Goal: Information Seeking & Learning: Learn about a topic

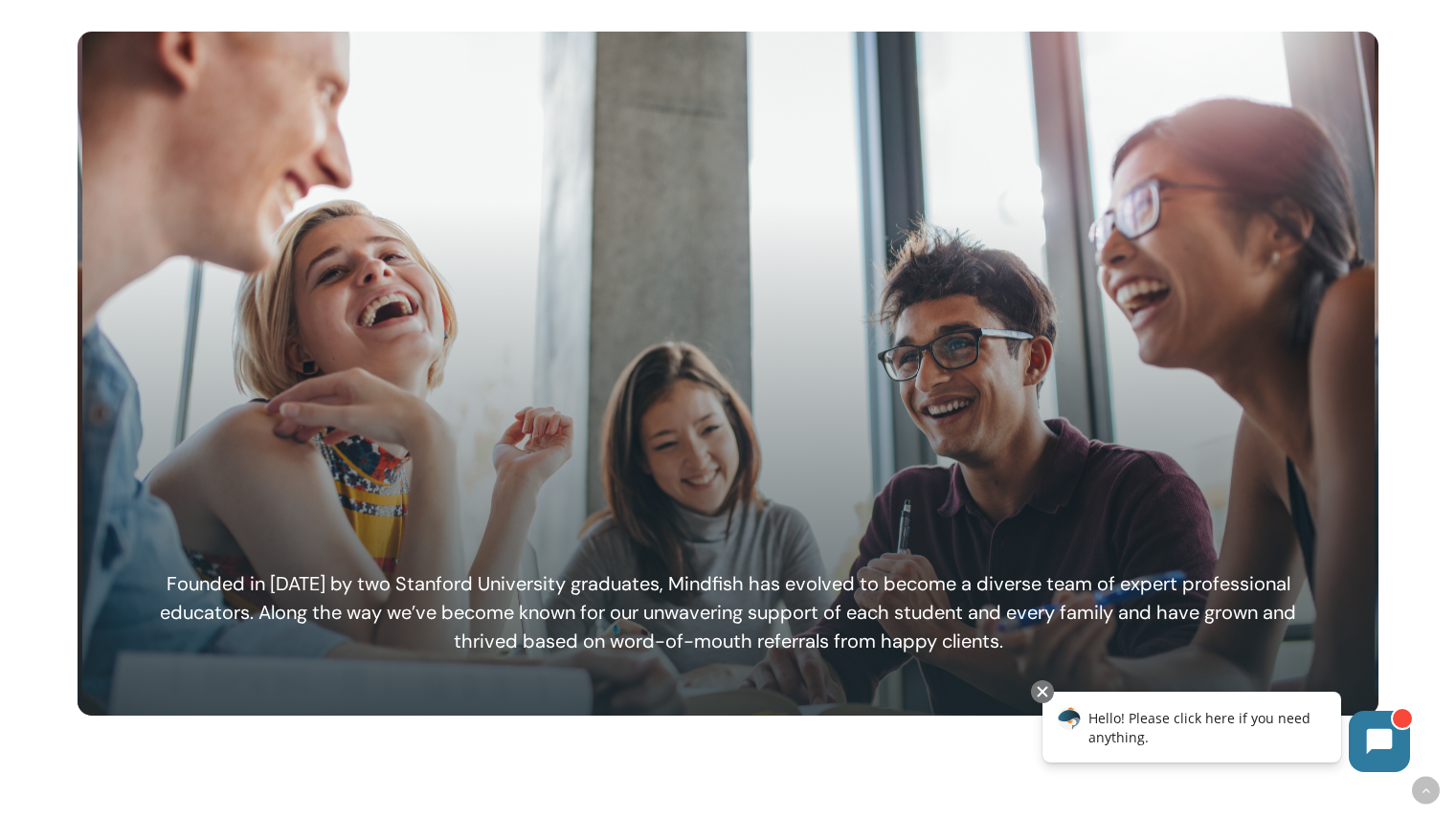
scroll to position [1047, 0]
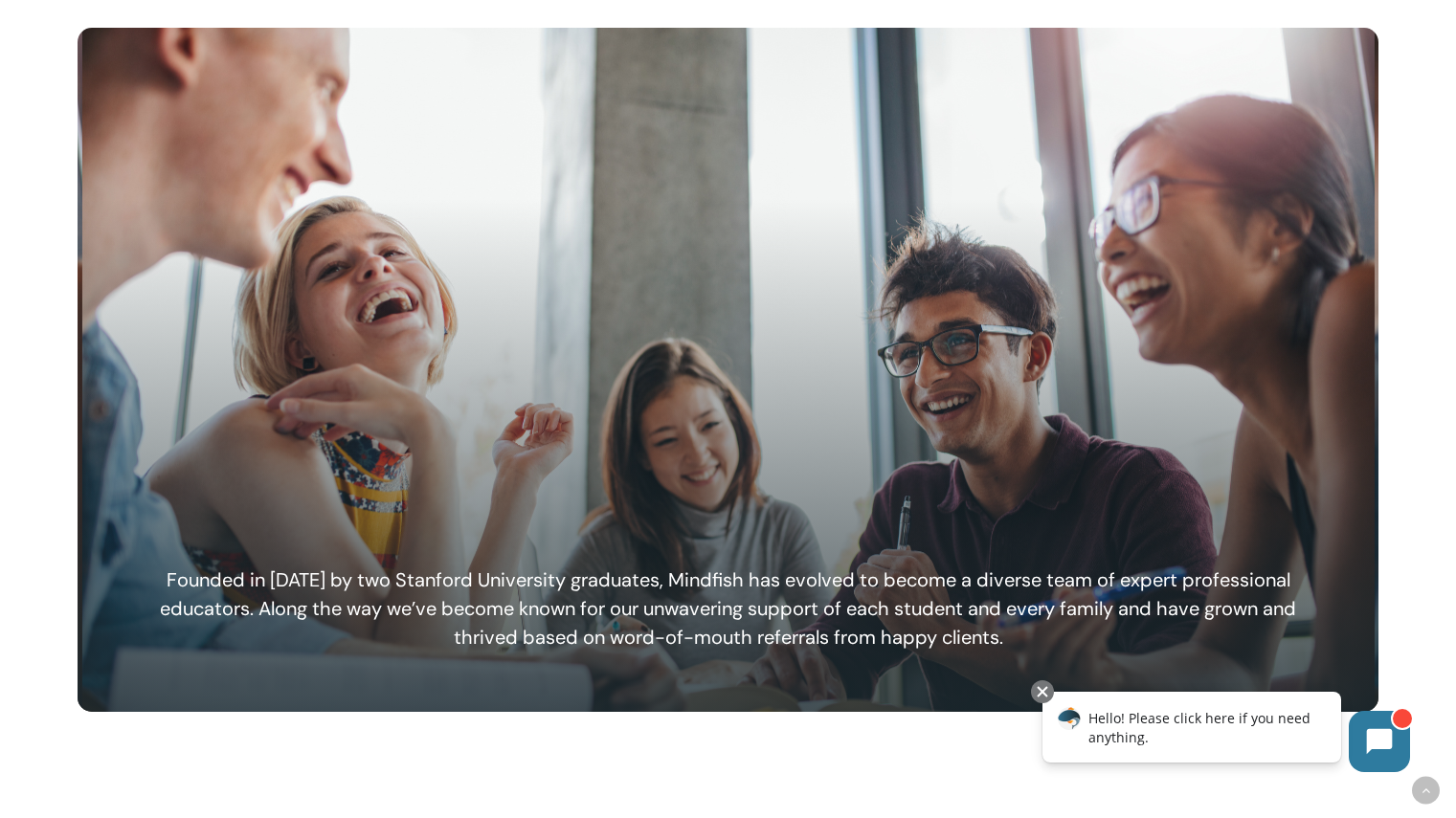
click at [647, 594] on h6 "Founded in 2006 by two Stanford University graduates, Mindfish has evolved to b…" at bounding box center [728, 608] width 1182 height 86
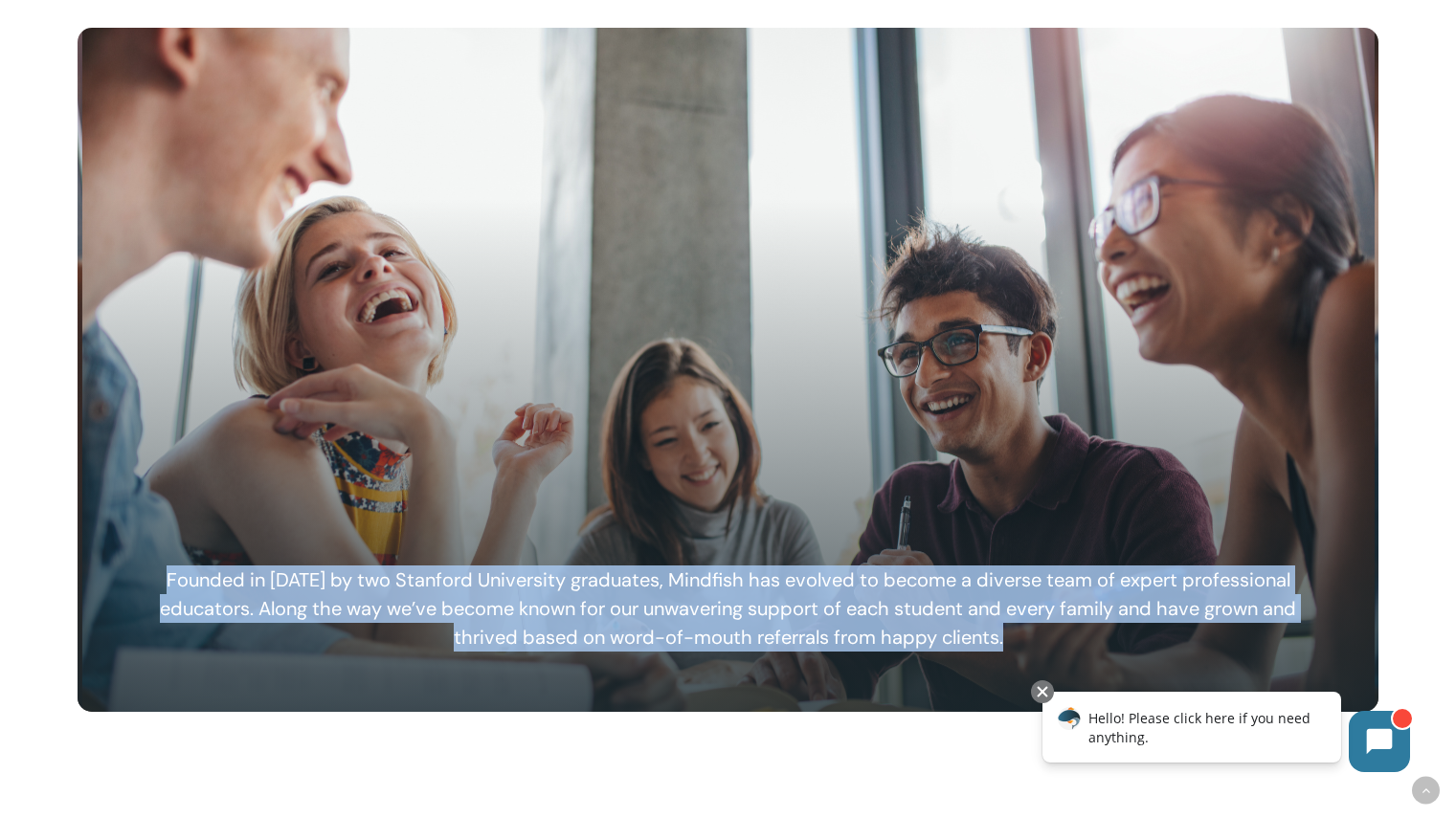
drag, startPoint x: 647, startPoint y: 594, endPoint x: 617, endPoint y: 521, distance: 78.9
click at [617, 521] on div "Founded in 2006 by two Stanford University graduates, Mindfish has evolved to b…" at bounding box center [728, 369] width 1182 height 565
click at [617, 521] on div at bounding box center [728, 326] width 1182 height 479
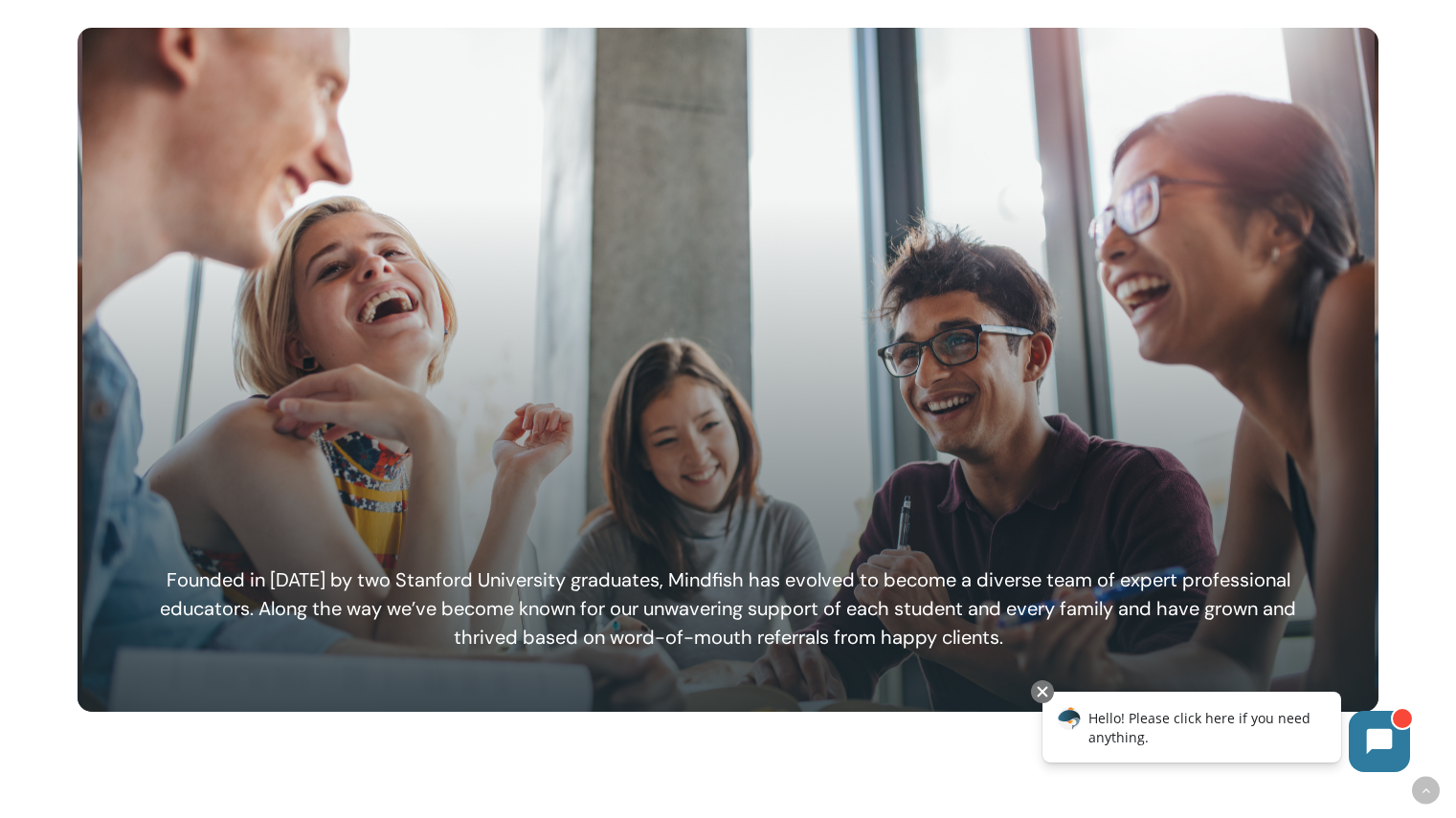
click at [617, 521] on div at bounding box center [728, 326] width 1182 height 479
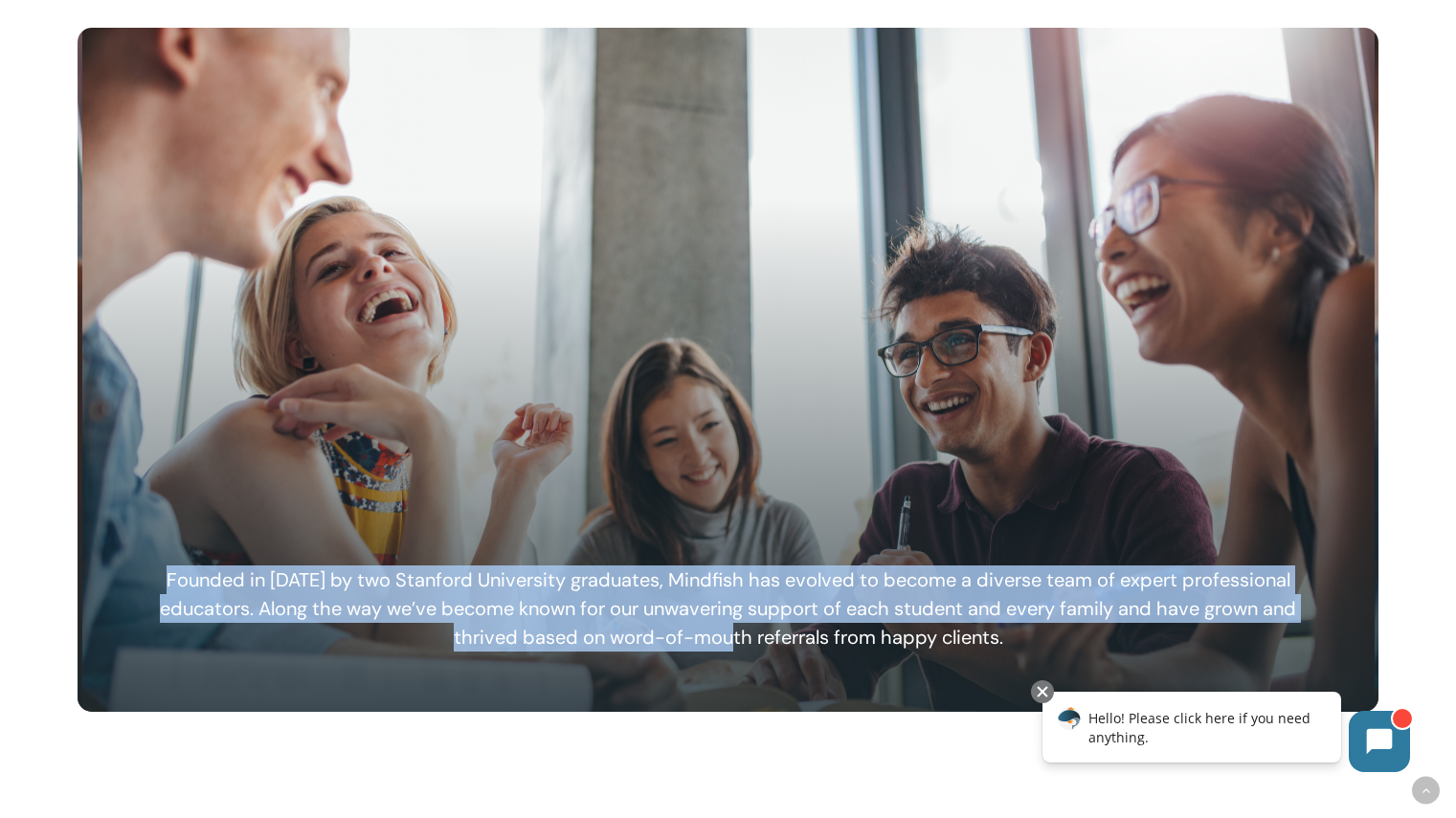
drag, startPoint x: 617, startPoint y: 521, endPoint x: 692, endPoint y: 642, distance: 142.4
click at [692, 642] on div "Founded in 2006 by two Stanford University graduates, Mindfish has evolved to b…" at bounding box center [728, 369] width 1182 height 565
click at [692, 642] on h6 "Founded in 2006 by two Stanford University graduates, Mindfish has evolved to b…" at bounding box center [728, 608] width 1182 height 86
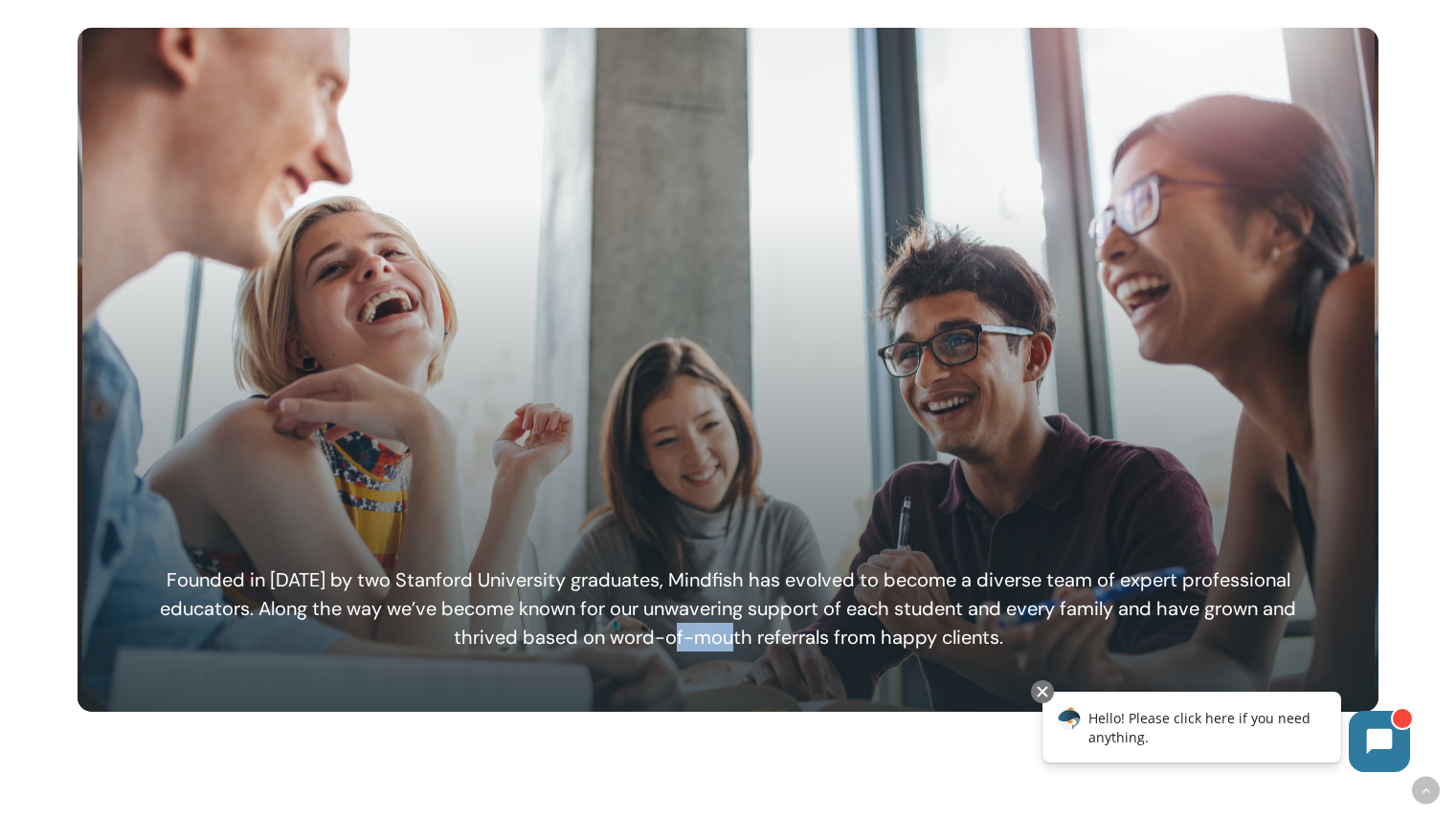
click at [692, 642] on h6 "Founded in 2006 by two Stanford University graduates, Mindfish has evolved to b…" at bounding box center [728, 608] width 1182 height 86
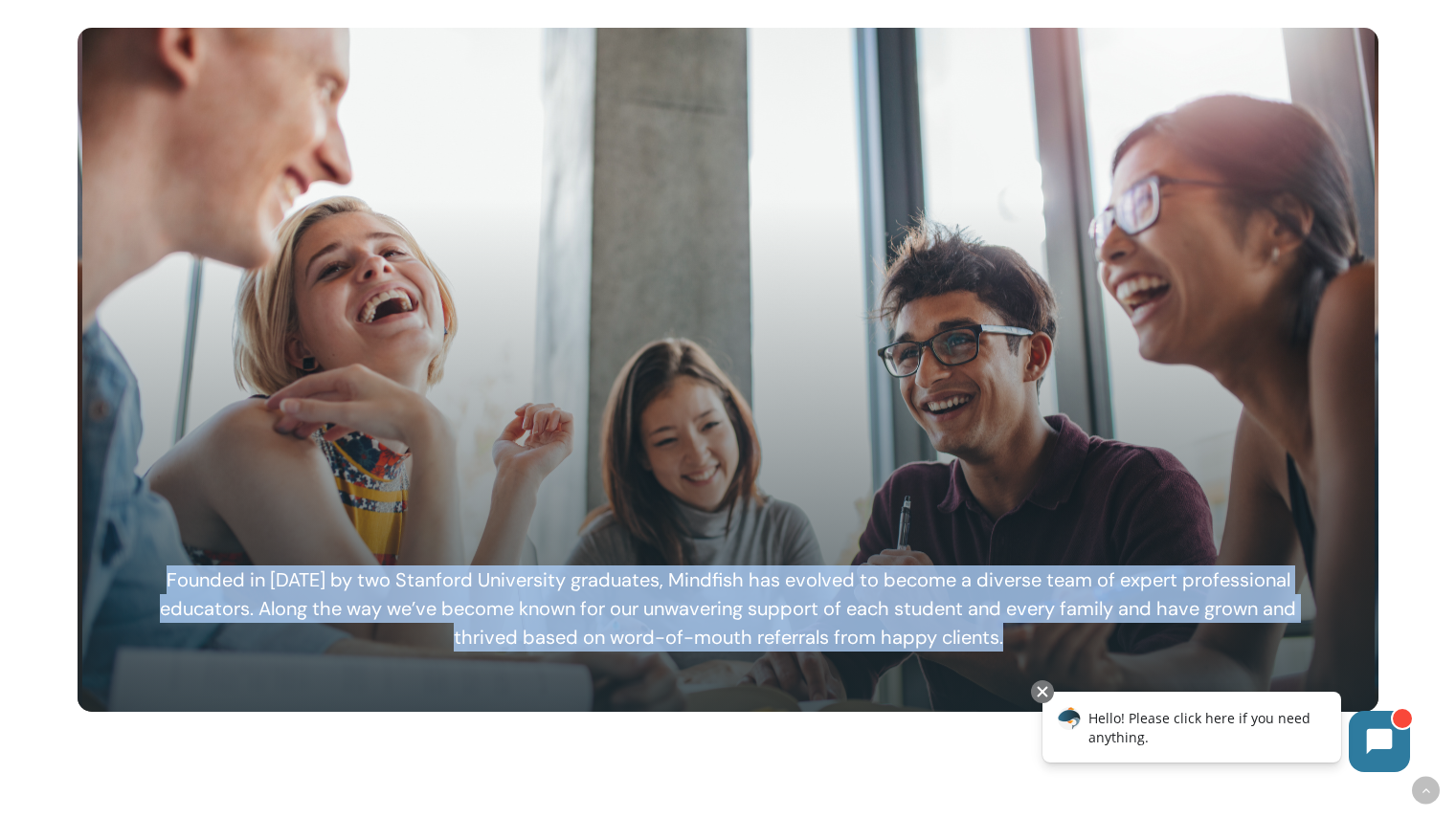
click at [692, 642] on h6 "Founded in 2006 by two Stanford University graduates, Mindfish has evolved to b…" at bounding box center [728, 608] width 1182 height 86
drag, startPoint x: 692, startPoint y: 642, endPoint x: 661, endPoint y: 510, distance: 135.6
click at [661, 510] on div "Founded in 2006 by two Stanford University graduates, Mindfish has evolved to b…" at bounding box center [728, 369] width 1182 height 565
click at [661, 510] on div at bounding box center [728, 326] width 1182 height 479
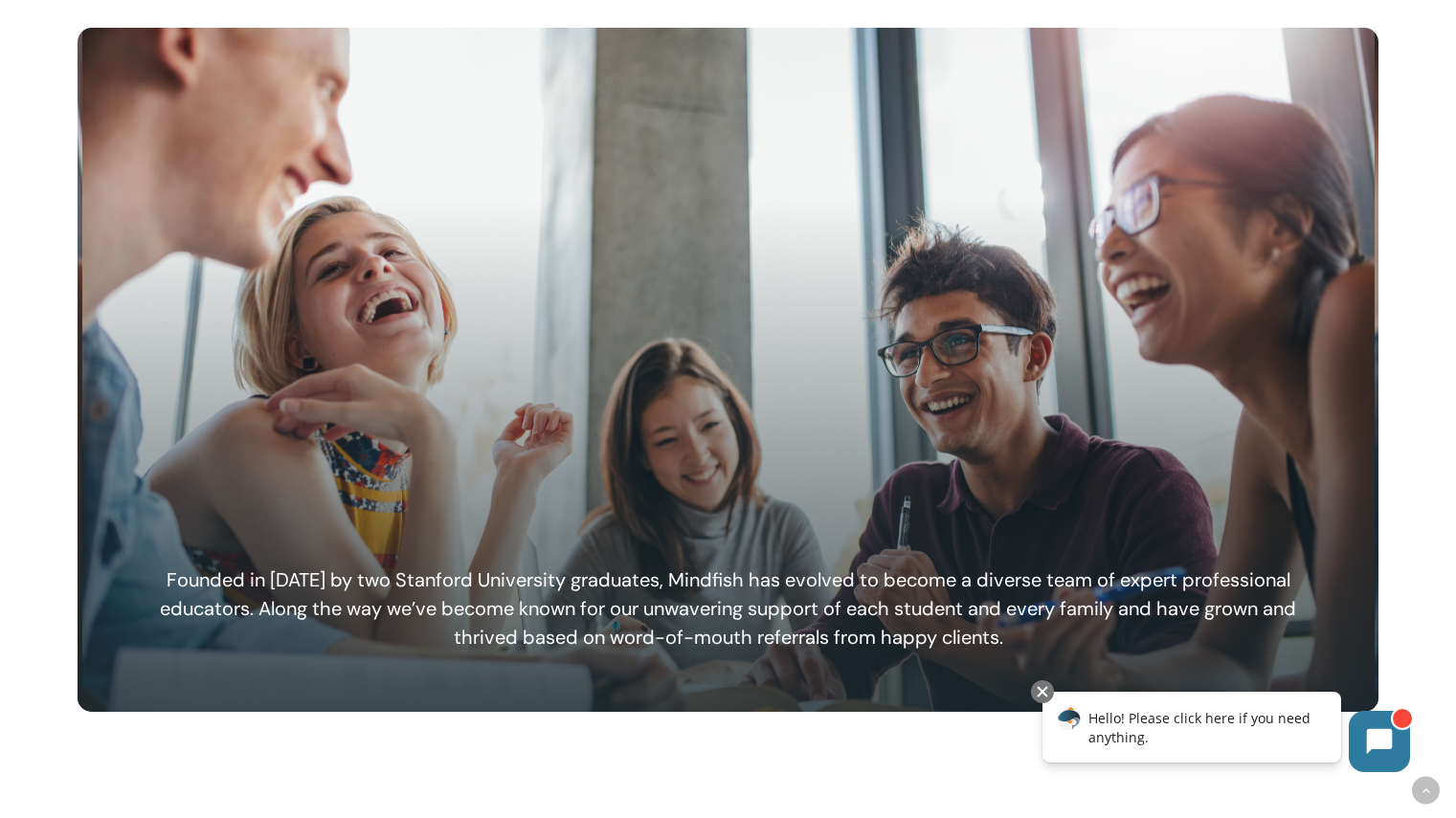
click at [989, 304] on div at bounding box center [728, 326] width 1182 height 479
drag, startPoint x: 947, startPoint y: 260, endPoint x: 919, endPoint y: 605, distance: 346.1
click at [919, 605] on div "Founded in 2006 by two Stanford University graduates, Mindfish has evolved to b…" at bounding box center [728, 369] width 1182 height 565
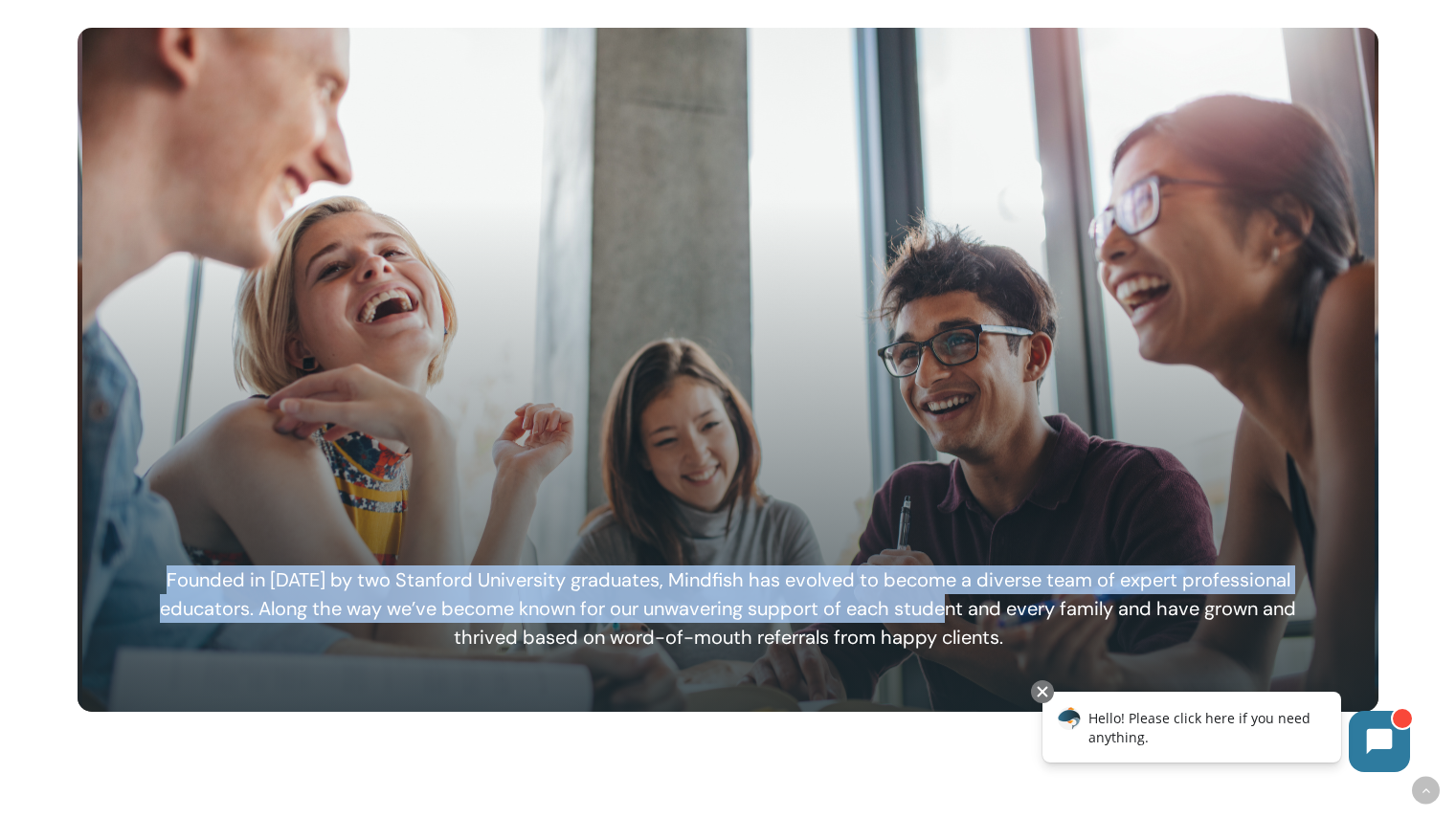
click at [919, 605] on h6 "Founded in 2006 by two Stanford University graduates, Mindfish has evolved to b…" at bounding box center [728, 608] width 1182 height 86
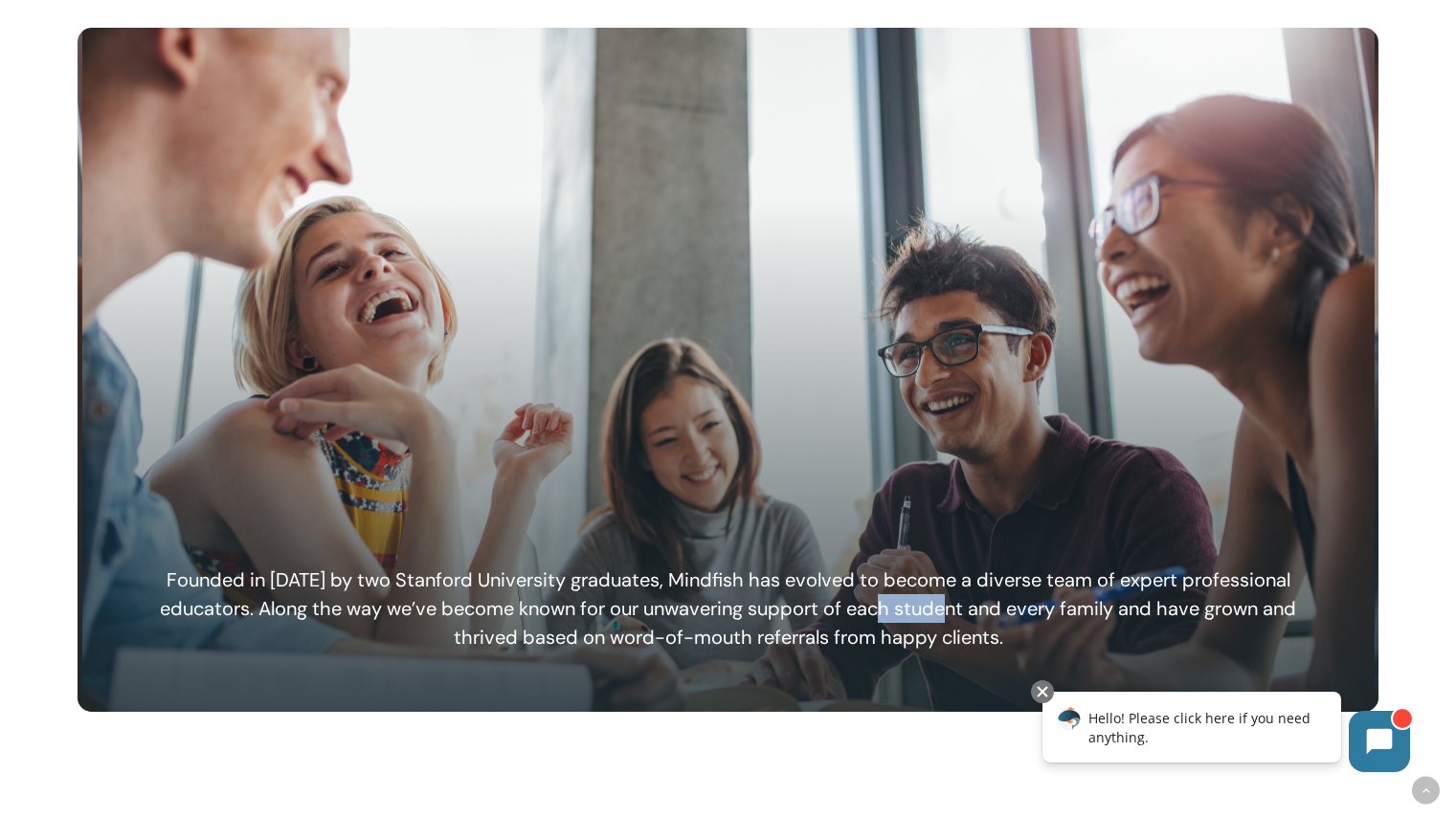
click at [919, 605] on h6 "Founded in 2006 by two Stanford University graduates, Mindfish has evolved to b…" at bounding box center [728, 608] width 1182 height 86
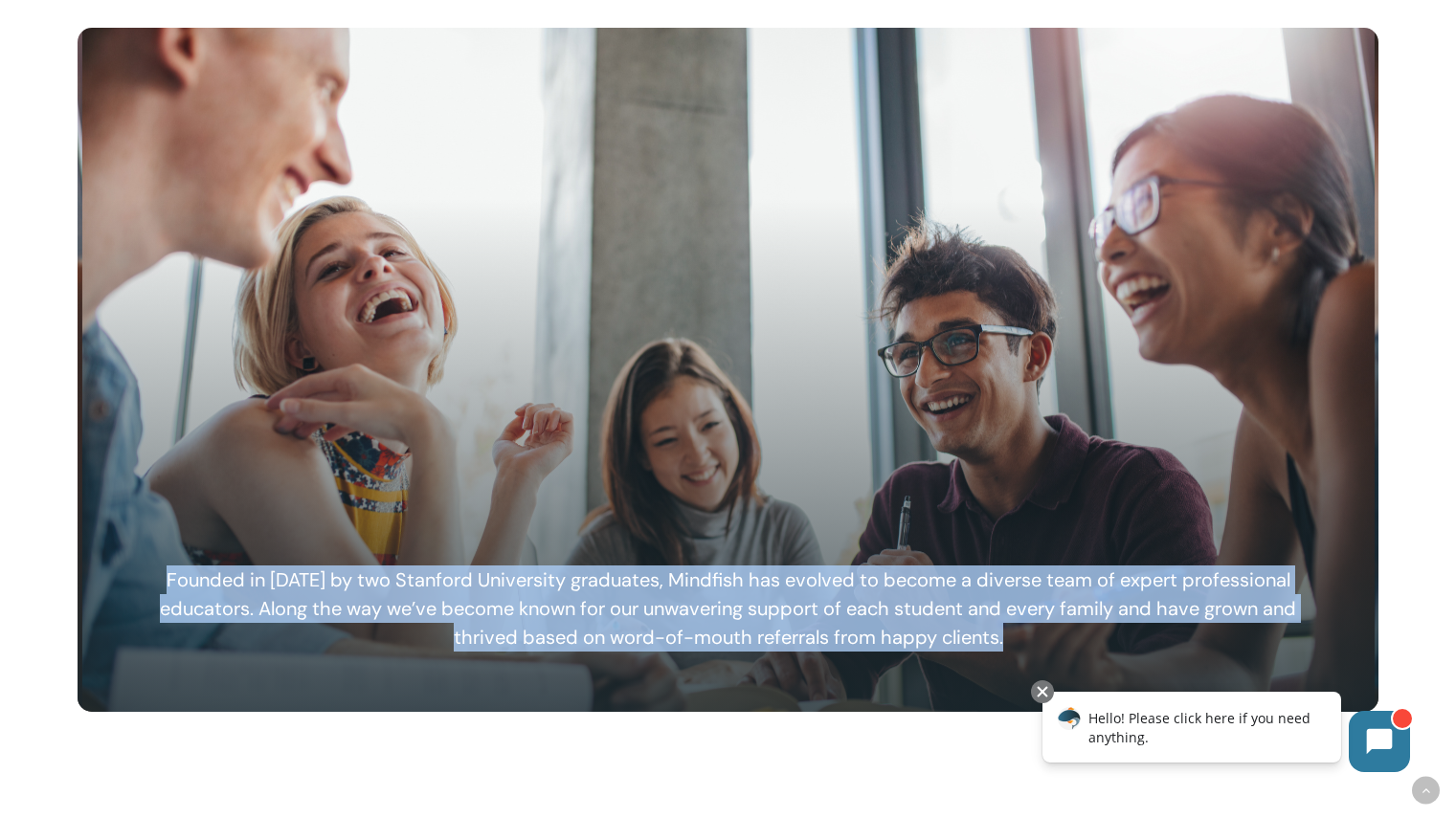
click at [919, 605] on h6 "Founded in 2006 by two Stanford University graduates, Mindfish has evolved to b…" at bounding box center [728, 608] width 1182 height 86
drag, startPoint x: 919, startPoint y: 605, endPoint x: 895, endPoint y: 584, distance: 31.9
click at [895, 584] on h6 "Founded in 2006 by two Stanford University graduates, Mindfish has evolved to b…" at bounding box center [728, 608] width 1182 height 86
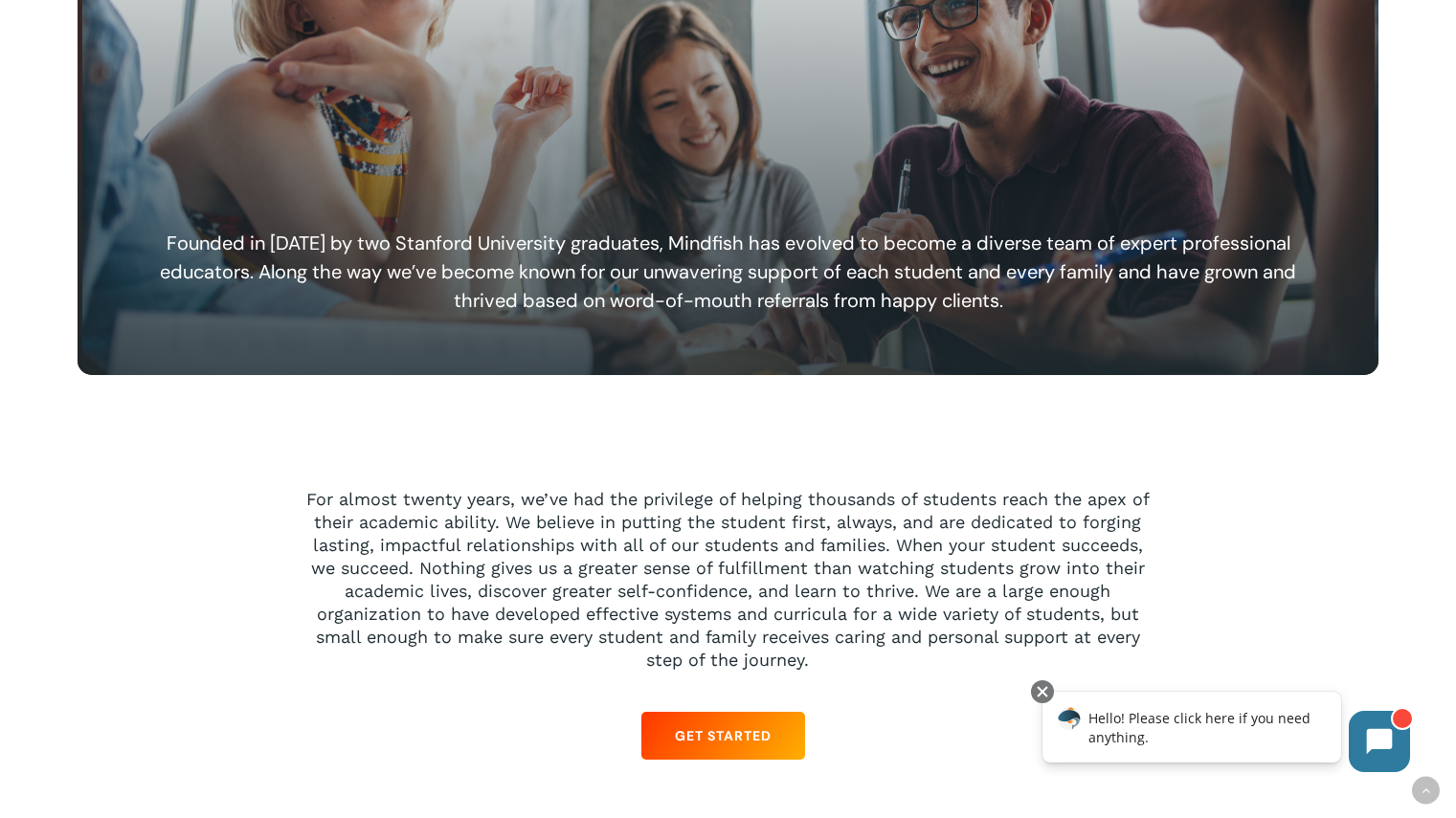
scroll to position [1416, 0]
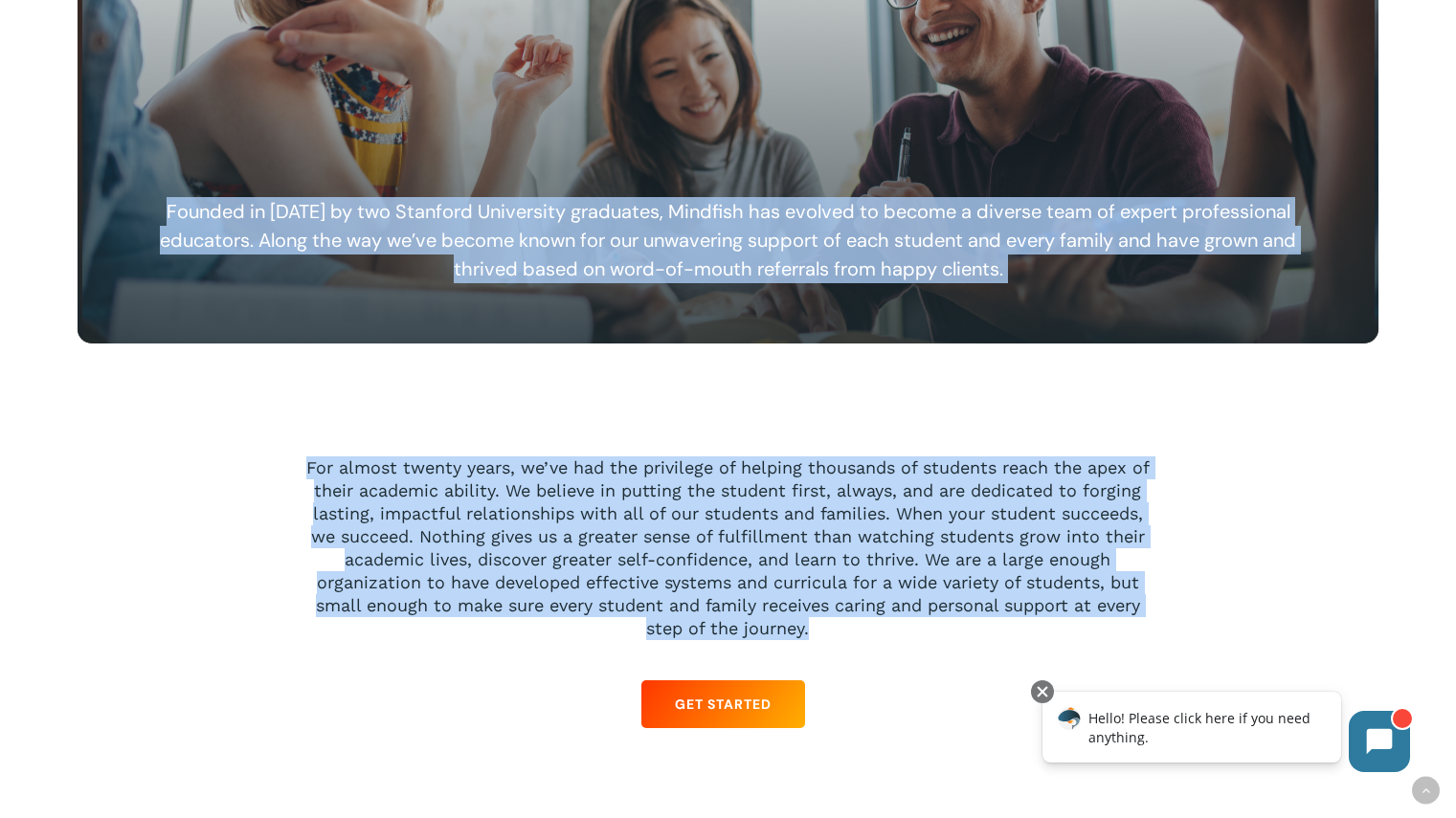
drag, startPoint x: 930, startPoint y: 448, endPoint x: 799, endPoint y: 401, distance: 139.2
click at [799, 401] on div at bounding box center [727, 45] width 1302 height 772
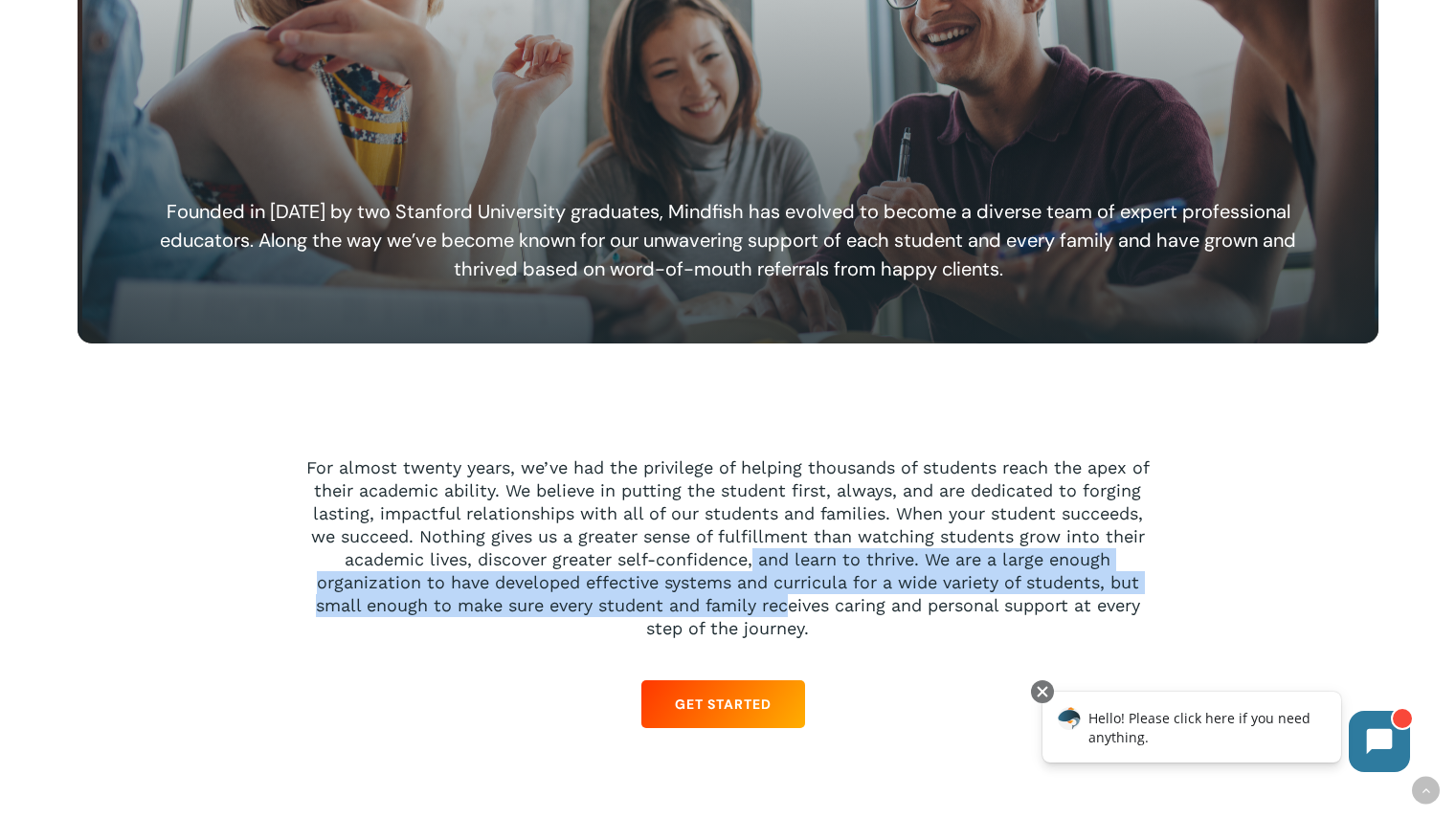
drag, startPoint x: 756, startPoint y: 560, endPoint x: 801, endPoint y: 627, distance: 80.7
click at [801, 627] on p "For almost twenty years, we’ve had the privilege of helping thousands of studen…" at bounding box center [728, 548] width 859 height 184
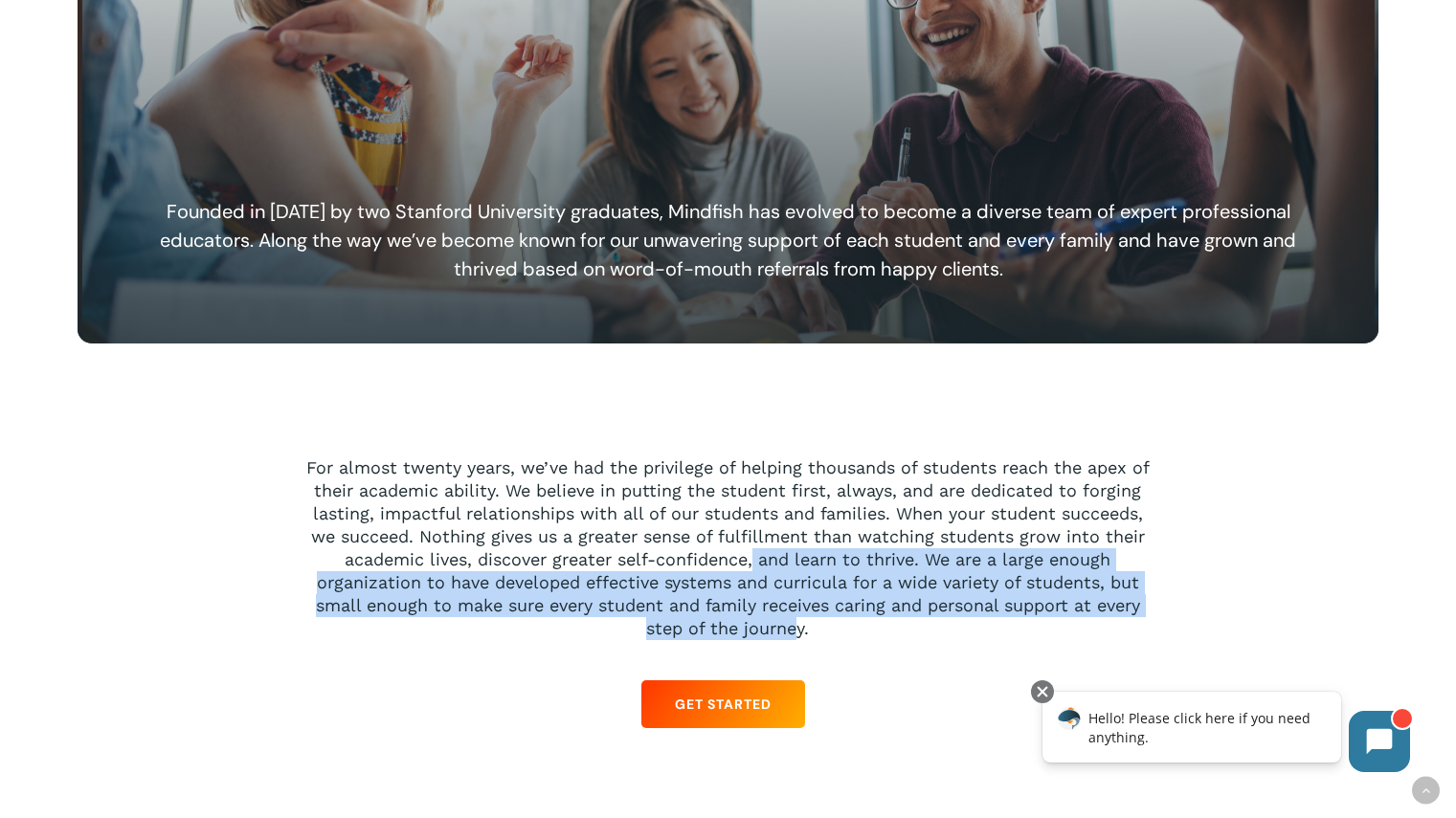
click at [801, 627] on p "For almost twenty years, we’ve had the privilege of helping thousands of studen…" at bounding box center [728, 548] width 859 height 184
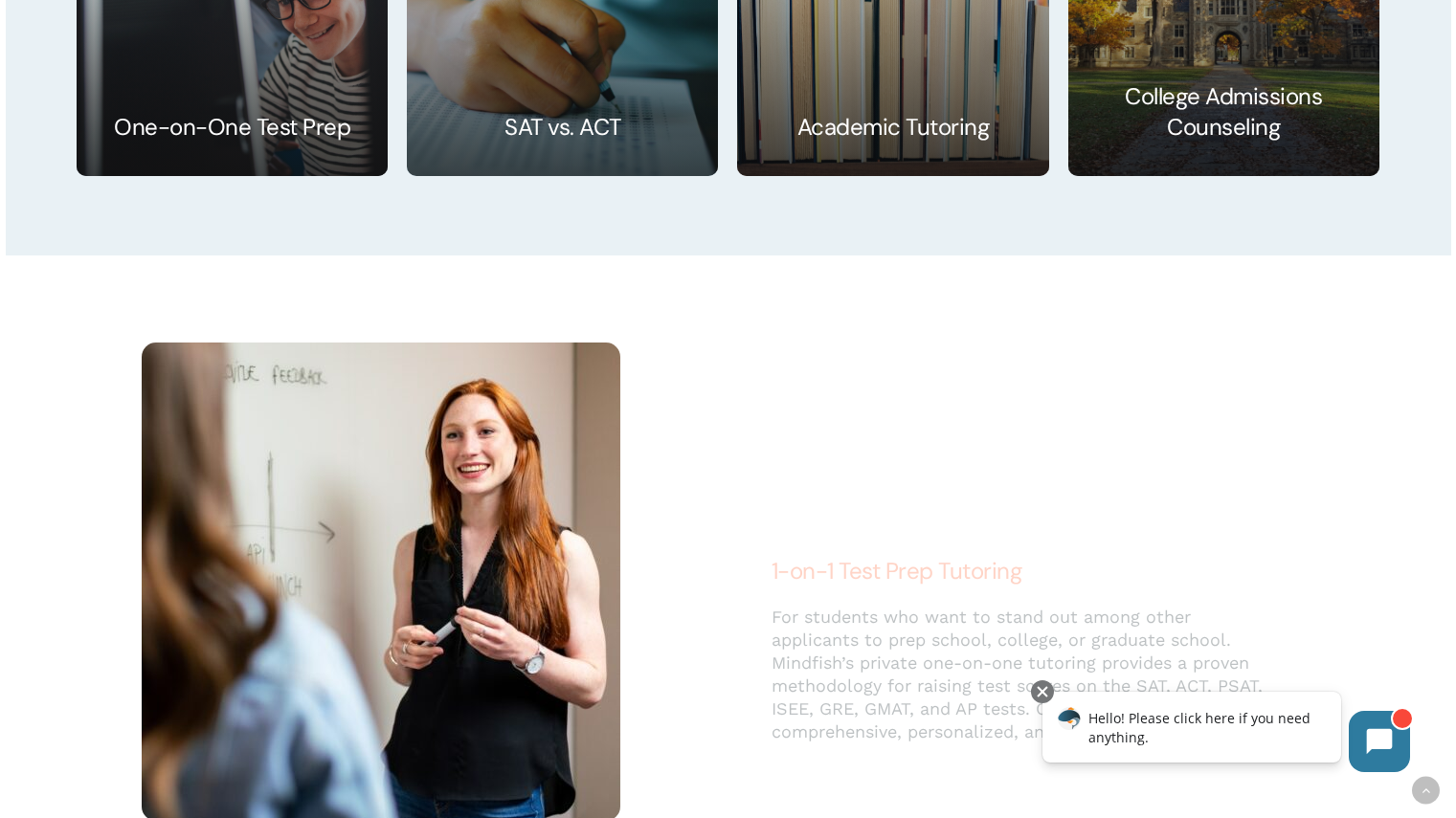
scroll to position [3347, 0]
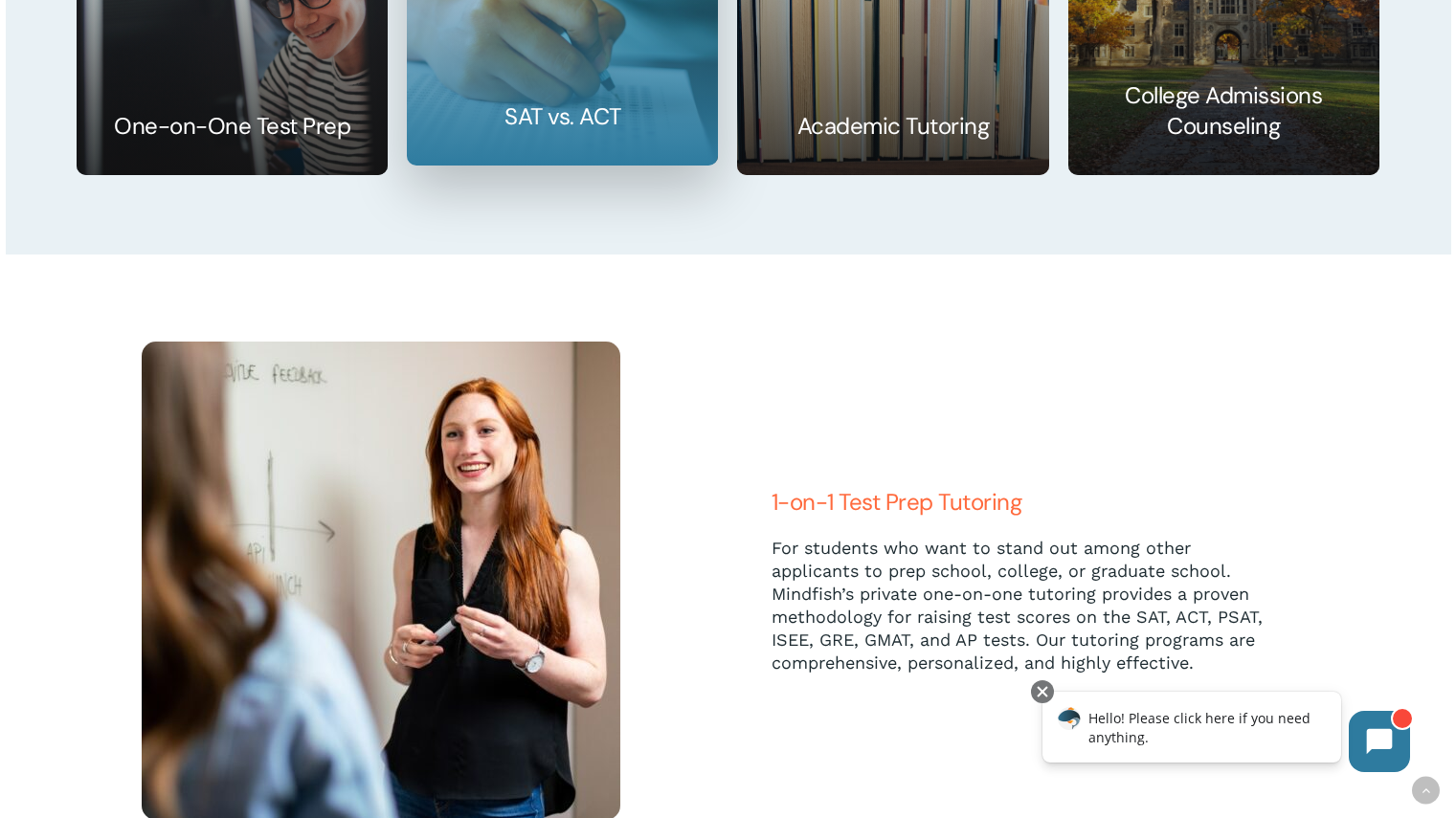
drag, startPoint x: 458, startPoint y: 98, endPoint x: 169, endPoint y: 86, distance: 289.2
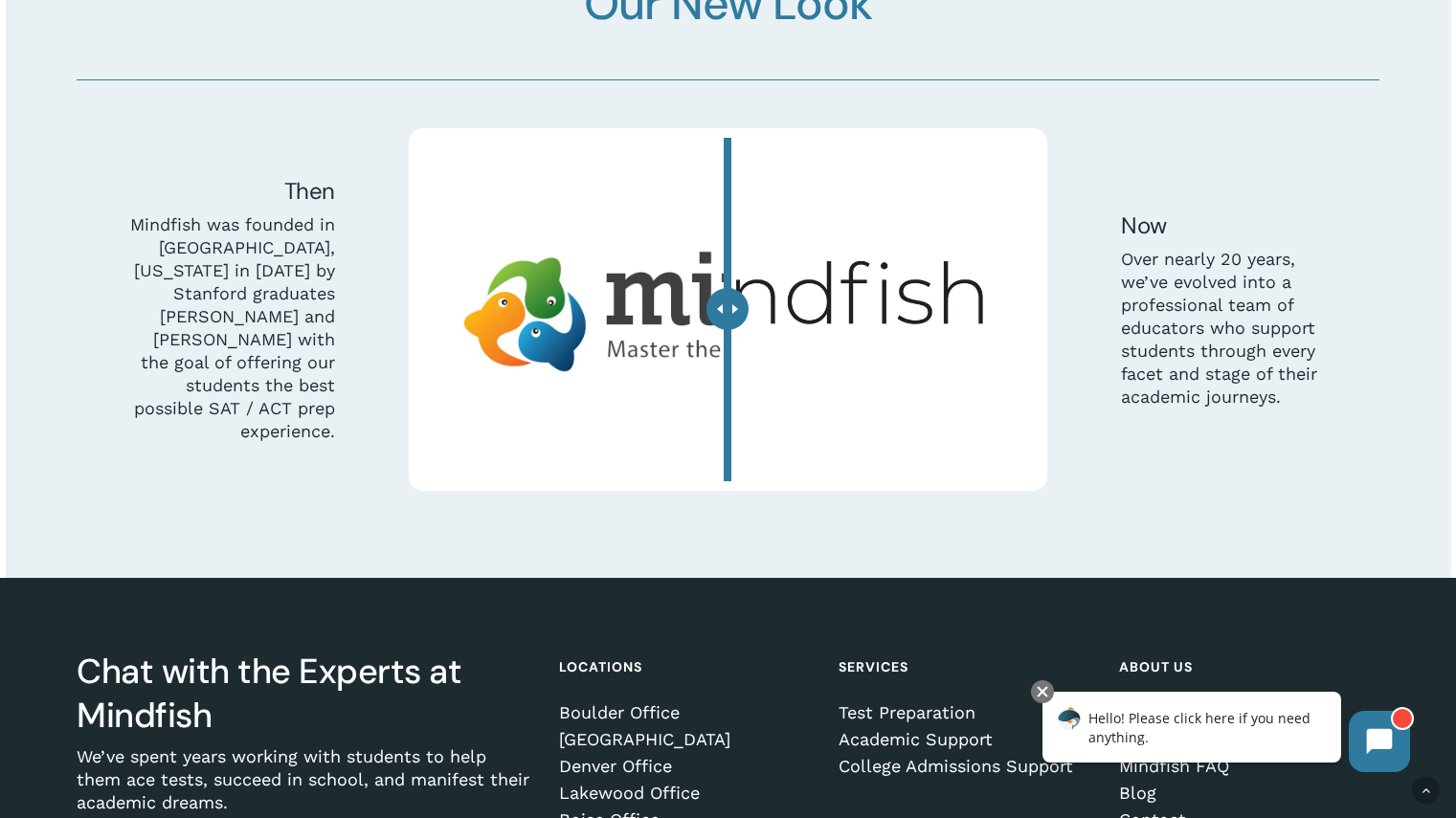
scroll to position [5501, 0]
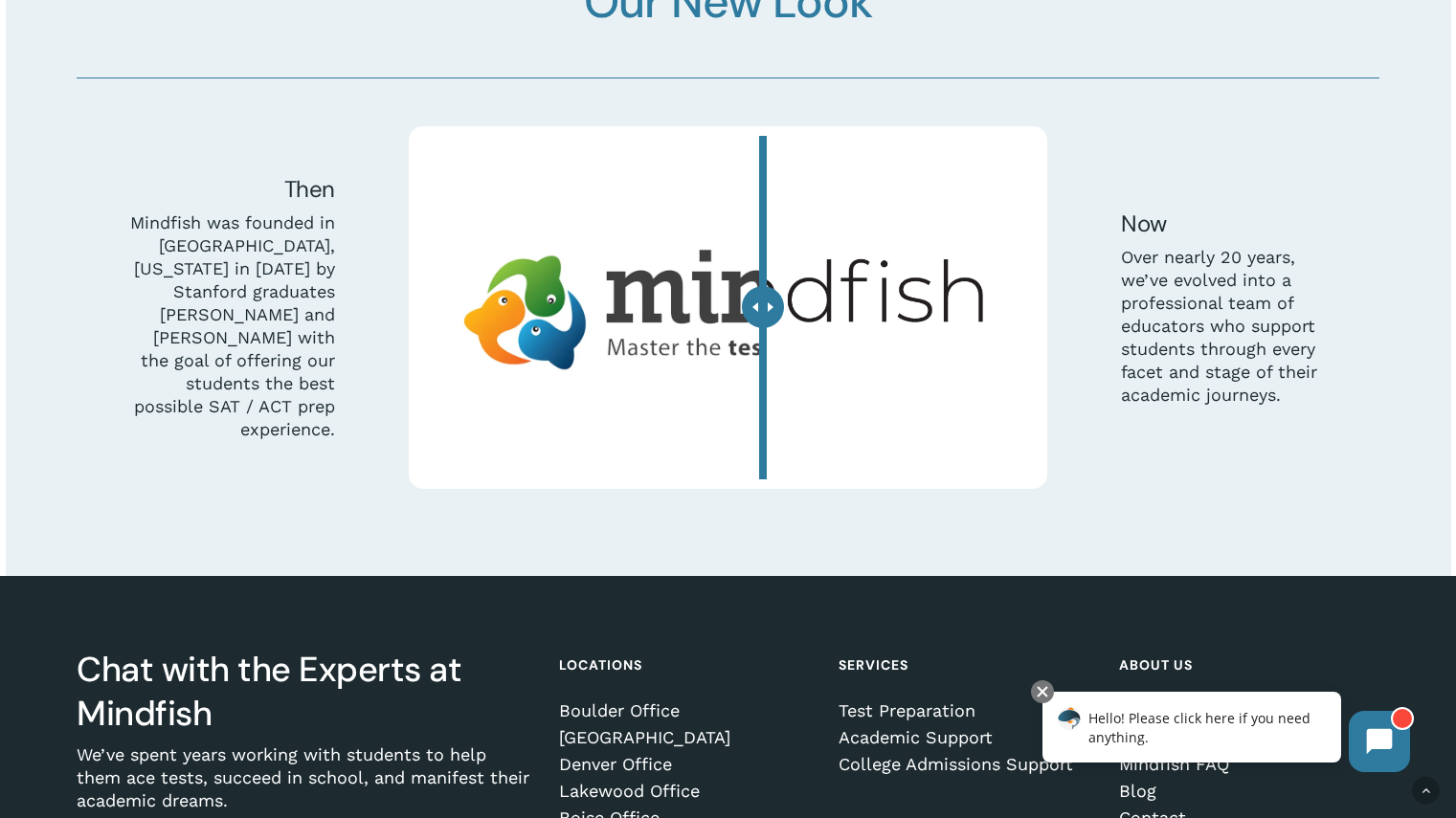
drag, startPoint x: 728, startPoint y: 317, endPoint x: 762, endPoint y: 371, distance: 63.8
click at [762, 329] on div at bounding box center [763, 307] width 43 height 43
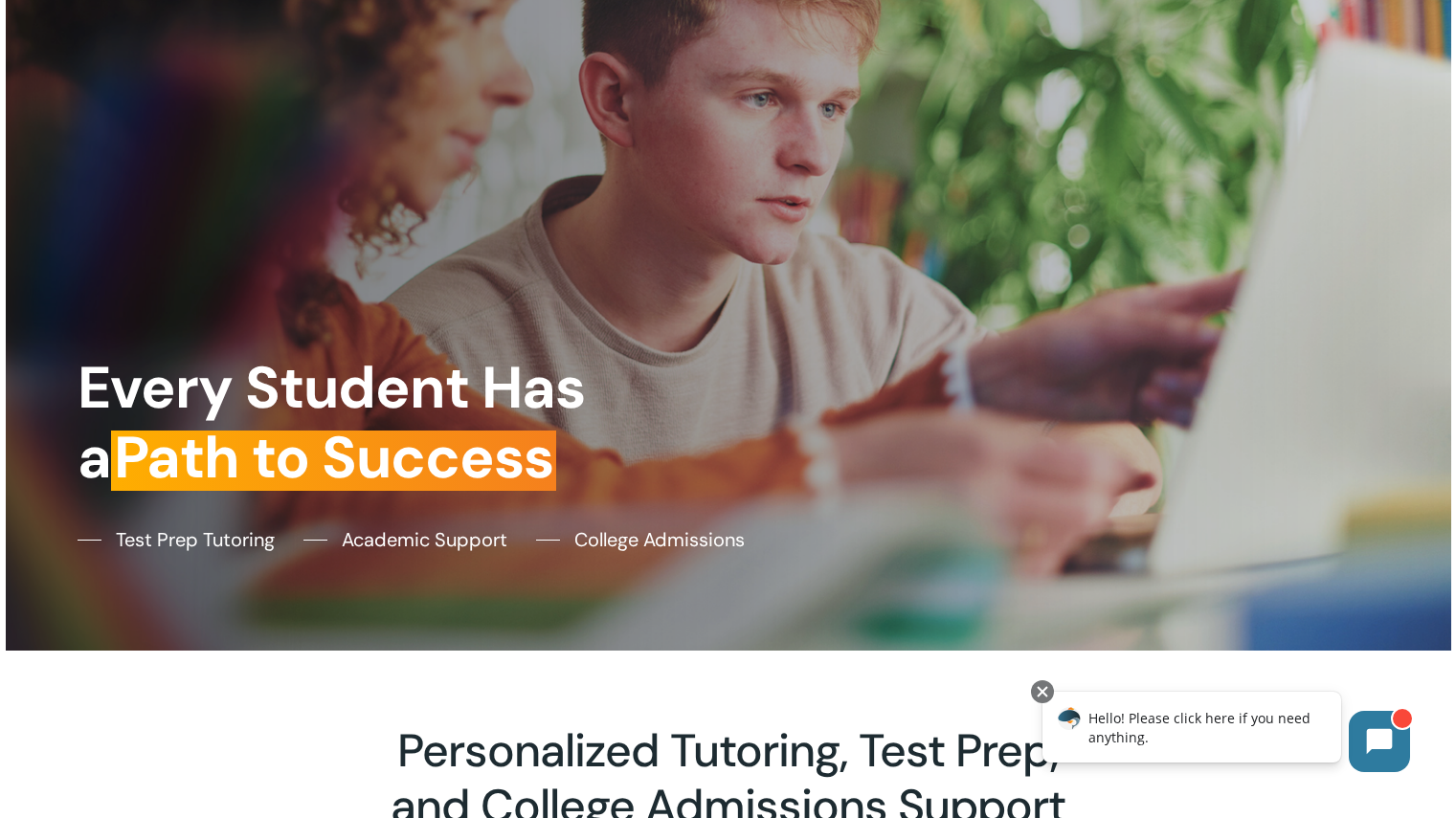
scroll to position [0, 0]
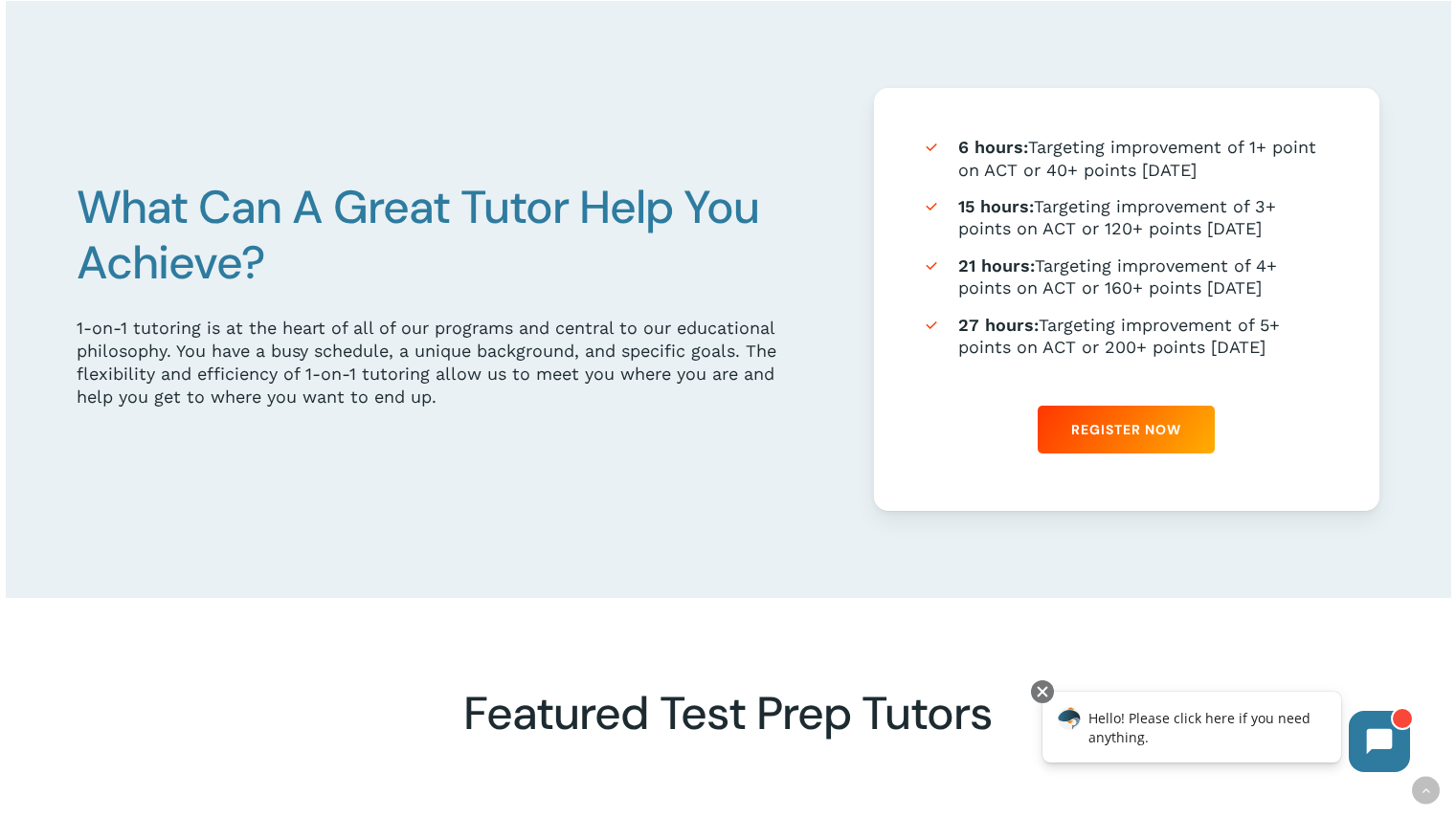
scroll to position [1122, 0]
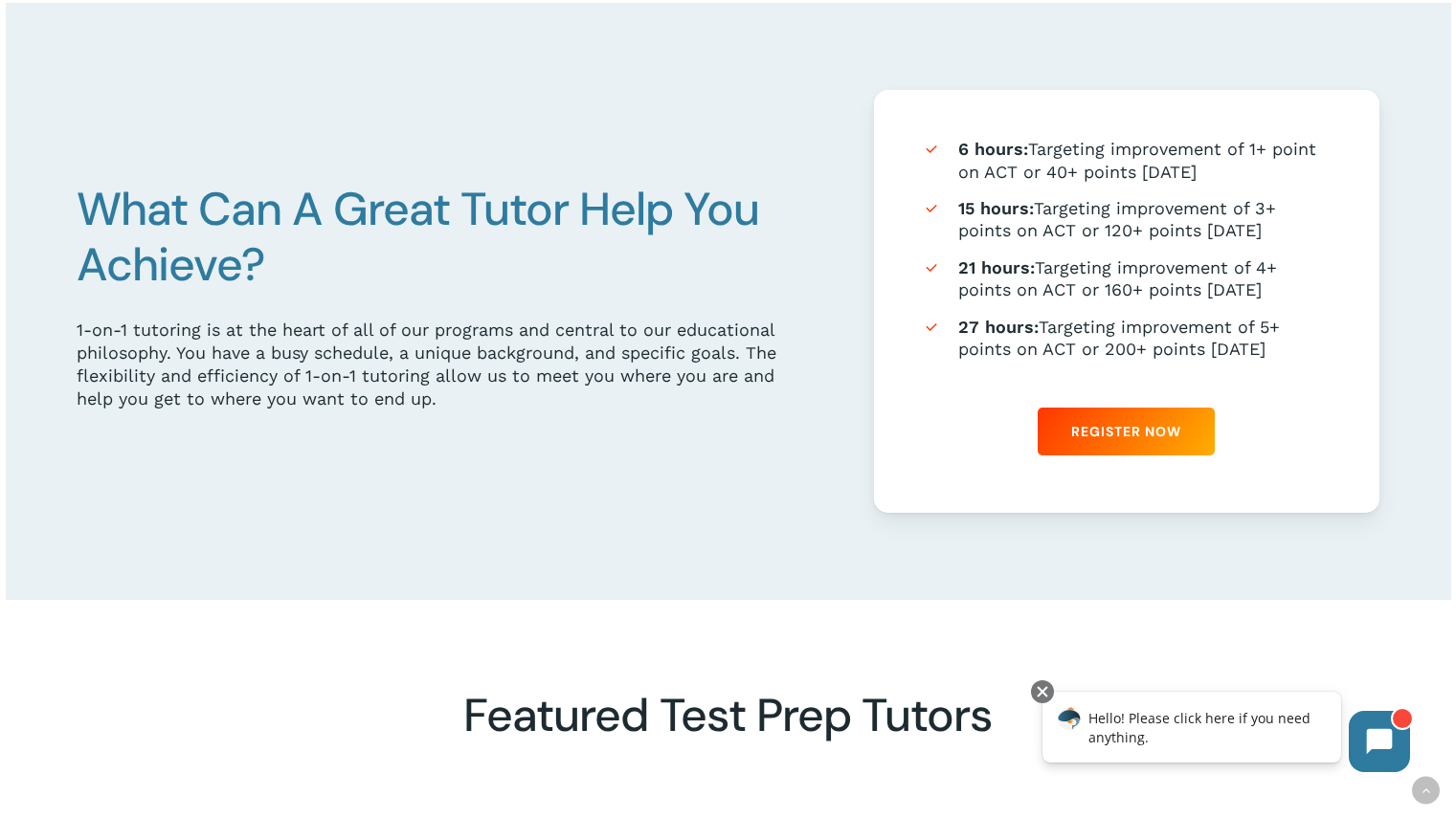
click at [1014, 156] on strong "6 hours:" at bounding box center [993, 149] width 70 height 20
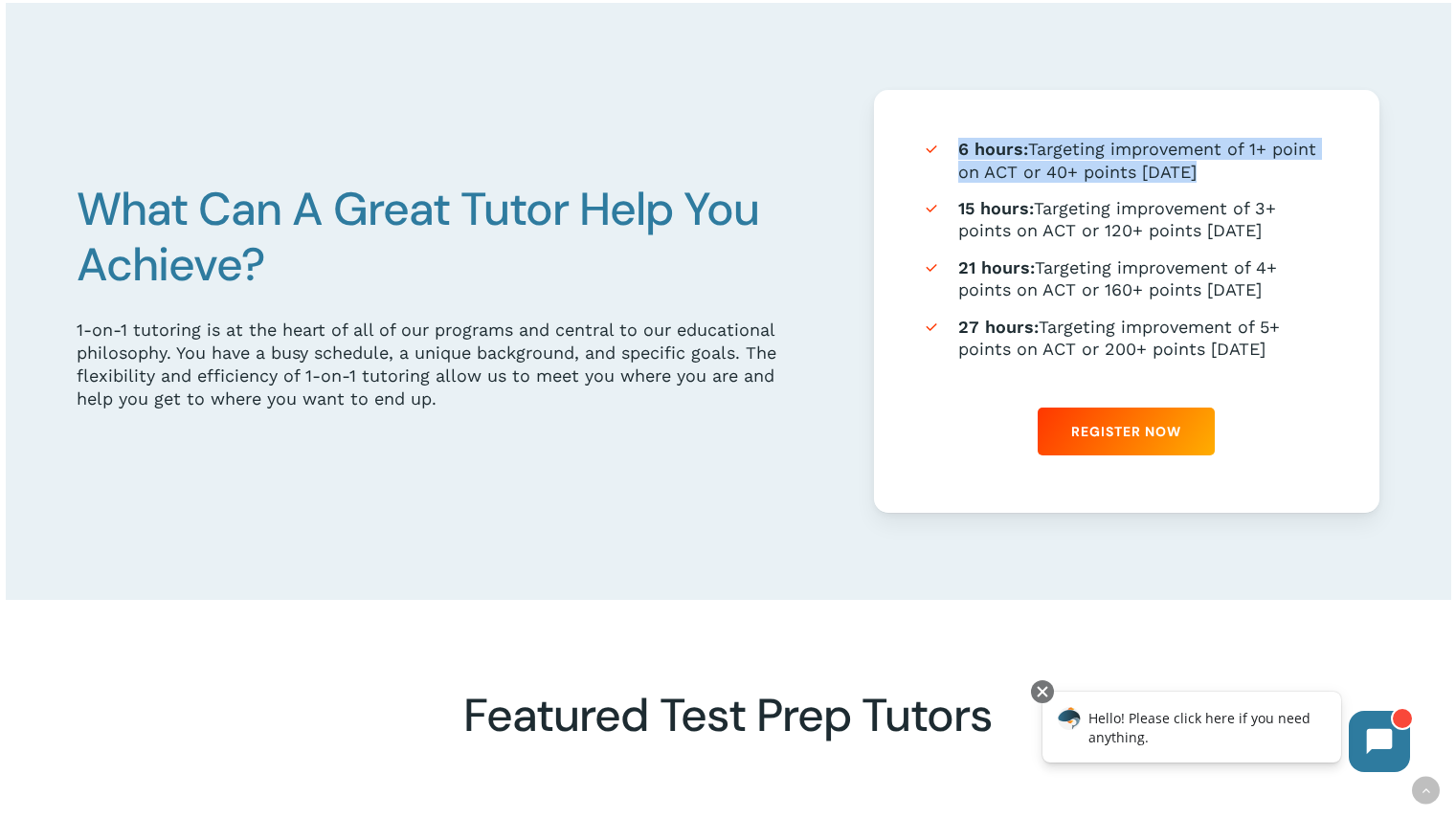
drag, startPoint x: 1014, startPoint y: 156, endPoint x: 1157, endPoint y: 182, distance: 145.3
click at [1157, 182] on li "6 hours: Targeting improvement of 1+ point on ACT or 40+ points on SAT" at bounding box center [1126, 161] width 410 height 45
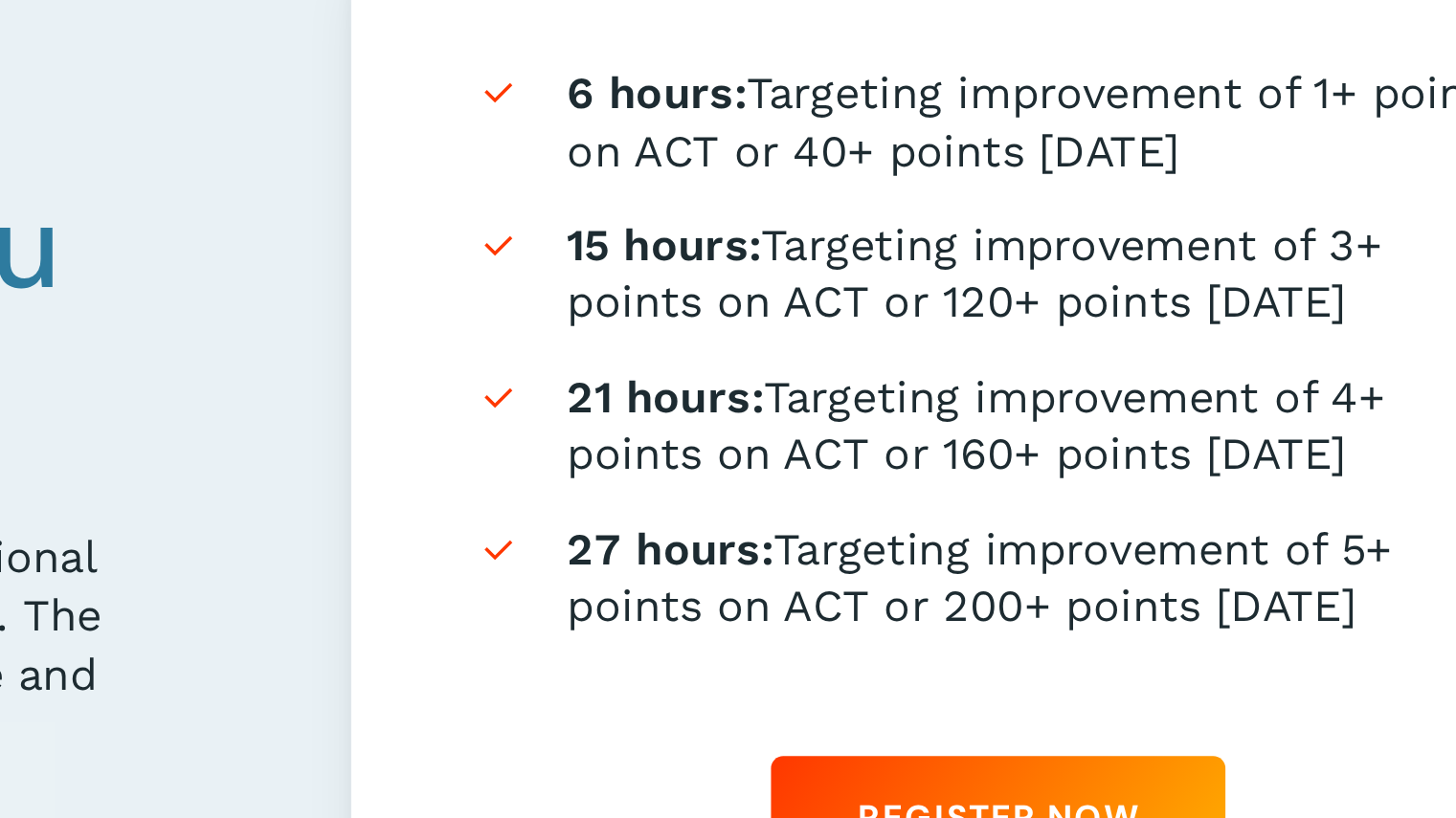
click at [1207, 183] on li "6 hours: Targeting improvement of 1+ point on ACT or 40+ points on SAT" at bounding box center [1126, 161] width 410 height 45
drag, startPoint x: 1208, startPoint y: 185, endPoint x: 1202, endPoint y: 278, distance: 93.2
click at [1202, 278] on ul "6 hours: Targeting improvement of 1+ point on ACT or 40+ points on SAT 15 hours…" at bounding box center [1126, 249] width 410 height 222
click at [1202, 278] on li "21 hours: Targeting improvement of 4+ points on ACT or 160+ points on SAT" at bounding box center [1126, 278] width 410 height 45
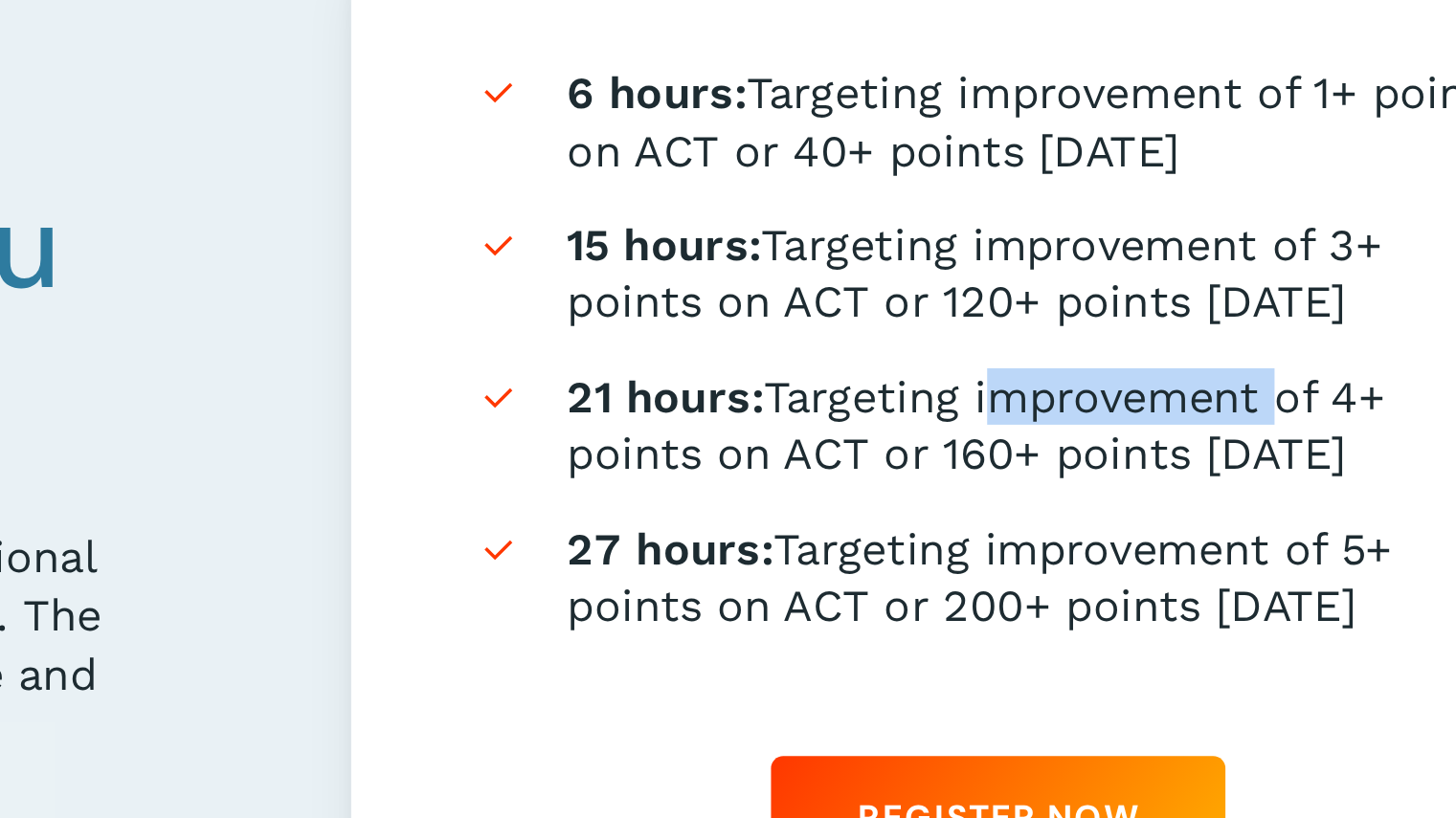
click at [1202, 278] on li "21 hours: Targeting improvement of 4+ points on ACT or 160+ points on SAT" at bounding box center [1126, 278] width 410 height 45
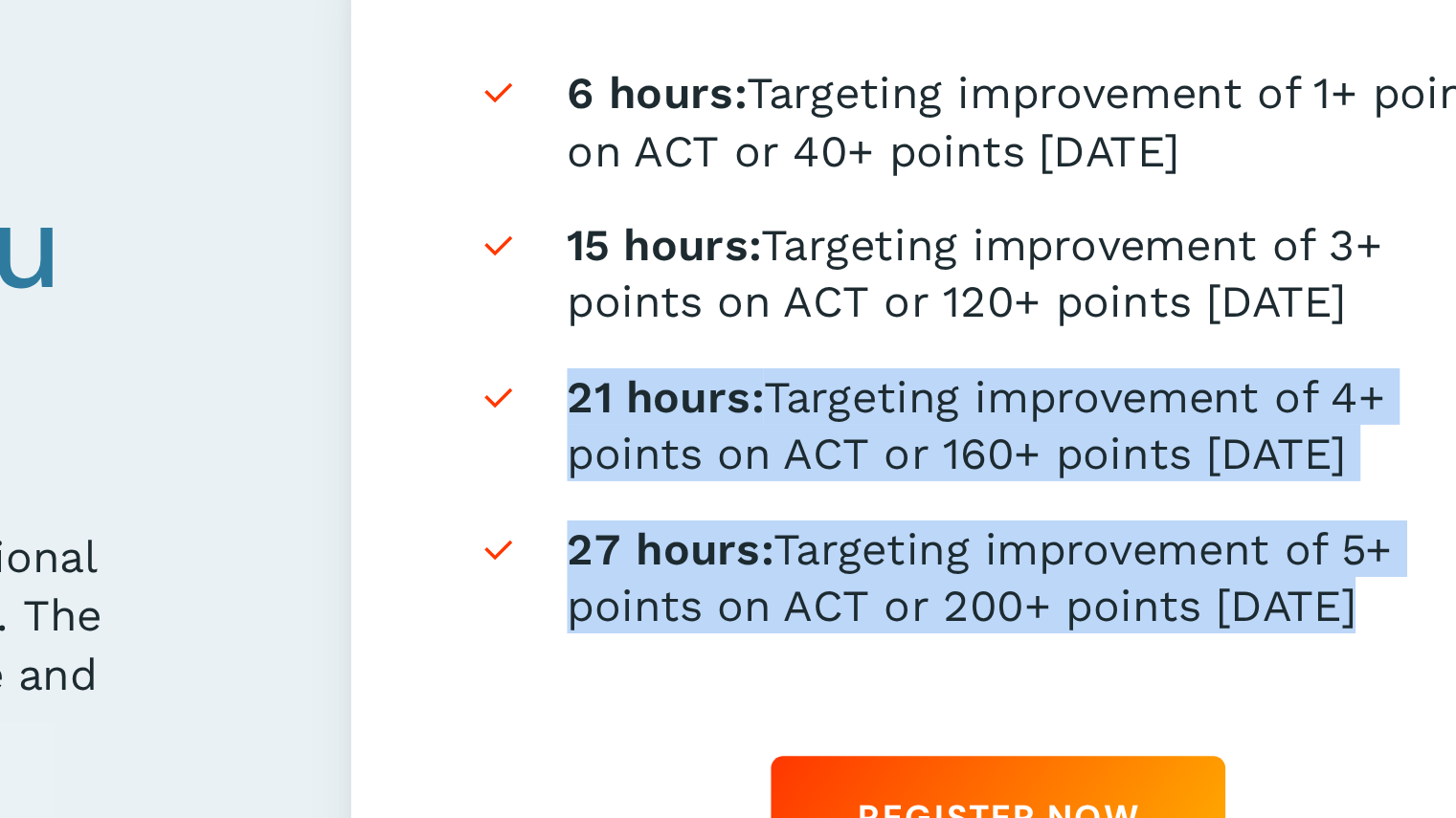
drag, startPoint x: 1202, startPoint y: 278, endPoint x: 1194, endPoint y: 345, distance: 67.5
click at [1194, 345] on ul "6 hours: Targeting improvement of 1+ point on ACT or 40+ points on SAT 15 hours…" at bounding box center [1126, 249] width 410 height 222
click at [1194, 345] on li "27 hours: Targeting improvement of 5+ points on ACT or 200+ points on SAT" at bounding box center [1126, 338] width 410 height 45
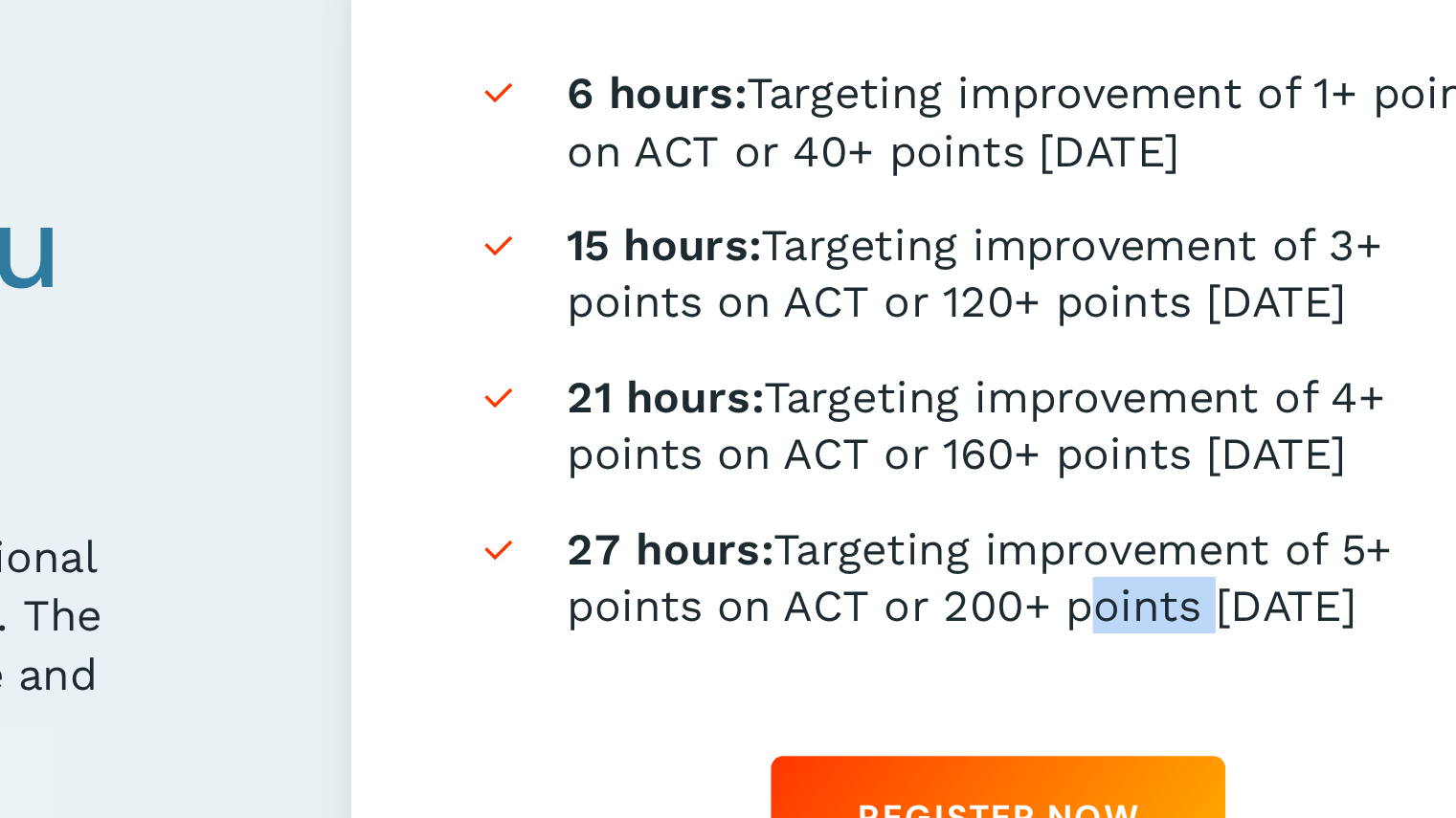
click at [1194, 345] on li "27 hours: Targeting improvement of 5+ points on ACT or 200+ points on SAT" at bounding box center [1126, 338] width 410 height 45
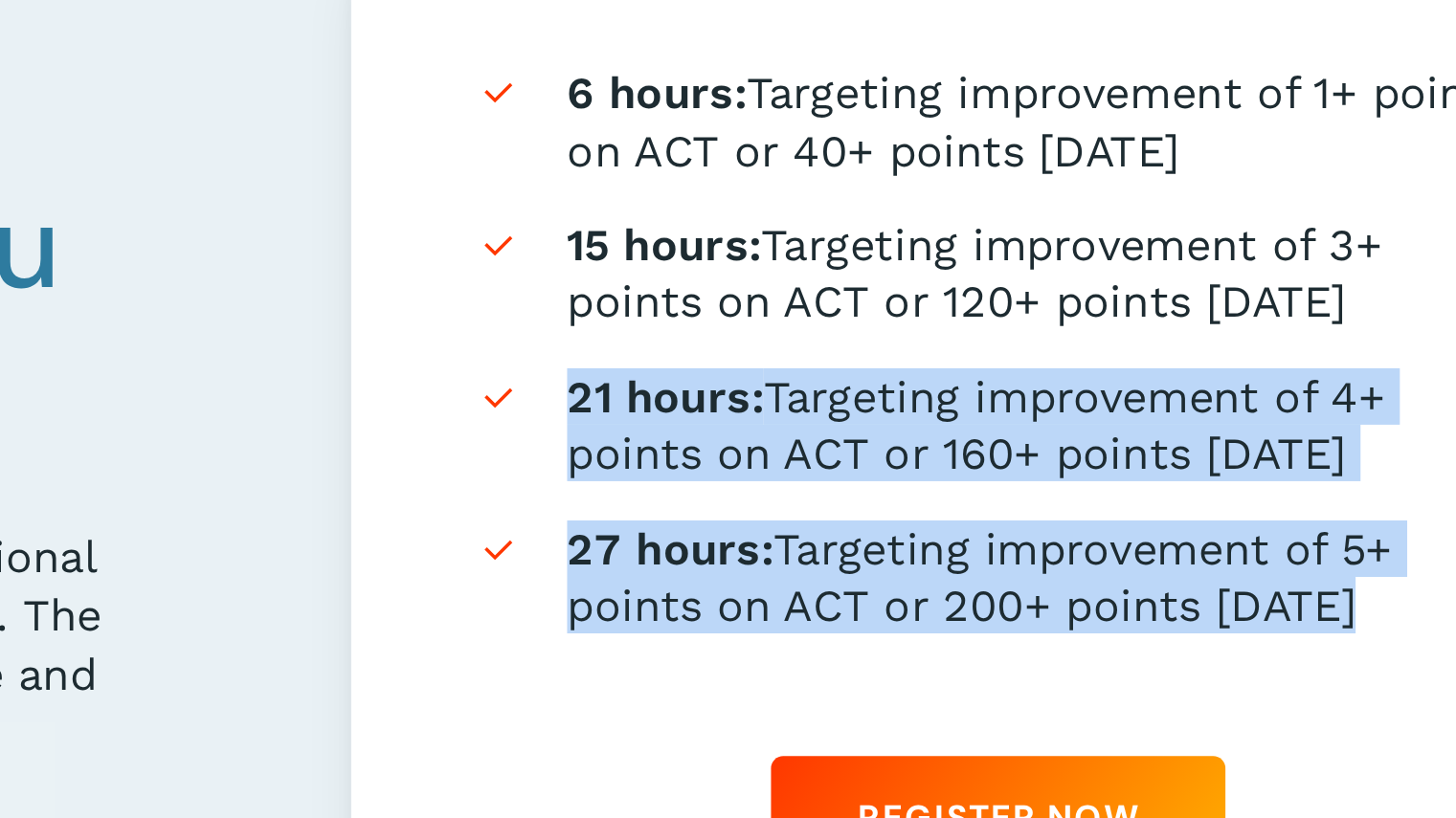
drag, startPoint x: 1194, startPoint y: 345, endPoint x: 1202, endPoint y: 286, distance: 59.5
click at [1202, 286] on ul "6 hours: Targeting improvement of 1+ point on ACT or 40+ points on SAT 15 hours…" at bounding box center [1126, 249] width 410 height 222
click at [1202, 286] on li "21 hours: Targeting improvement of 4+ points on ACT or 160+ points on SAT" at bounding box center [1126, 278] width 410 height 45
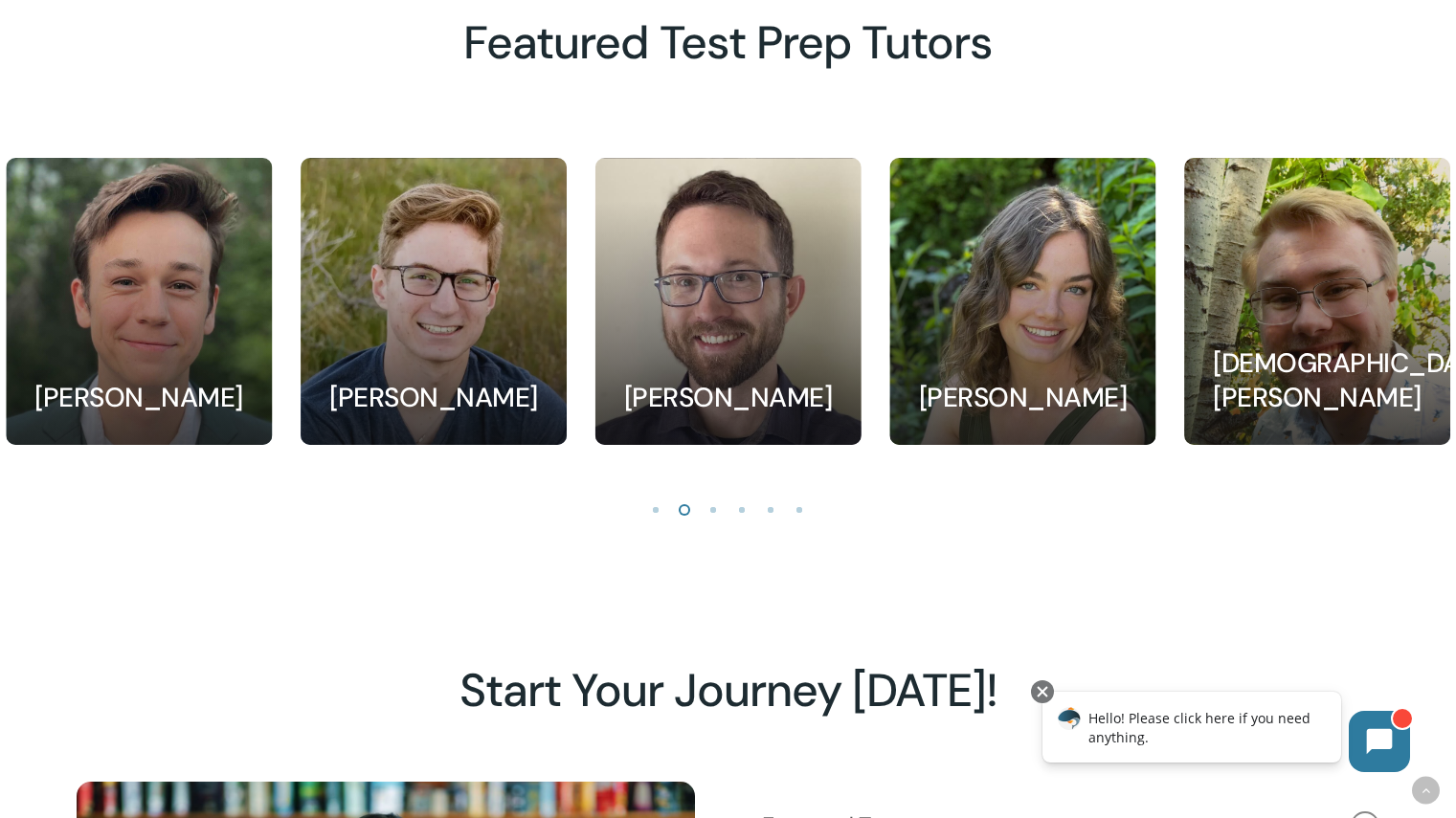
scroll to position [1794, 0]
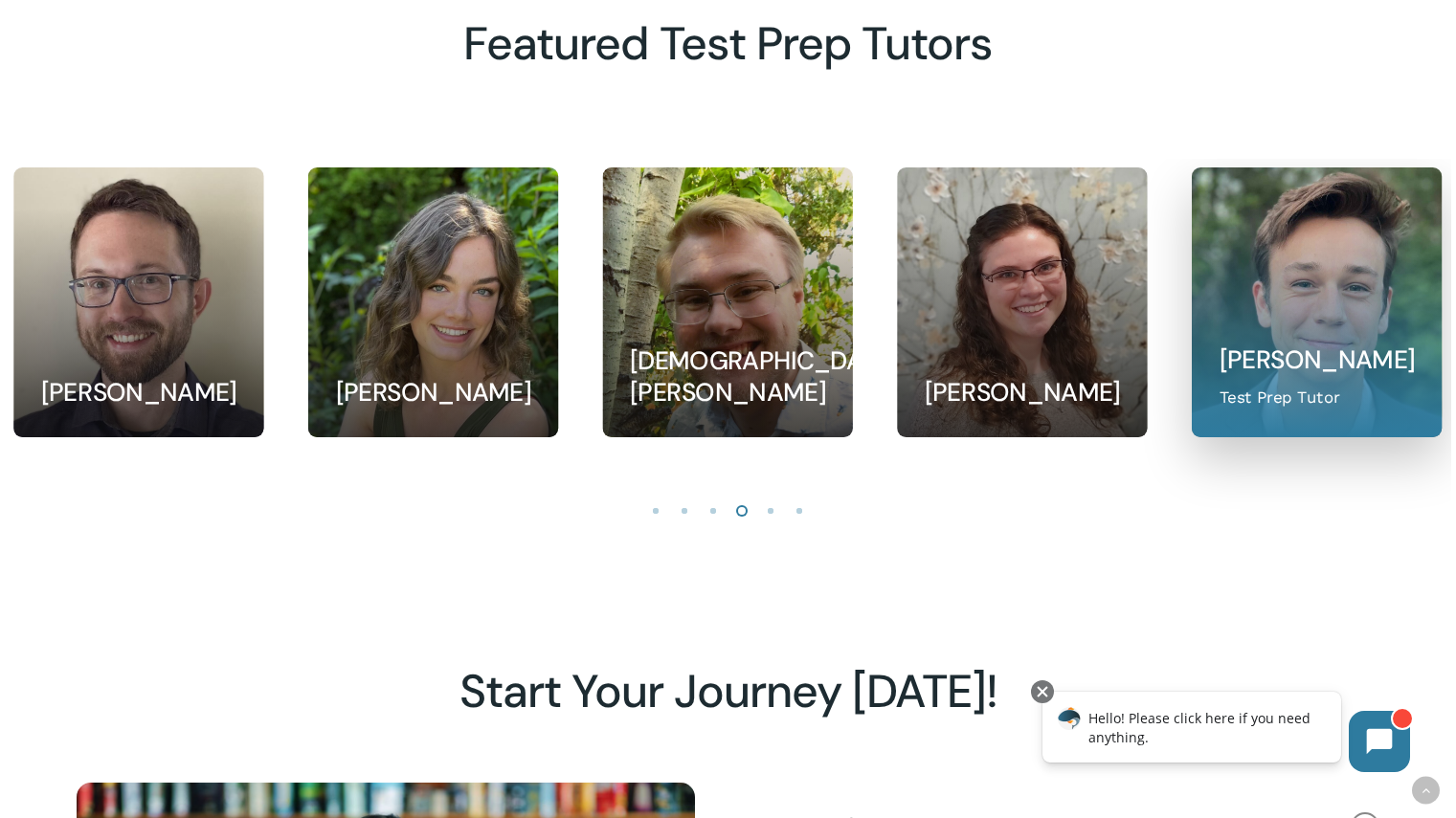
click at [1267, 317] on link at bounding box center [1316, 302] width 248 height 268
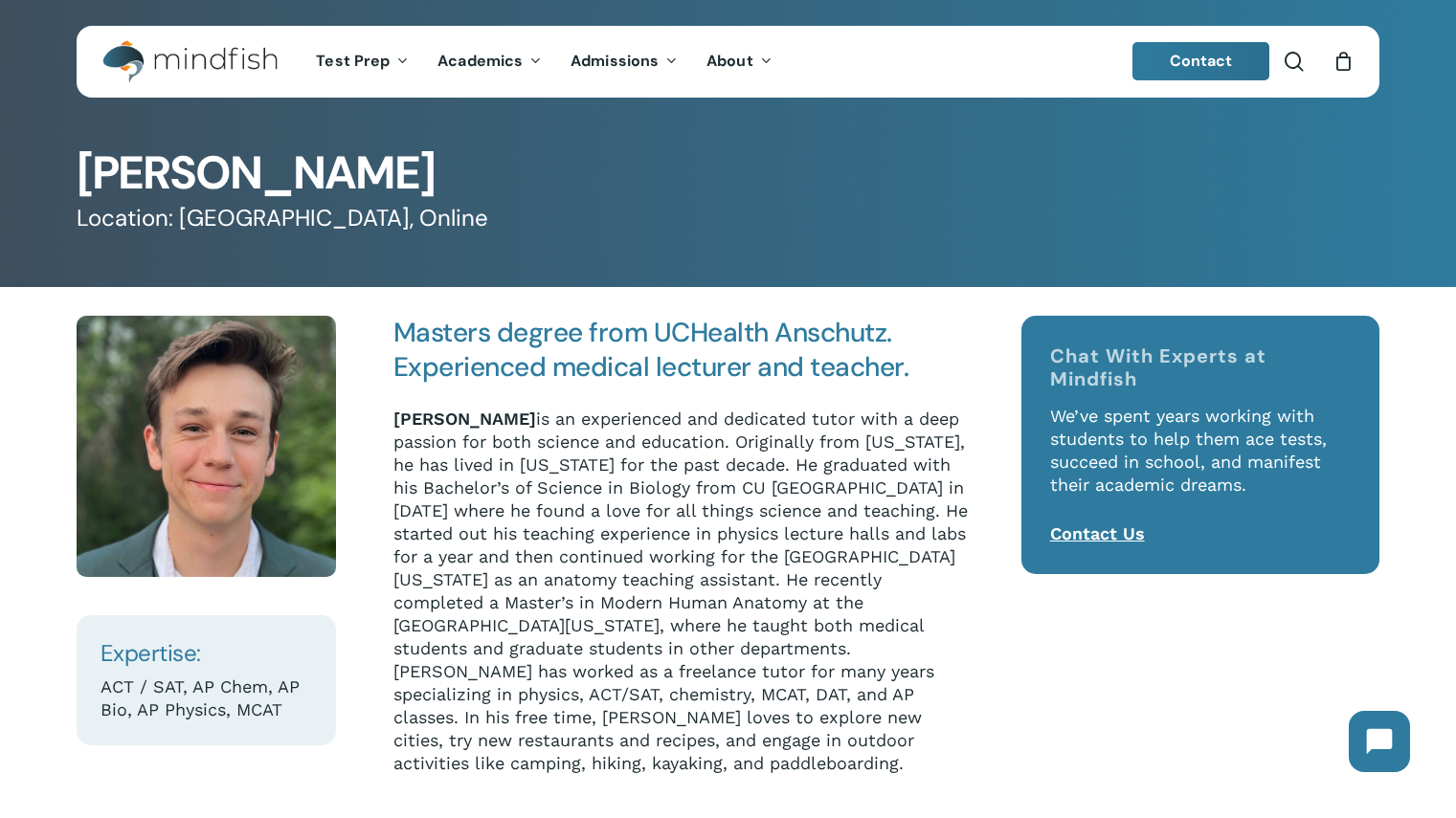
scroll to position [7, 0]
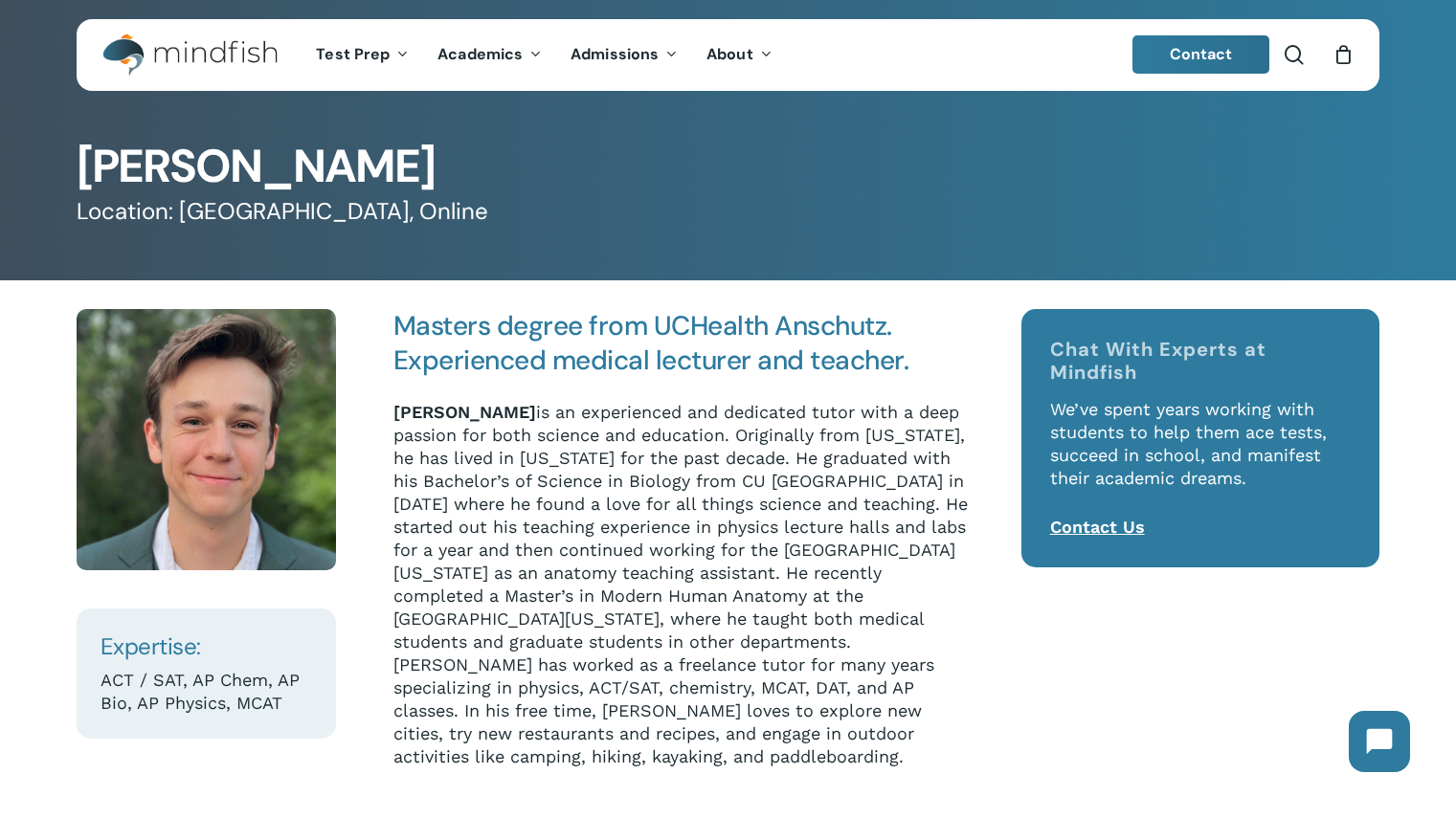
click at [810, 529] on p "Ryan Suckow is an experienced and dedicated tutor with a deep passion for both …" at bounding box center [682, 585] width 576 height 367
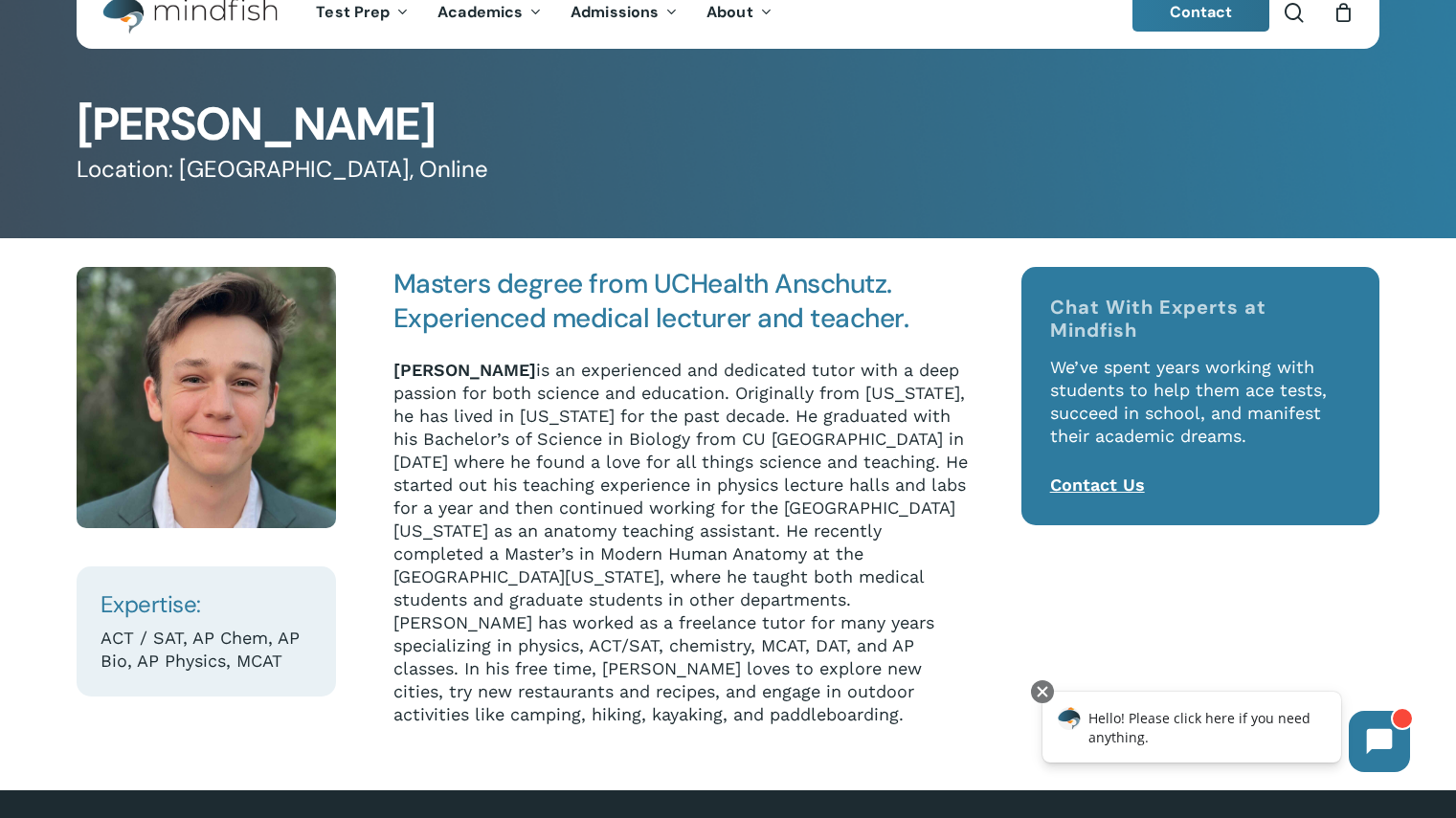
scroll to position [48, 0]
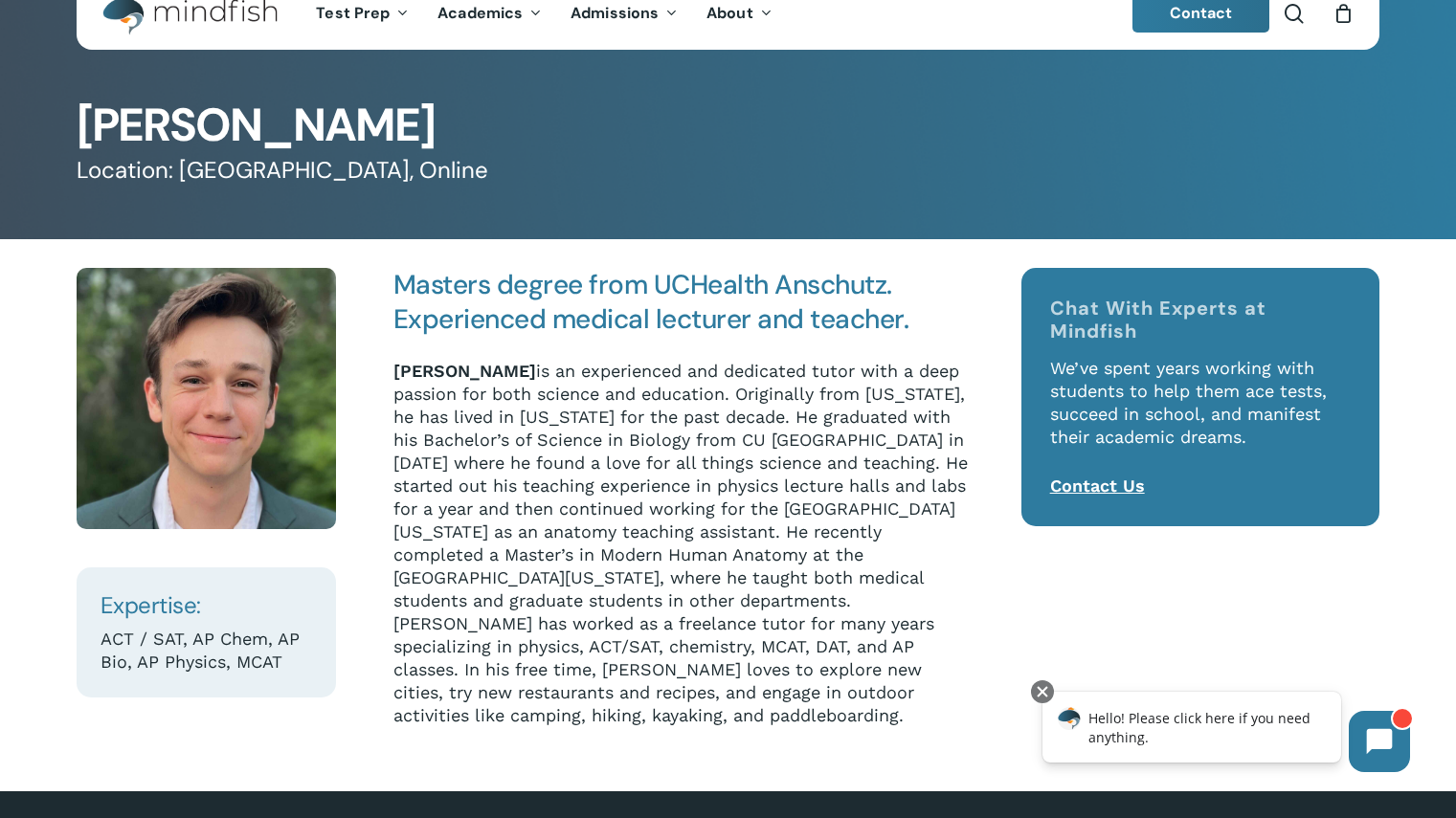
click at [551, 402] on p "Ryan Suckow is an experienced and dedicated tutor with a deep passion for both …" at bounding box center [682, 543] width 576 height 367
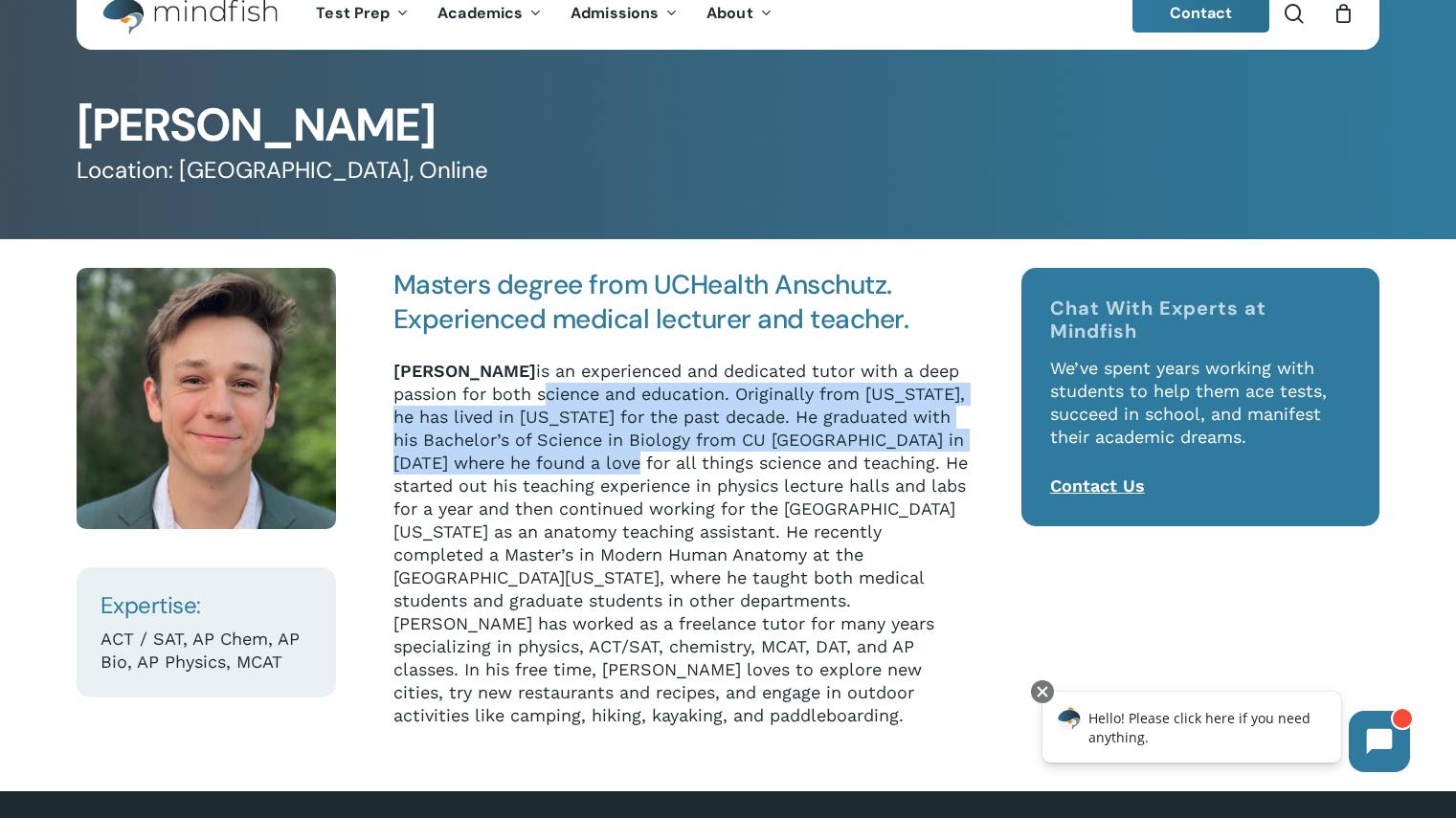
drag, startPoint x: 551, startPoint y: 402, endPoint x: 580, endPoint y: 471, distance: 74.8
click at [580, 471] on p "Ryan Suckow is an experienced and dedicated tutor with a deep passion for both …" at bounding box center [682, 543] width 576 height 367
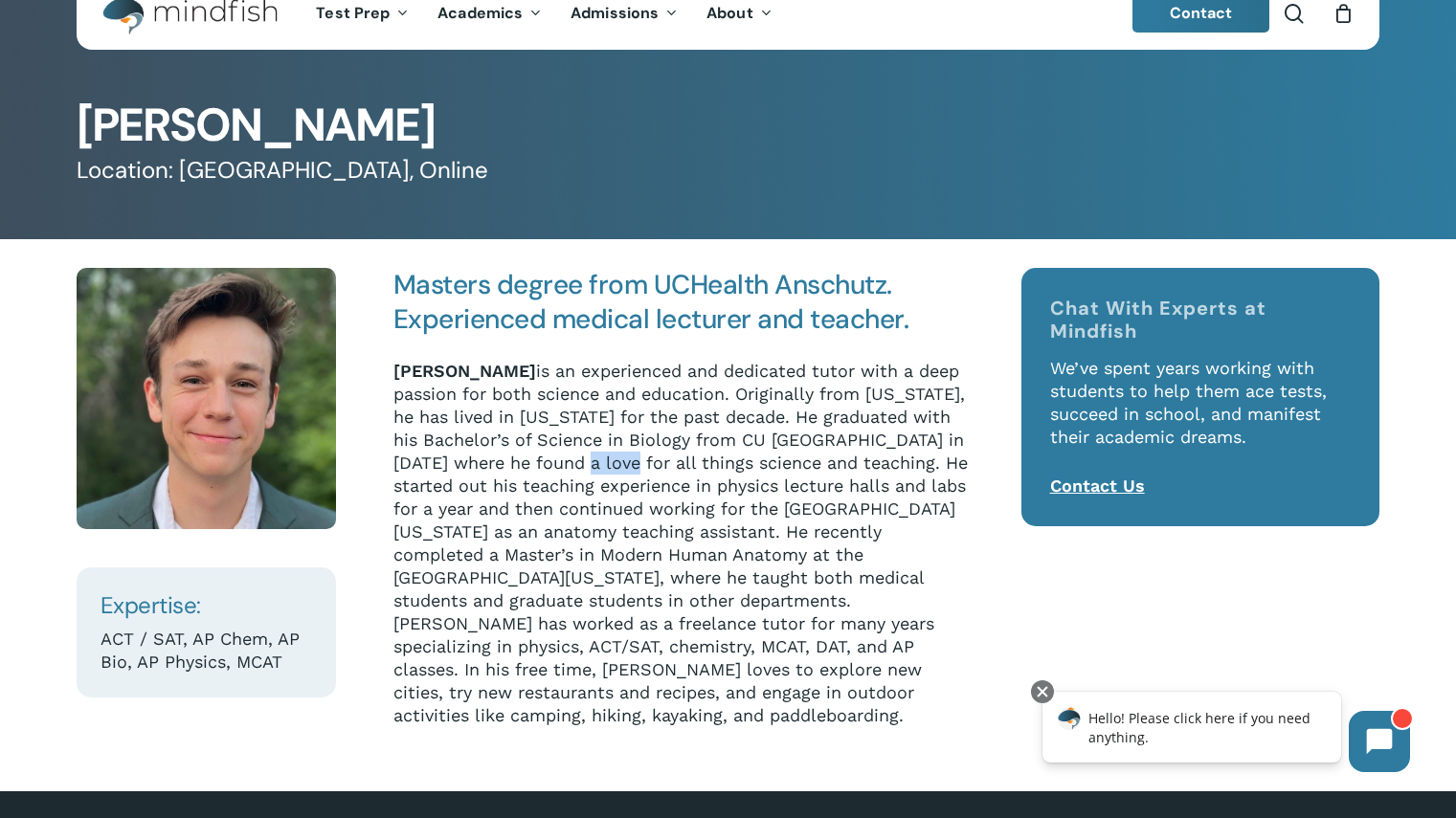
click at [580, 471] on p "Ryan Suckow is an experienced and dedicated tutor with a deep passion for both …" at bounding box center [682, 543] width 576 height 367
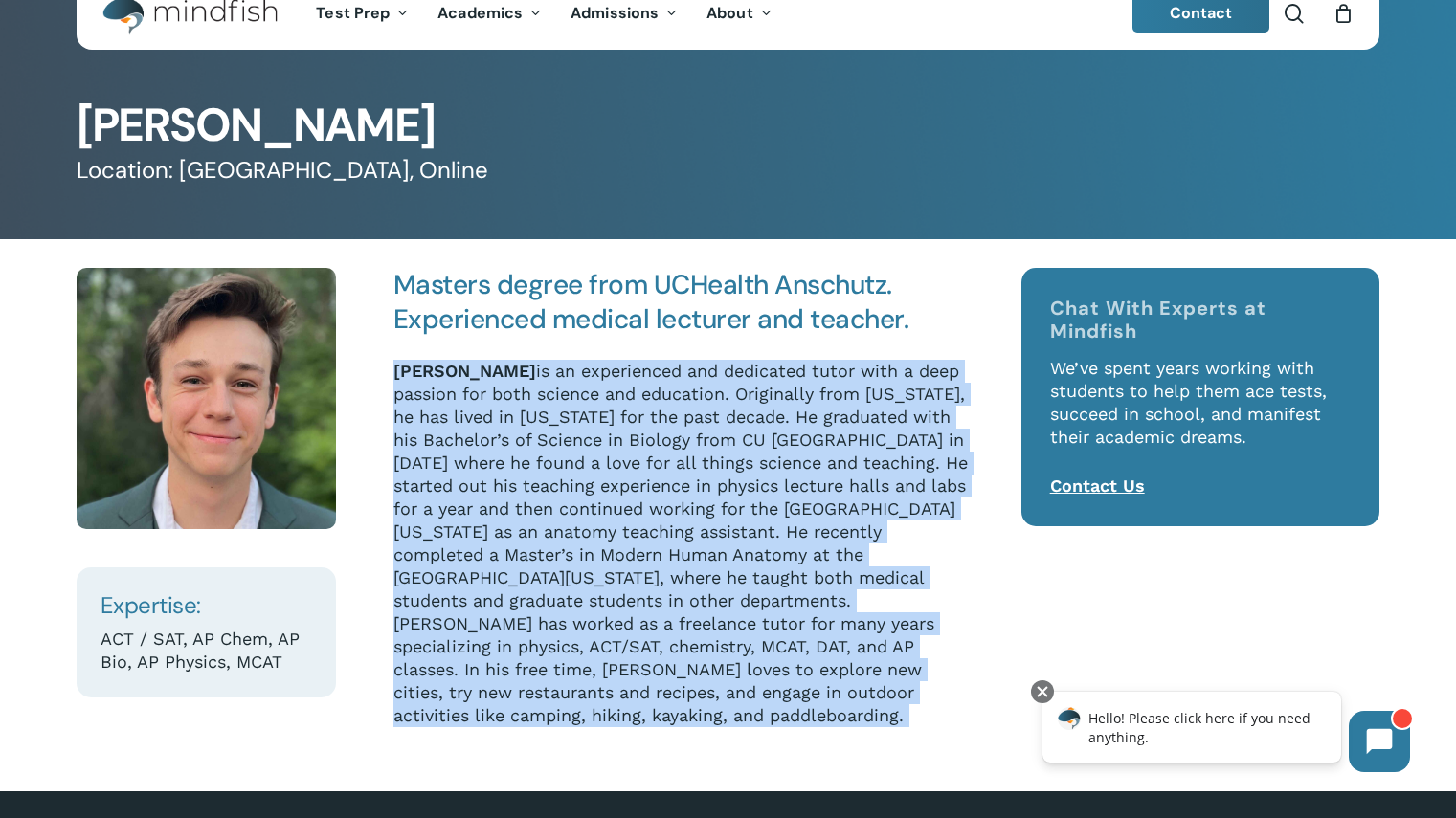
drag, startPoint x: 580, startPoint y: 471, endPoint x: 551, endPoint y: 384, distance: 91.7
click at [551, 384] on p "Ryan Suckow is an experienced and dedicated tutor with a deep passion for both …" at bounding box center [682, 543] width 576 height 367
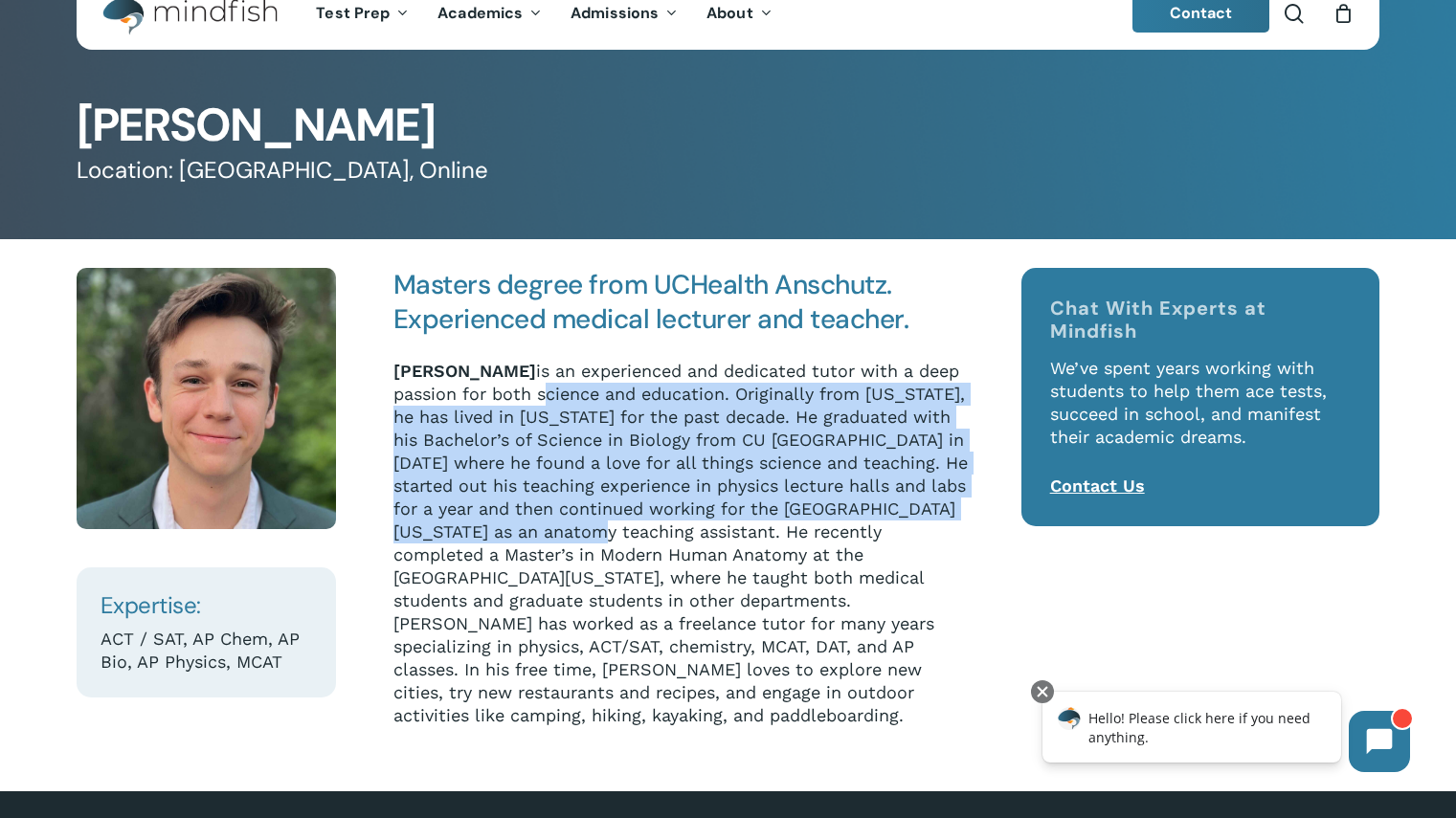
drag, startPoint x: 551, startPoint y: 384, endPoint x: 605, endPoint y: 535, distance: 160.4
click at [605, 535] on p "Ryan Suckow is an experienced and dedicated tutor with a deep passion for both …" at bounding box center [682, 543] width 576 height 367
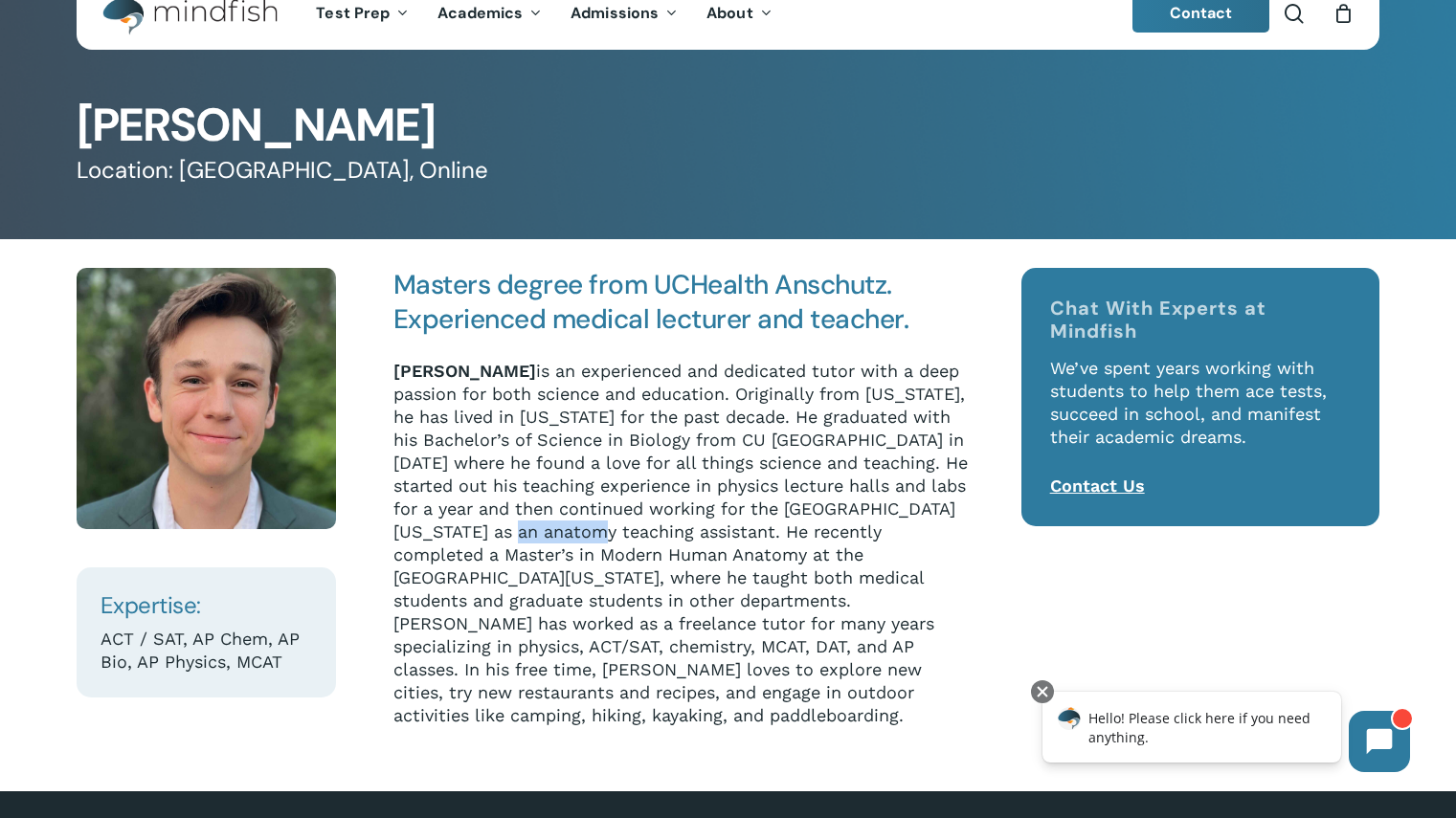
click at [605, 535] on p "Ryan Suckow is an experienced and dedicated tutor with a deep passion for both …" at bounding box center [682, 543] width 576 height 367
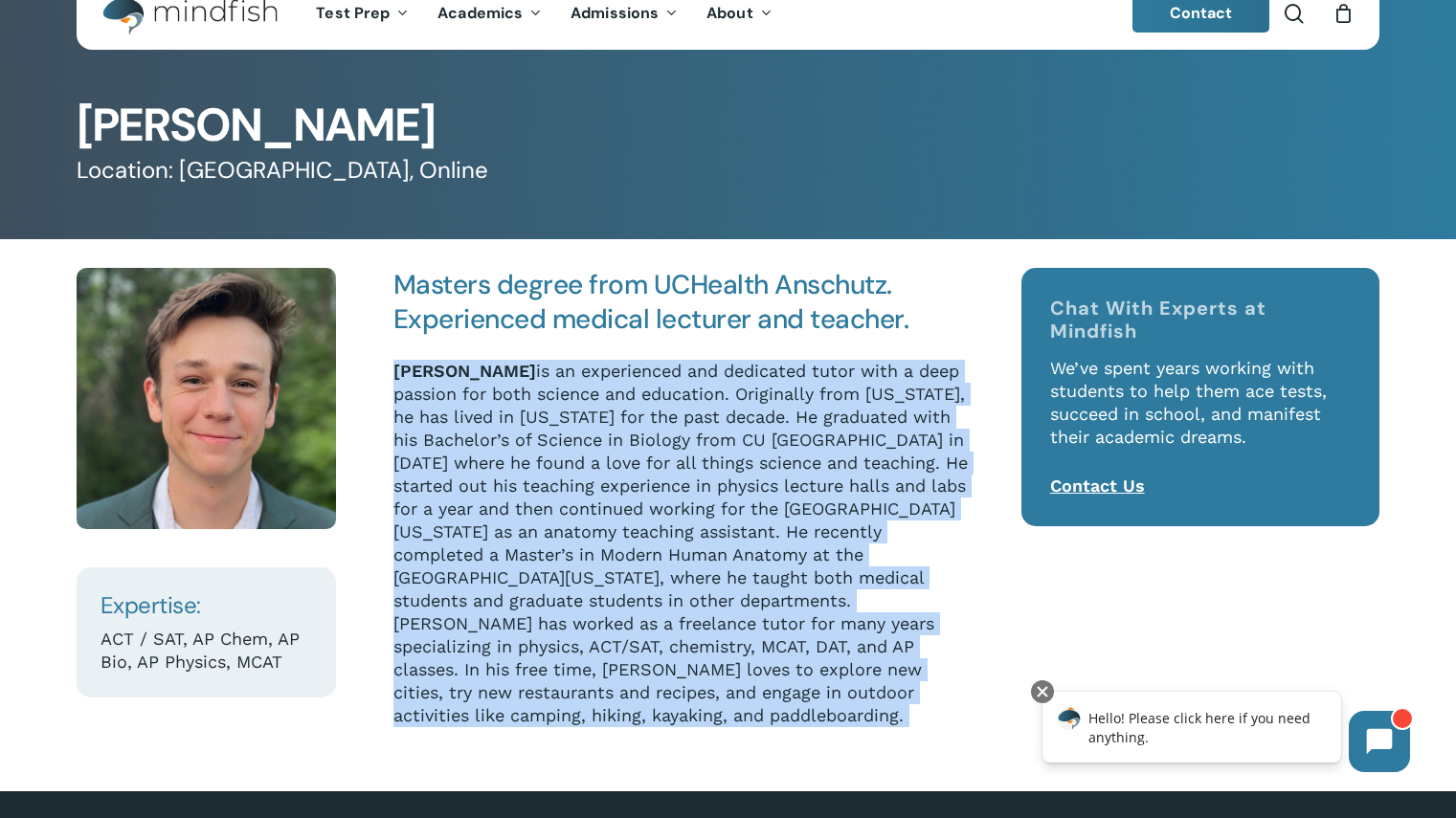
drag, startPoint x: 605, startPoint y: 535, endPoint x: 585, endPoint y: 400, distance: 136.5
click at [585, 400] on p "Ryan Suckow is an experienced and dedicated tutor with a deep passion for both …" at bounding box center [682, 543] width 576 height 367
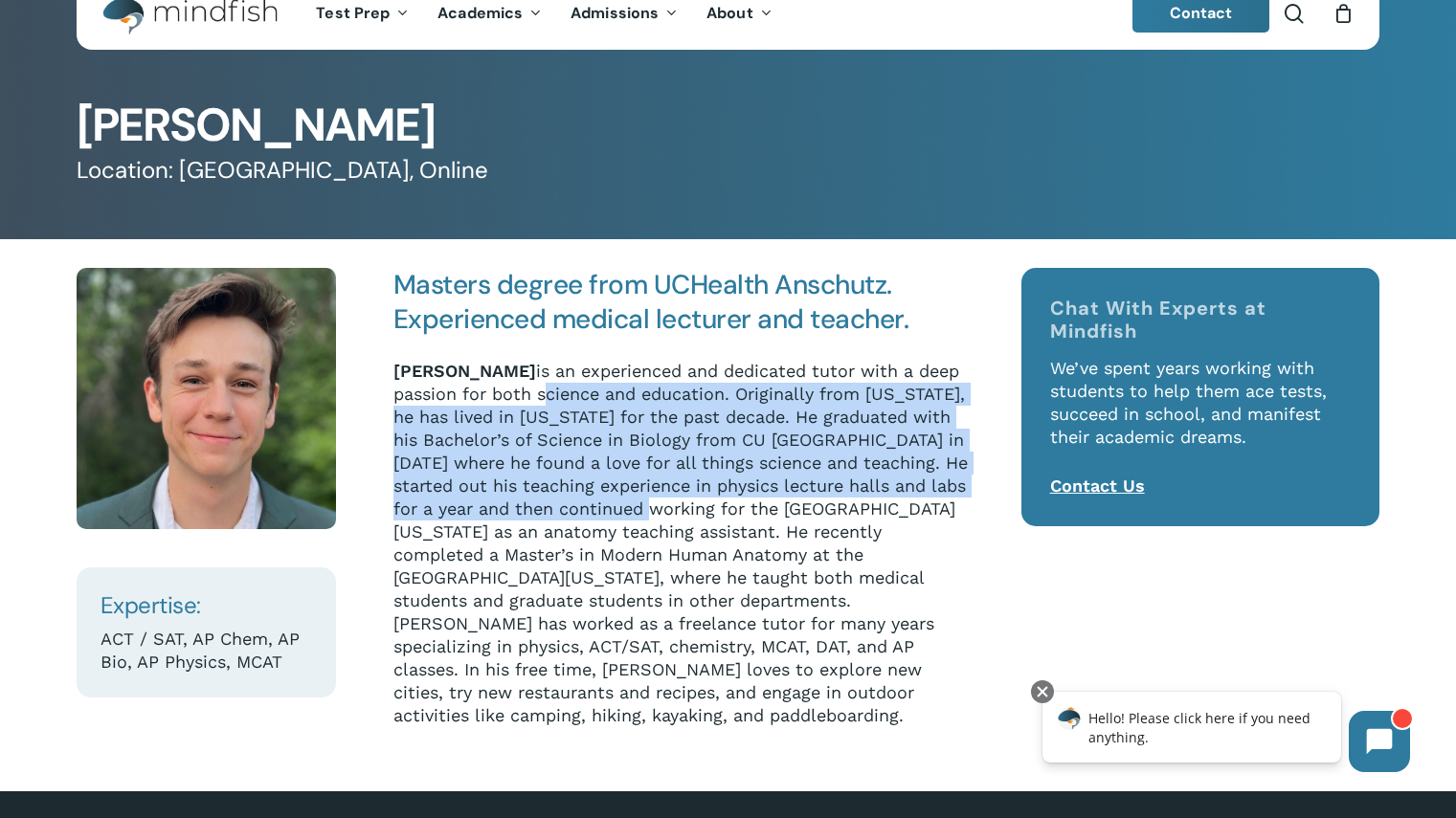
drag, startPoint x: 585, startPoint y: 400, endPoint x: 627, endPoint y: 505, distance: 113.1
click at [627, 505] on p "Ryan Suckow is an experienced and dedicated tutor with a deep passion for both …" at bounding box center [682, 543] width 576 height 367
drag, startPoint x: 627, startPoint y: 505, endPoint x: 598, endPoint y: 393, distance: 115.7
click at [598, 393] on p "Ryan Suckow is an experienced and dedicated tutor with a deep passion for both …" at bounding box center [682, 543] width 576 height 367
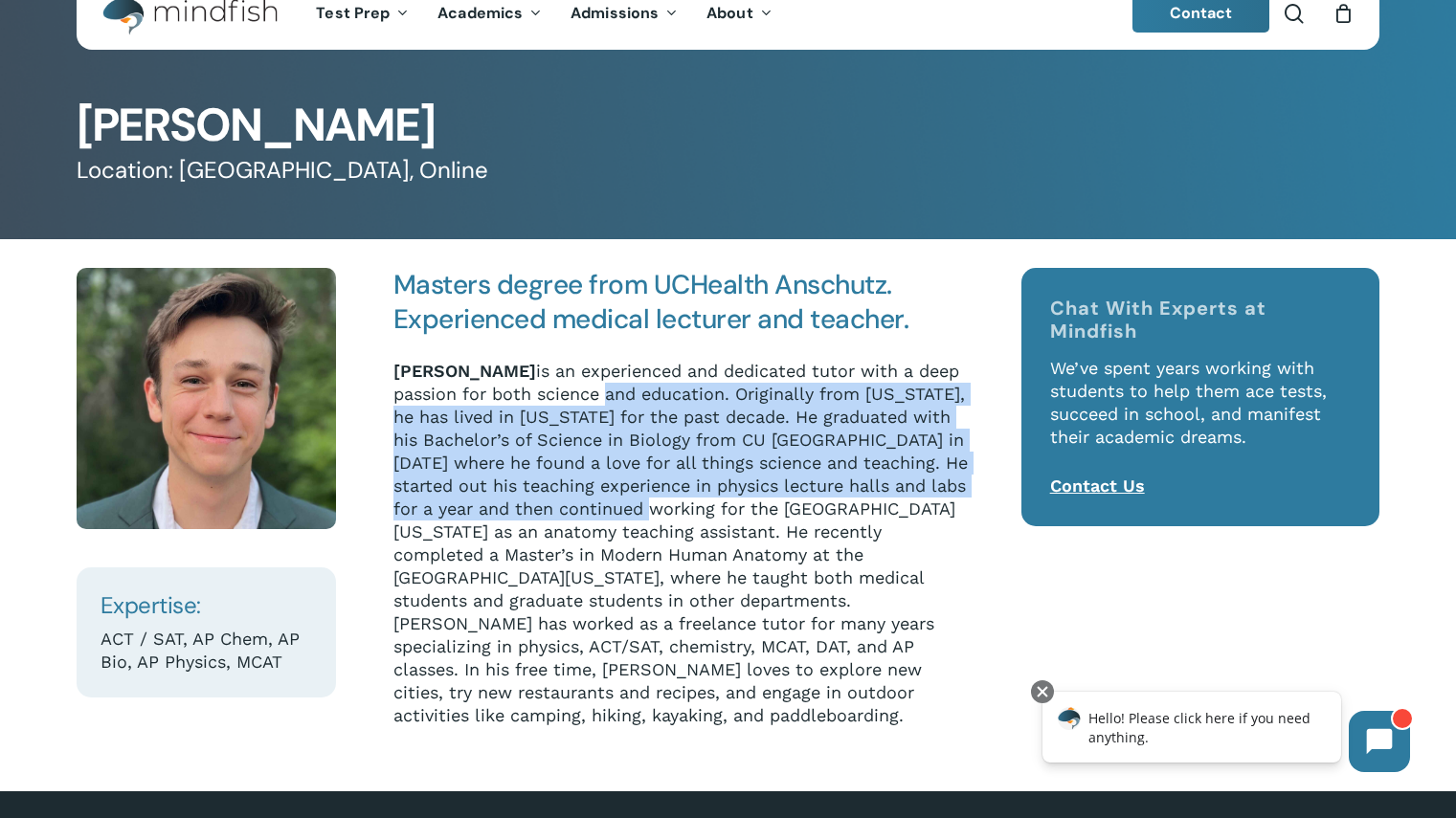
click at [598, 393] on p "Ryan Suckow is an experienced and dedicated tutor with a deep passion for both …" at bounding box center [682, 543] width 576 height 367
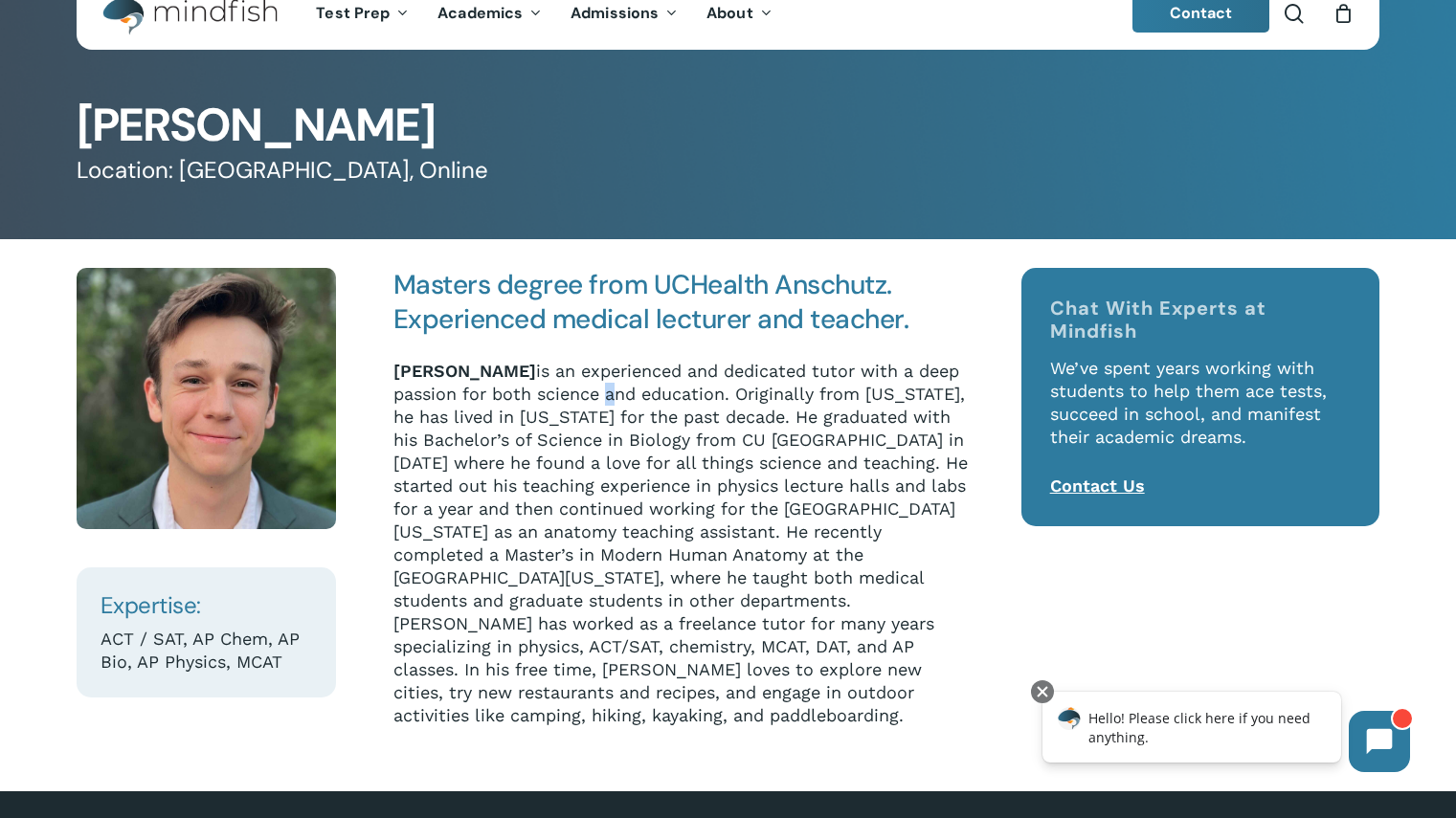
click at [598, 393] on p "Ryan Suckow is an experienced and dedicated tutor with a deep passion for both …" at bounding box center [682, 543] width 576 height 367
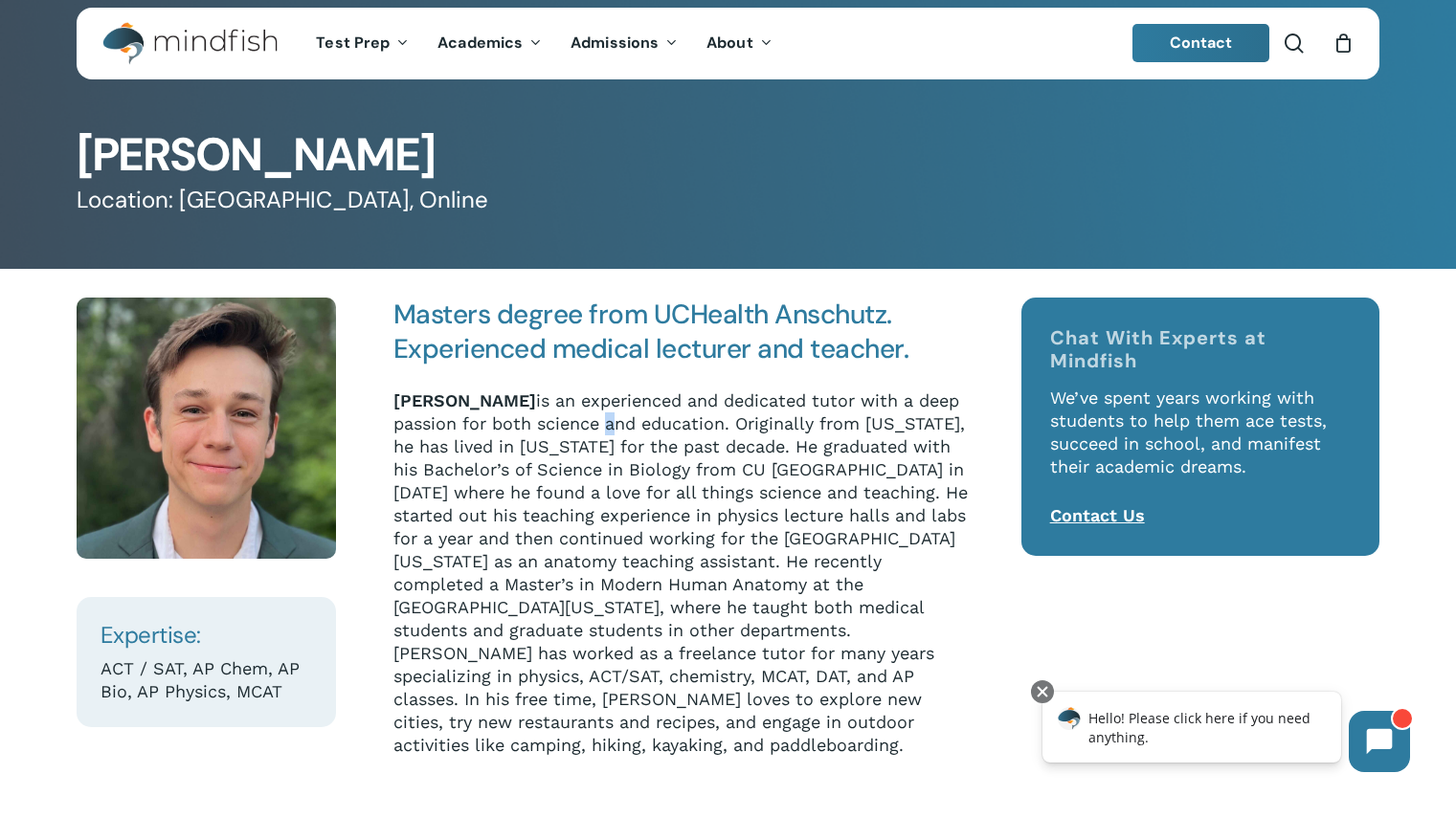
scroll to position [9, 0]
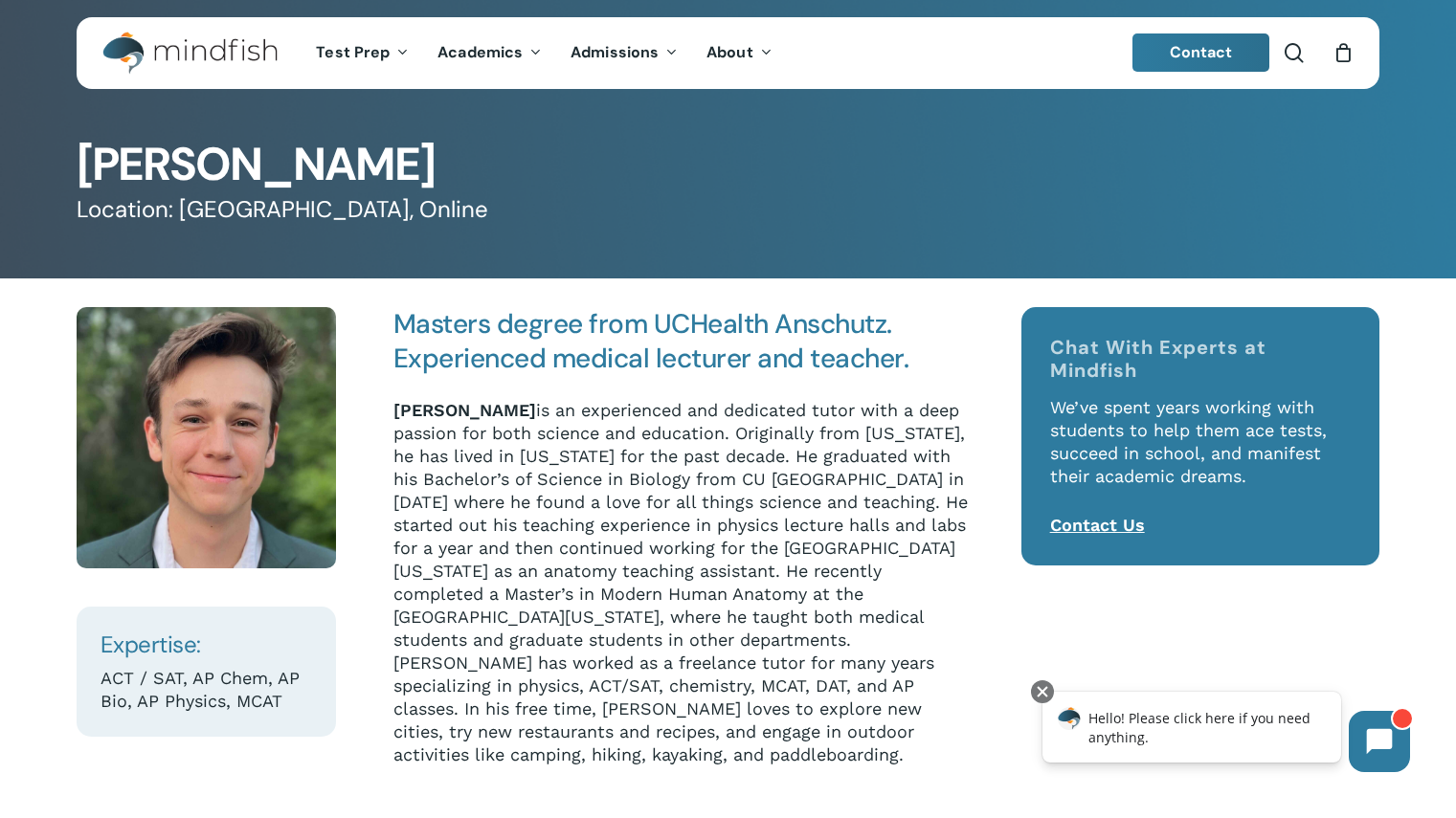
click at [690, 499] on p "Ryan Suckow is an experienced and dedicated tutor with a deep passion for both …" at bounding box center [682, 583] width 576 height 367
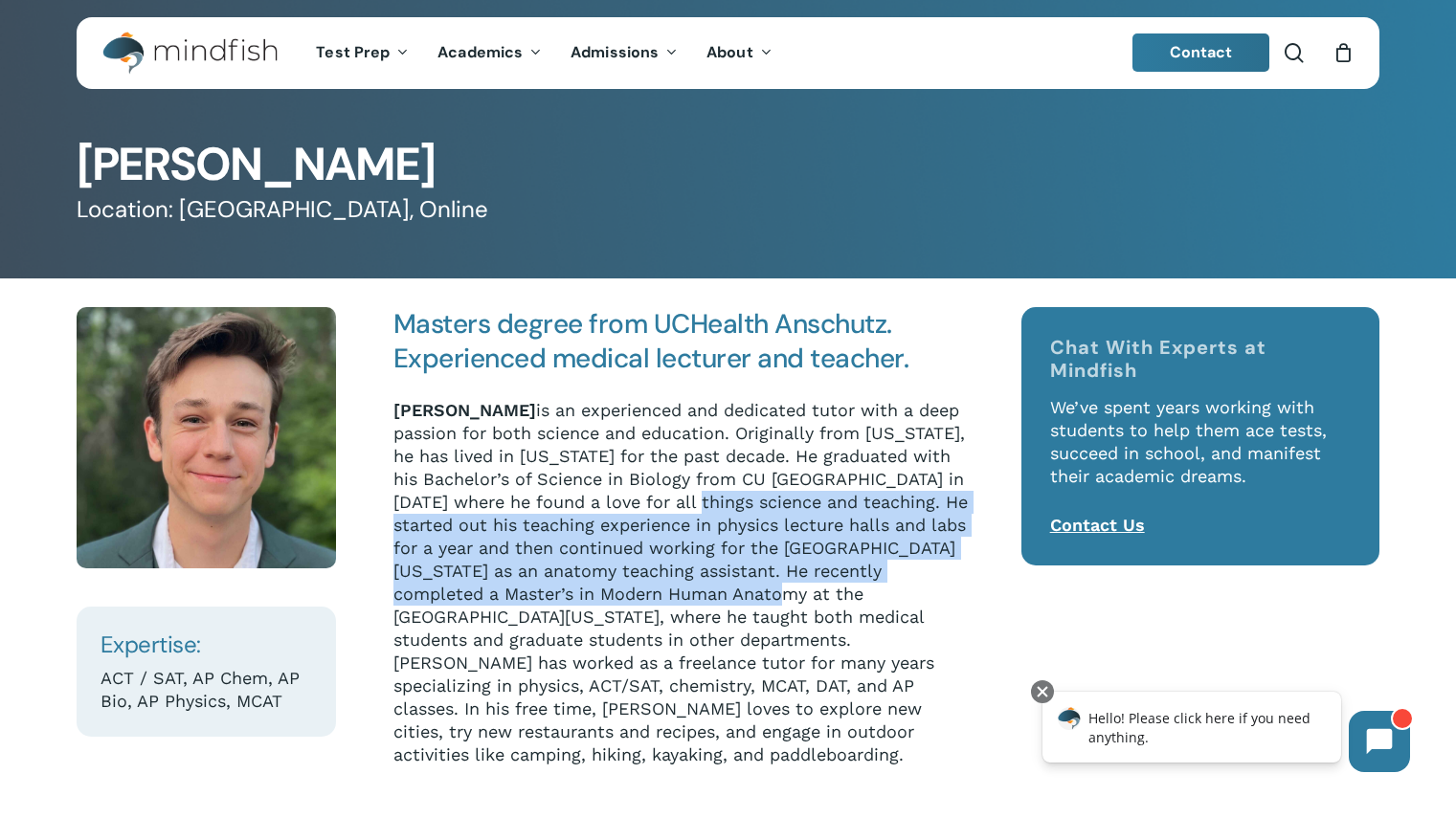
drag, startPoint x: 690, startPoint y: 499, endPoint x: 696, endPoint y: 630, distance: 131.1
click at [696, 630] on p "Ryan Suckow is an experienced and dedicated tutor with a deep passion for both …" at bounding box center [682, 583] width 576 height 367
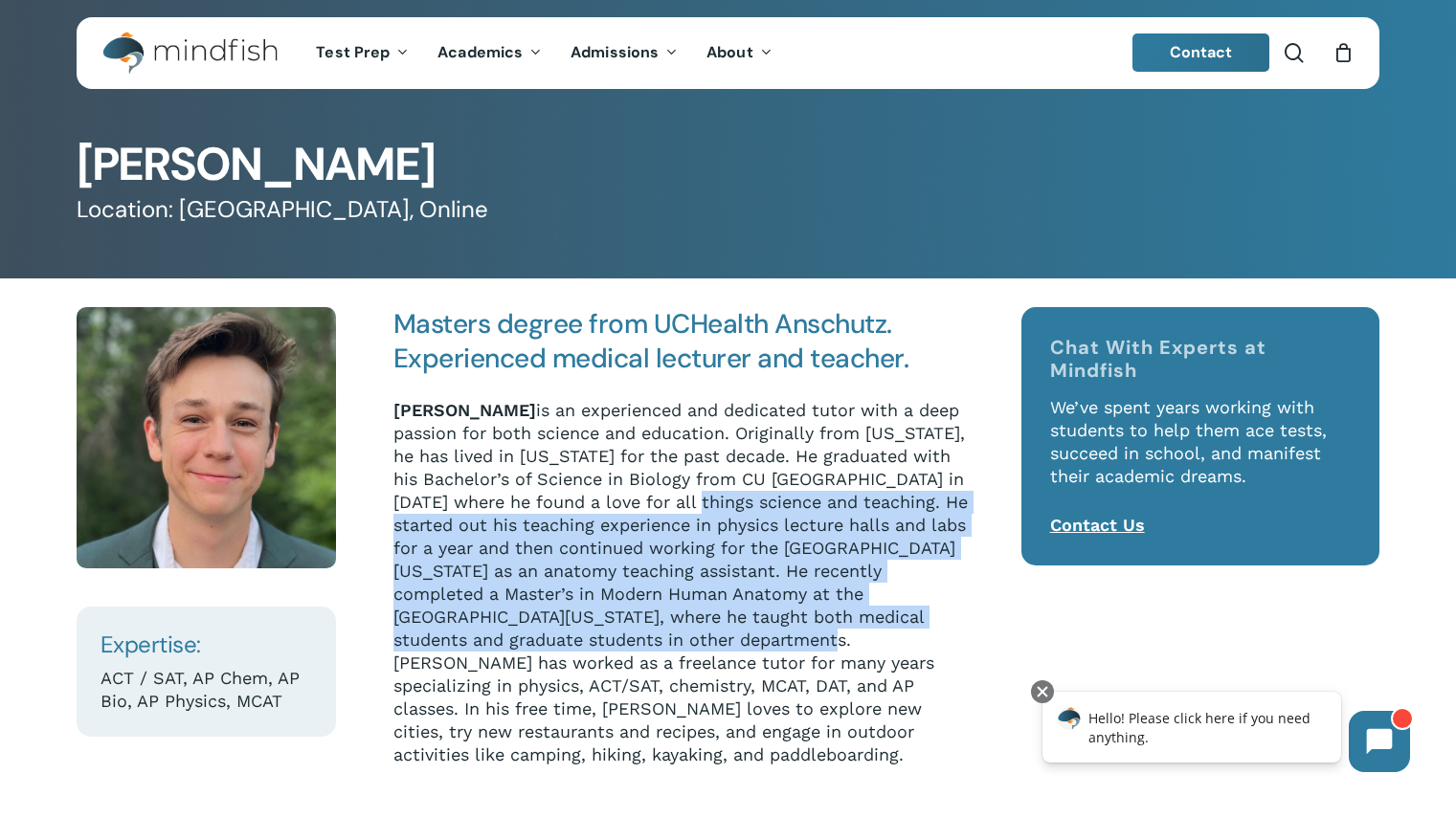
click at [696, 630] on p "Ryan Suckow is an experienced and dedicated tutor with a deep passion for both …" at bounding box center [682, 583] width 576 height 367
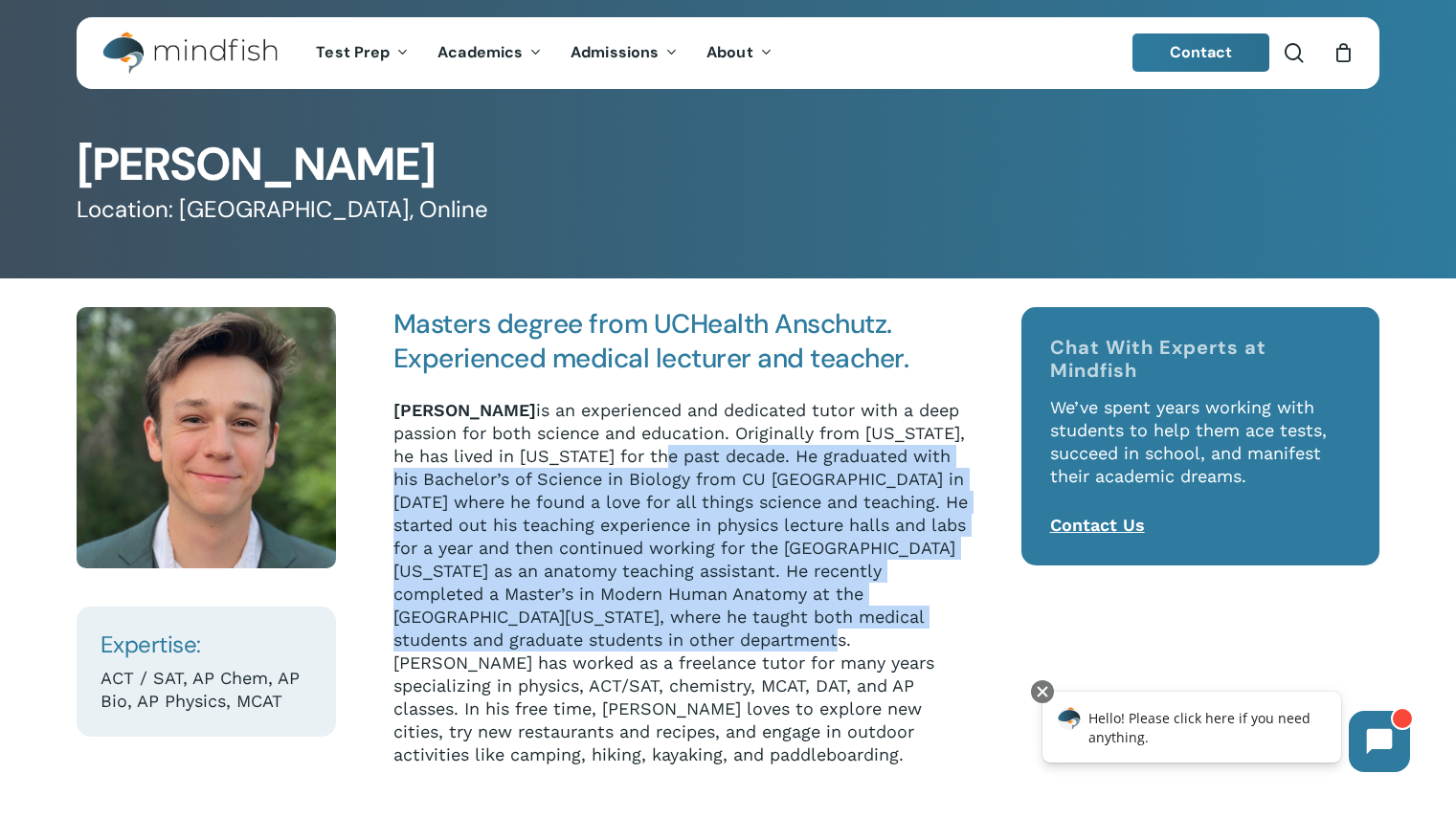
drag, startPoint x: 696, startPoint y: 630, endPoint x: 674, endPoint y: 441, distance: 190.3
click at [674, 441] on p "Ryan Suckow is an experienced and dedicated tutor with a deep passion for both …" at bounding box center [682, 583] width 576 height 367
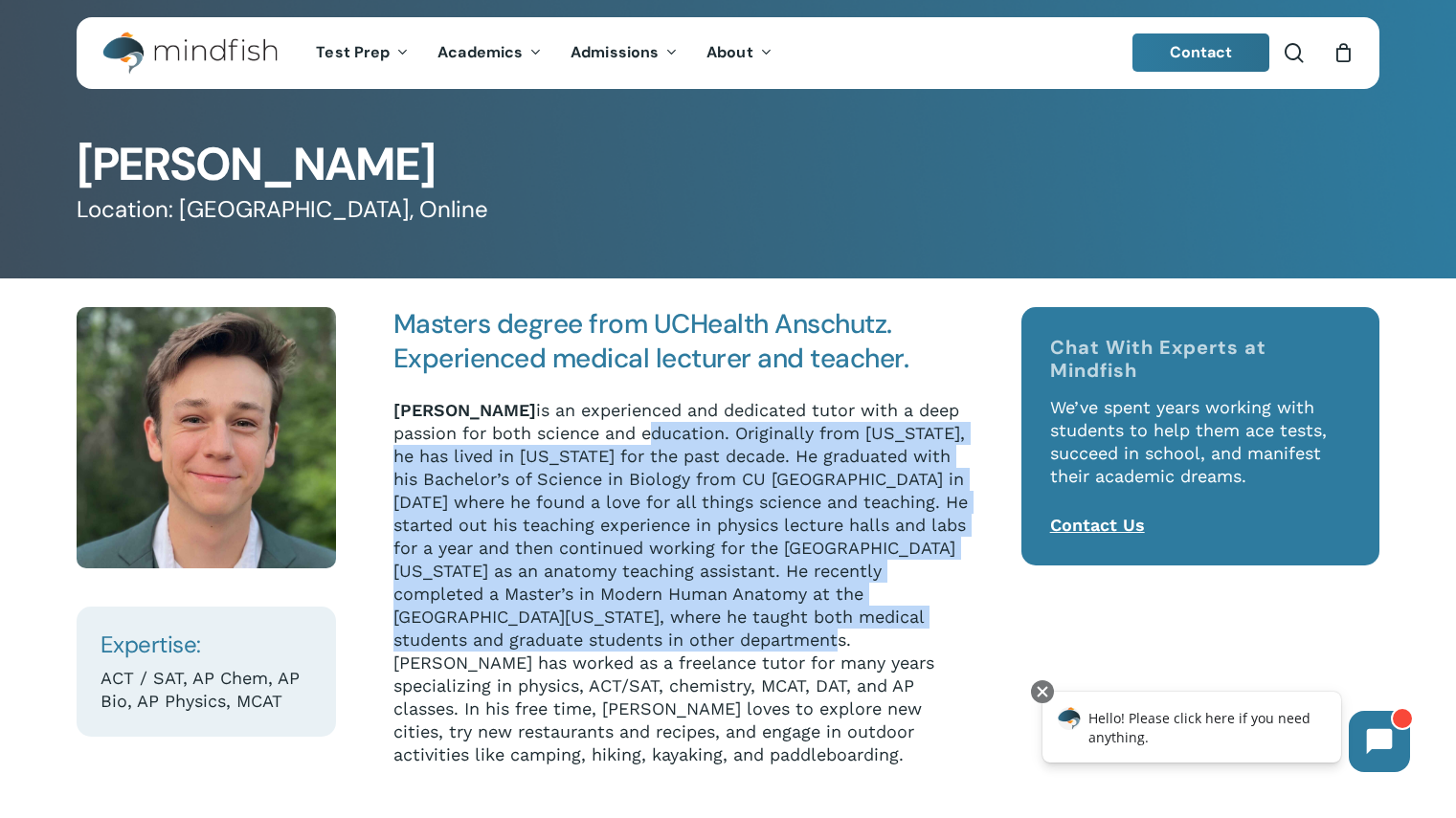
click at [674, 441] on p "Ryan Suckow is an experienced and dedicated tutor with a deep passion for both …" at bounding box center [682, 583] width 576 height 367
drag, startPoint x: 674, startPoint y: 441, endPoint x: 641, endPoint y: 656, distance: 217.5
click at [641, 656] on p "Ryan Suckow is an experienced and dedicated tutor with a deep passion for both …" at bounding box center [682, 583] width 576 height 367
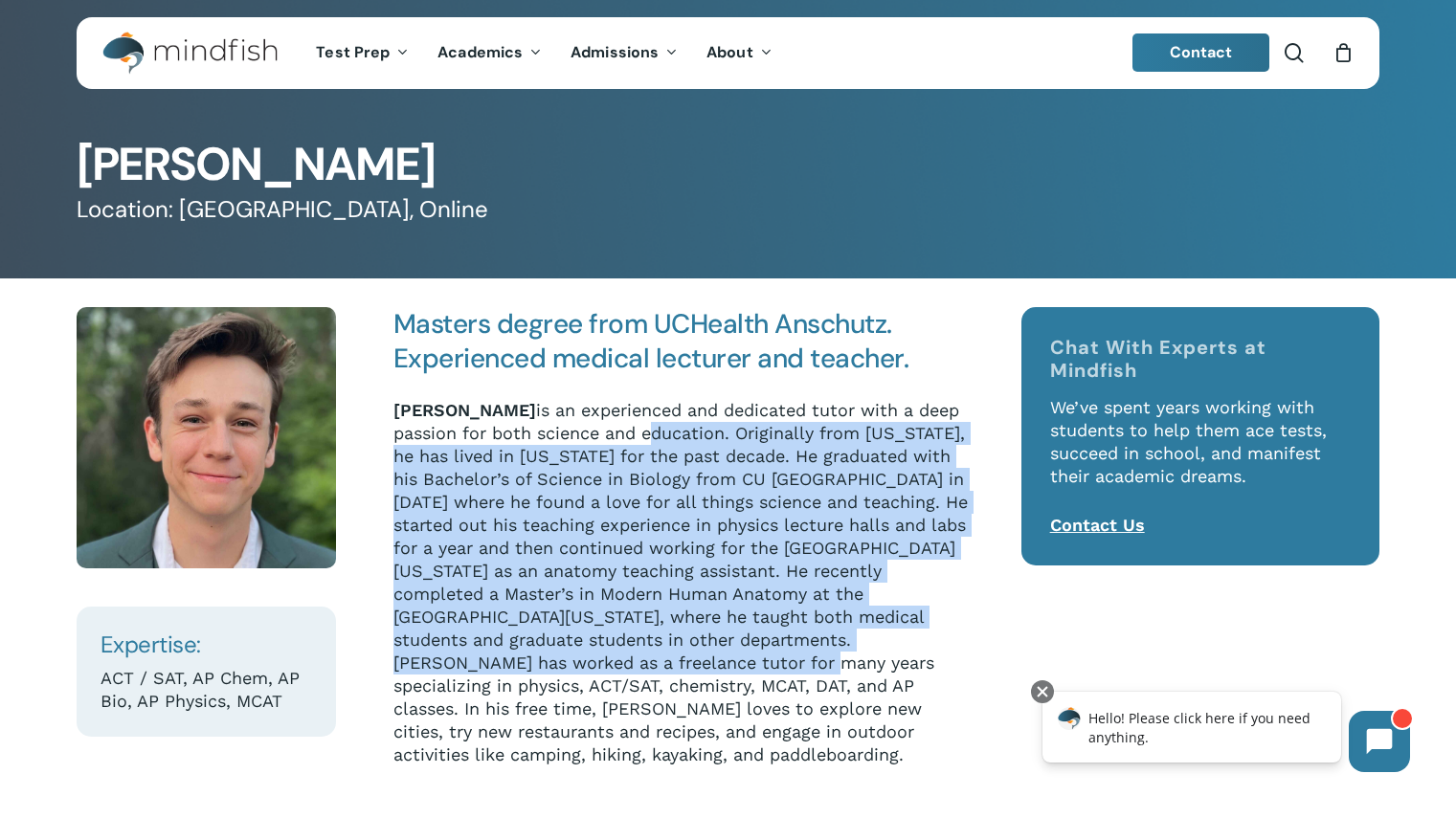
click at [641, 656] on p "Ryan Suckow is an experienced and dedicated tutor with a deep passion for both …" at bounding box center [682, 583] width 576 height 367
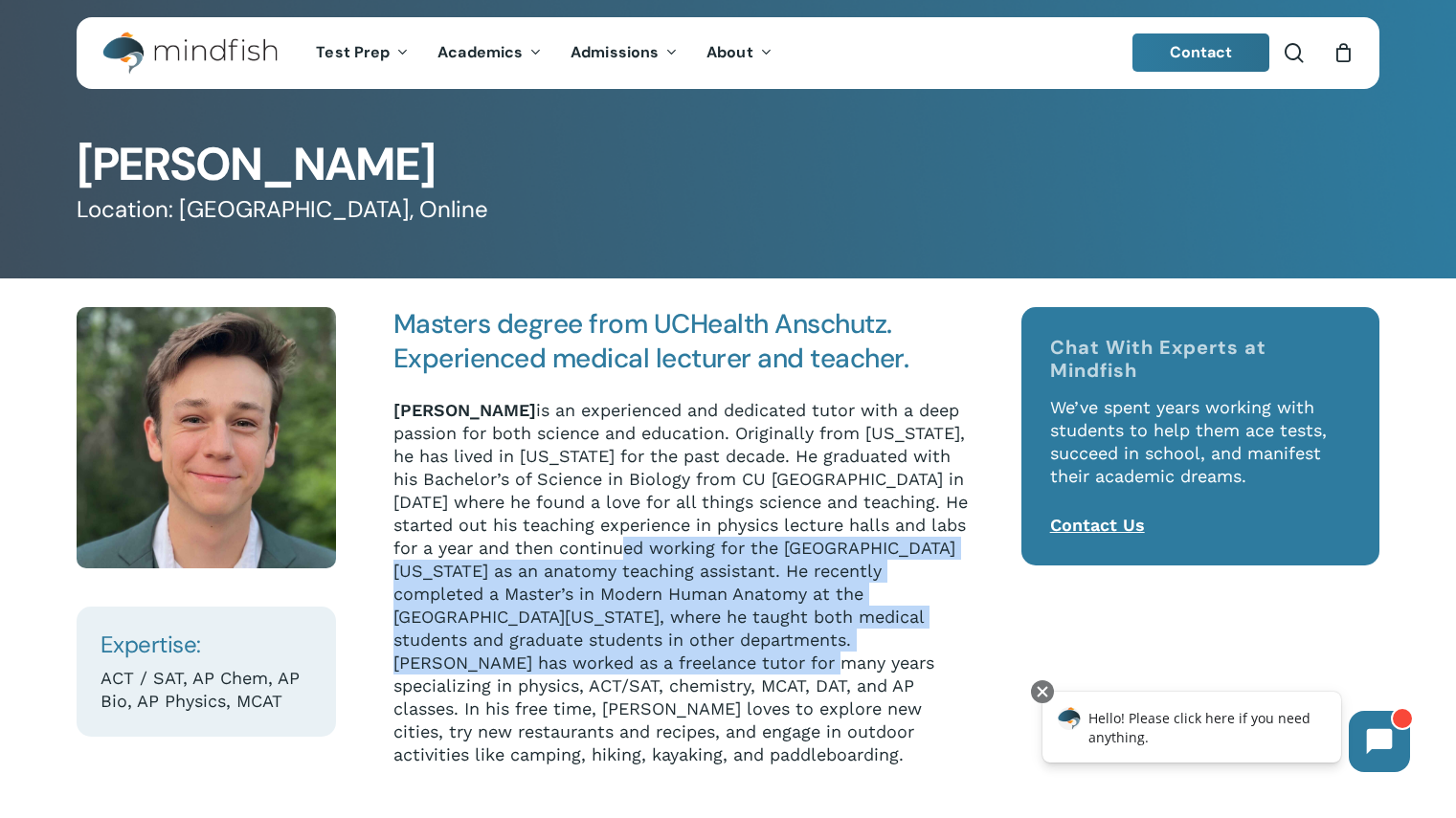
drag, startPoint x: 641, startPoint y: 656, endPoint x: 629, endPoint y: 540, distance: 116.6
click at [629, 540] on p "Ryan Suckow is an experienced and dedicated tutor with a deep passion for both …" at bounding box center [682, 583] width 576 height 367
drag, startPoint x: 629, startPoint y: 540, endPoint x: 670, endPoint y: 687, distance: 152.6
click at [670, 687] on p "Ryan Suckow is an experienced and dedicated tutor with a deep passion for both …" at bounding box center [682, 583] width 576 height 367
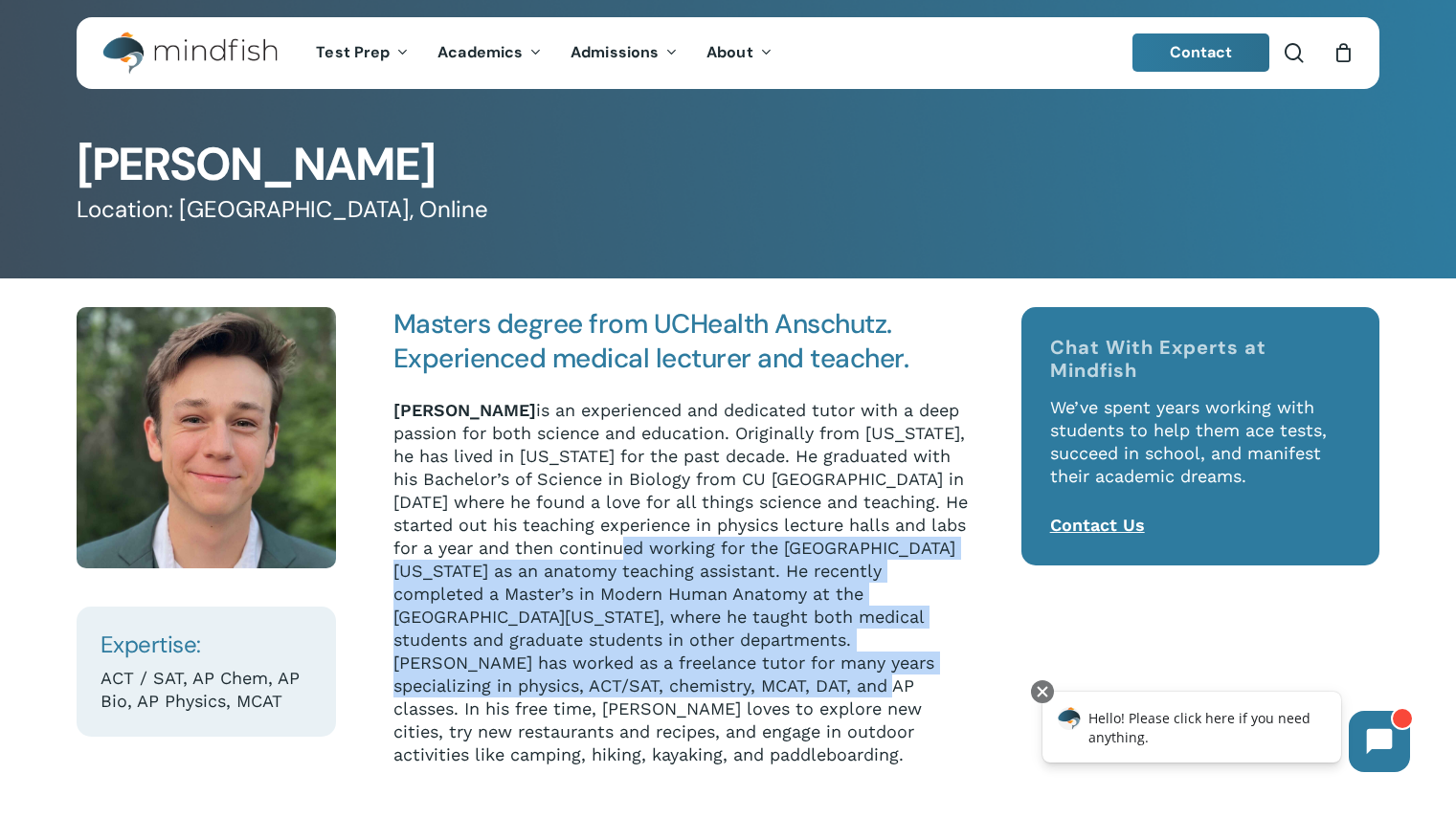
click at [670, 687] on p "Ryan Suckow is an experienced and dedicated tutor with a deep passion for both …" at bounding box center [682, 583] width 576 height 367
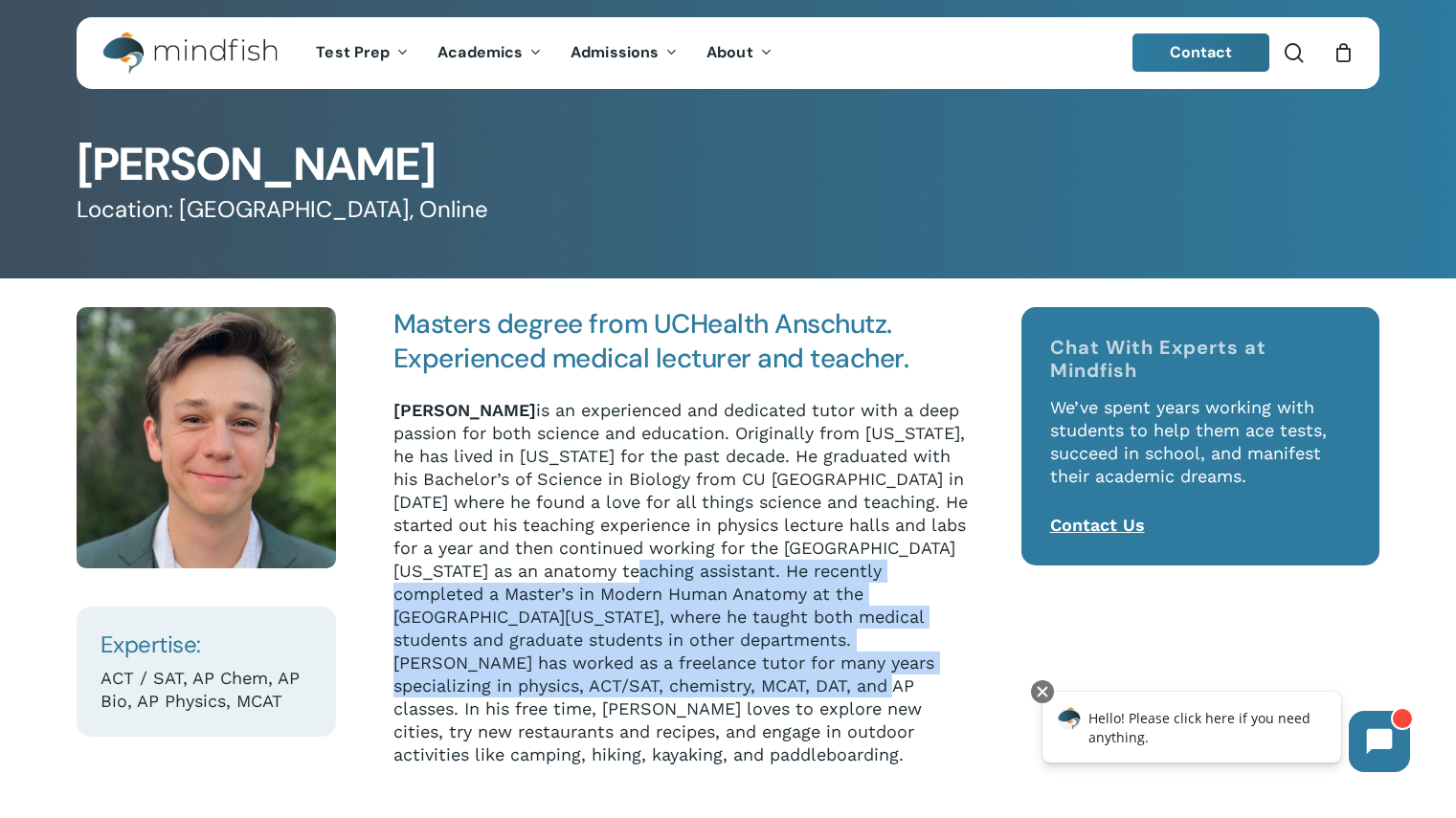
drag, startPoint x: 670, startPoint y: 687, endPoint x: 655, endPoint y: 566, distance: 121.9
click at [655, 566] on p "Ryan Suckow is an experienced and dedicated tutor with a deep passion for both …" at bounding box center [682, 583] width 576 height 367
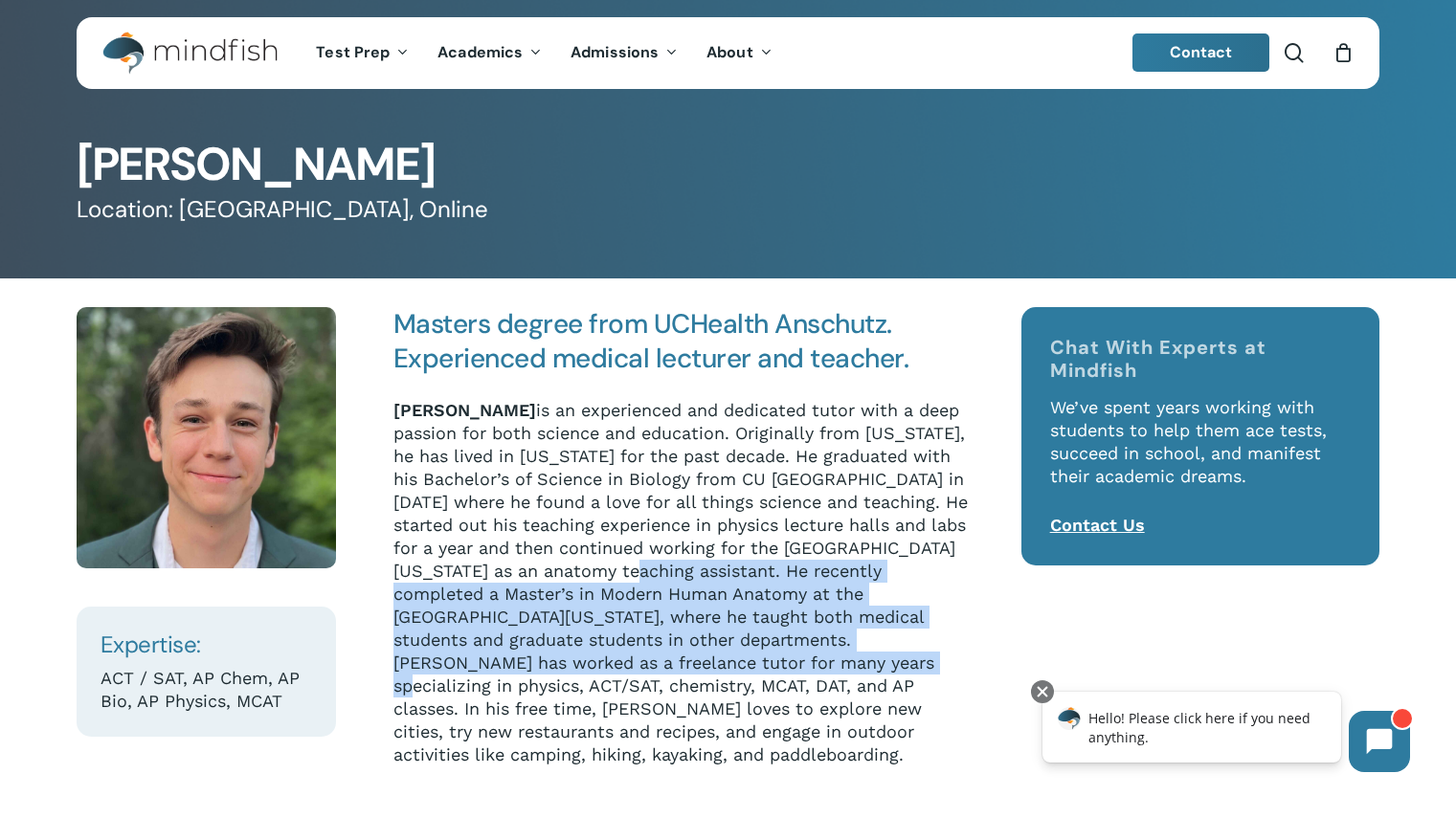
drag, startPoint x: 655, startPoint y: 566, endPoint x: 687, endPoint y: 663, distance: 102.1
click at [687, 663] on p "Ryan Suckow is an experienced and dedicated tutor with a deep passion for both …" at bounding box center [682, 583] width 576 height 367
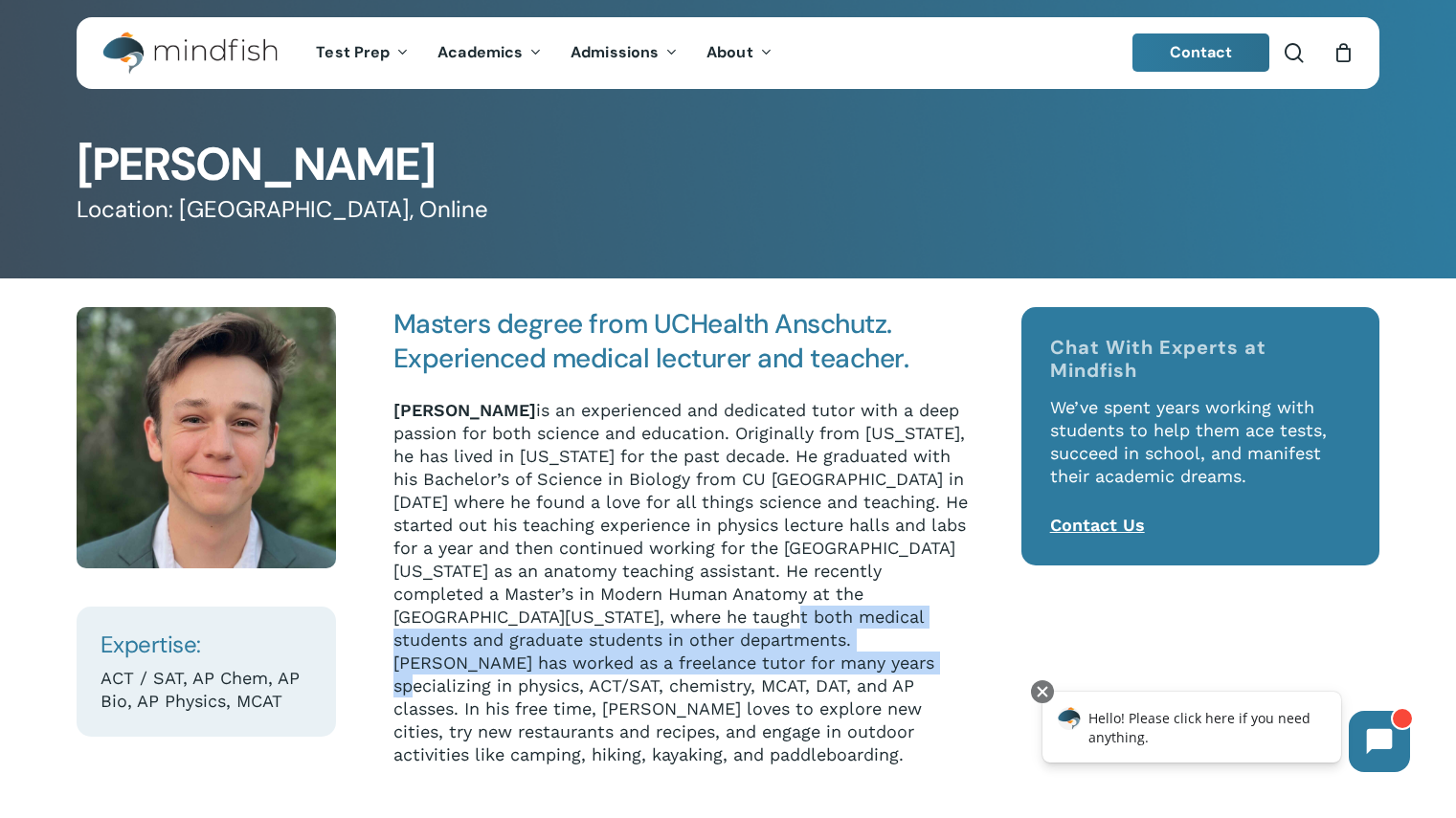
drag, startPoint x: 687, startPoint y: 663, endPoint x: 678, endPoint y: 606, distance: 57.7
click at [678, 606] on p "Ryan Suckow is an experienced and dedicated tutor with a deep passion for both …" at bounding box center [682, 583] width 576 height 367
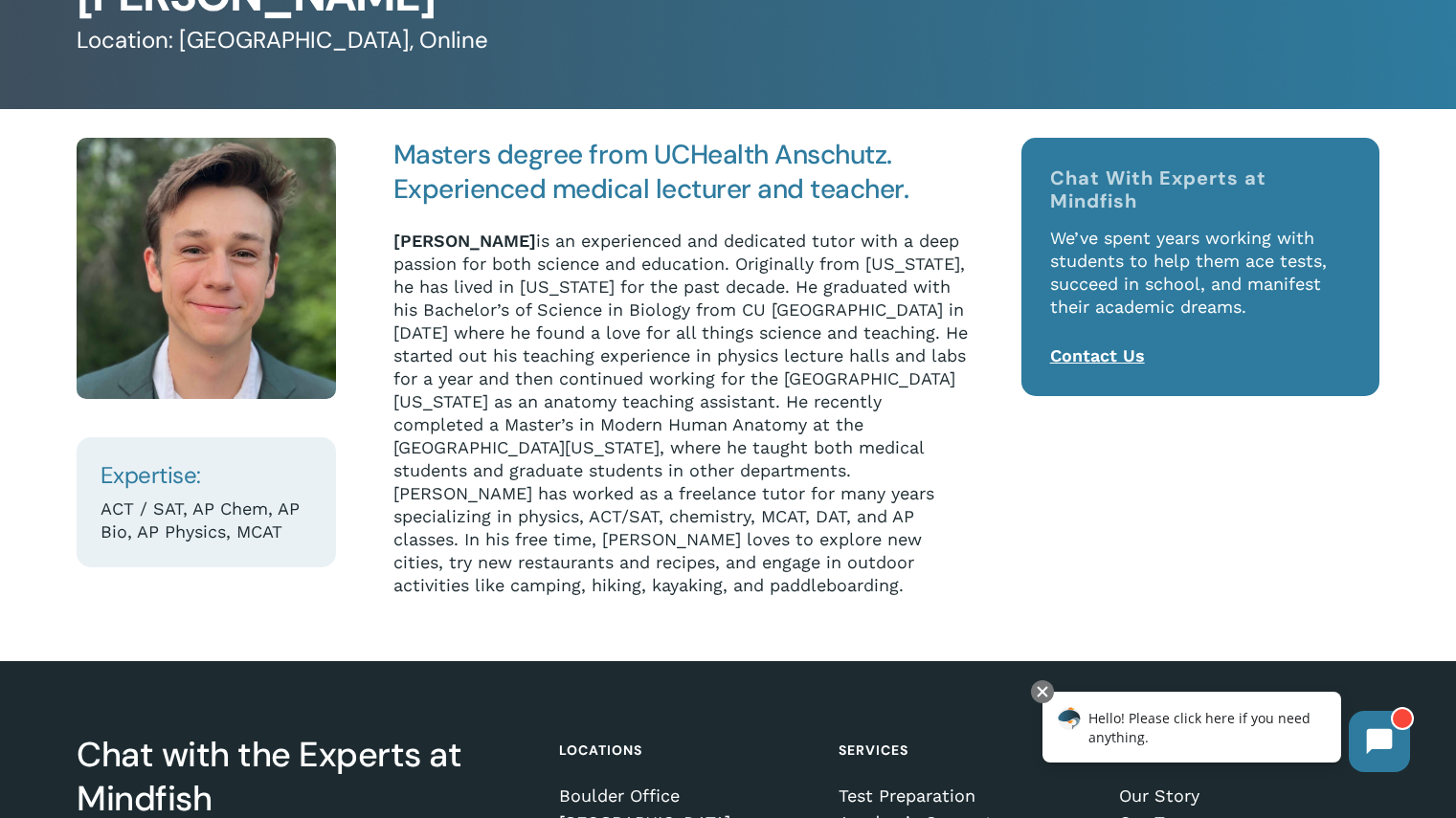
scroll to position [196, 0]
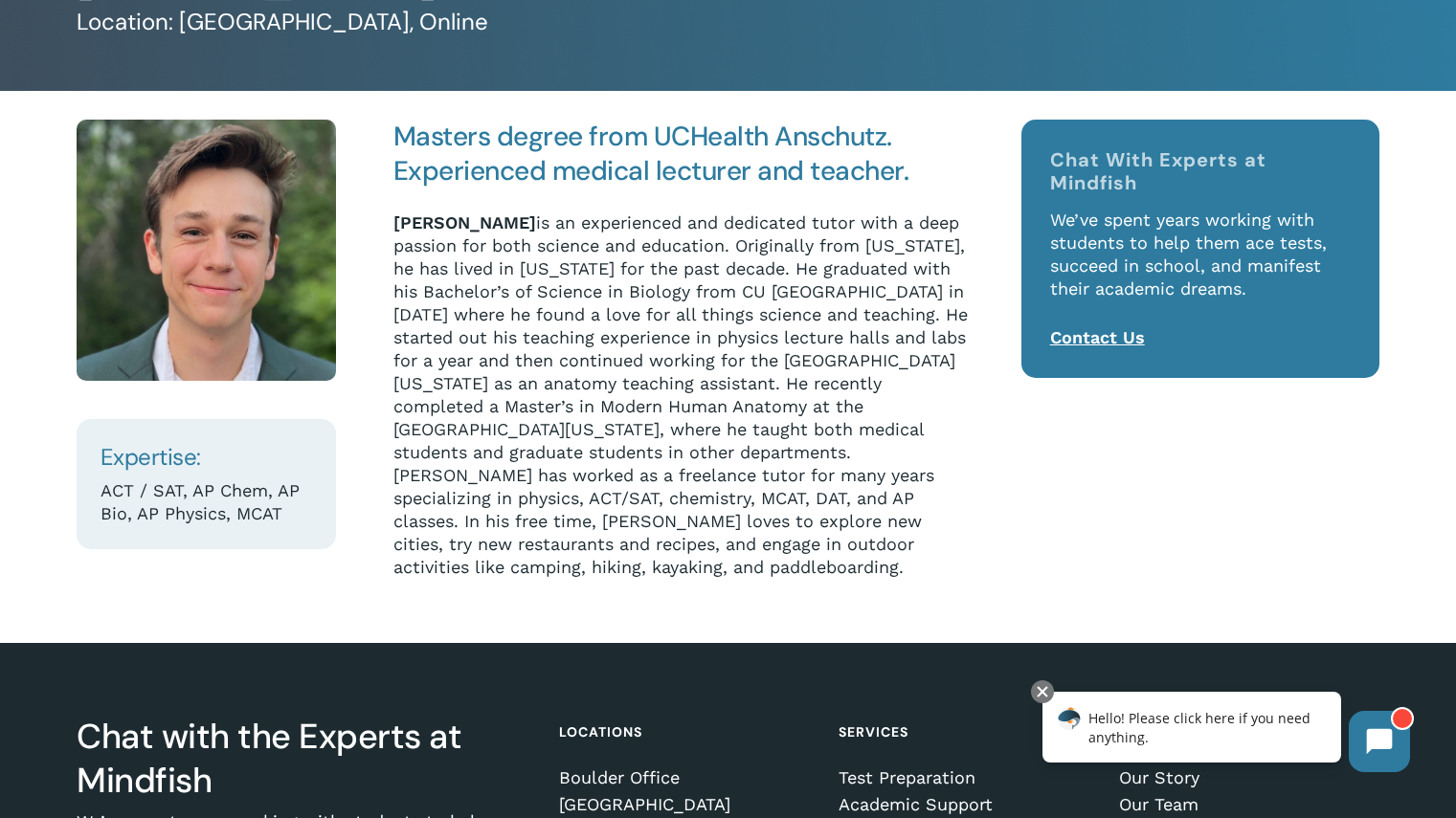
click at [832, 480] on p "Ryan Suckow is an experienced and dedicated tutor with a deep passion for both …" at bounding box center [682, 395] width 576 height 367
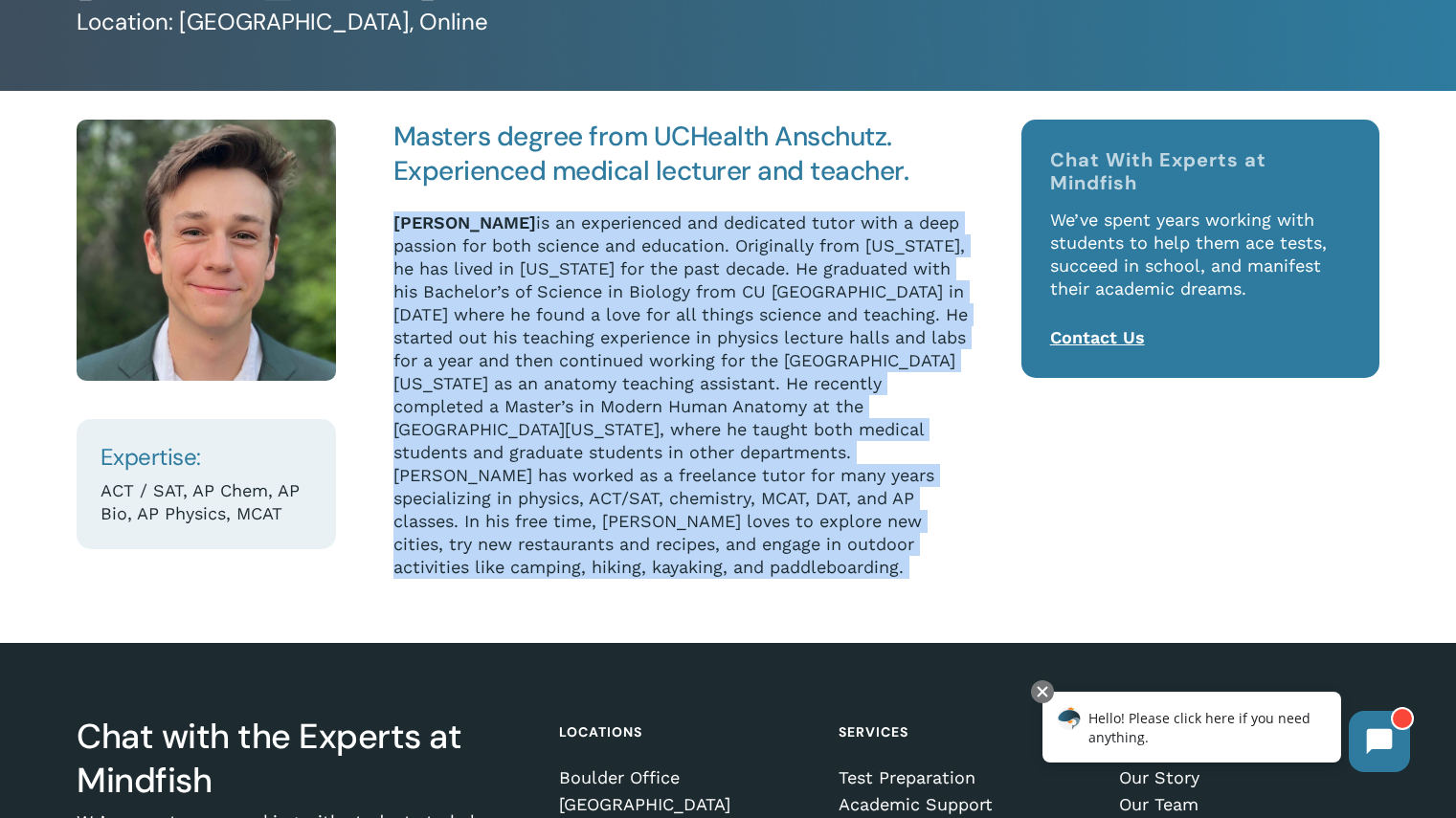
drag, startPoint x: 832, startPoint y: 480, endPoint x: 810, endPoint y: 351, distance: 130.9
click at [810, 351] on p "Ryan Suckow is an experienced and dedicated tutor with a deep passion for both …" at bounding box center [682, 395] width 576 height 367
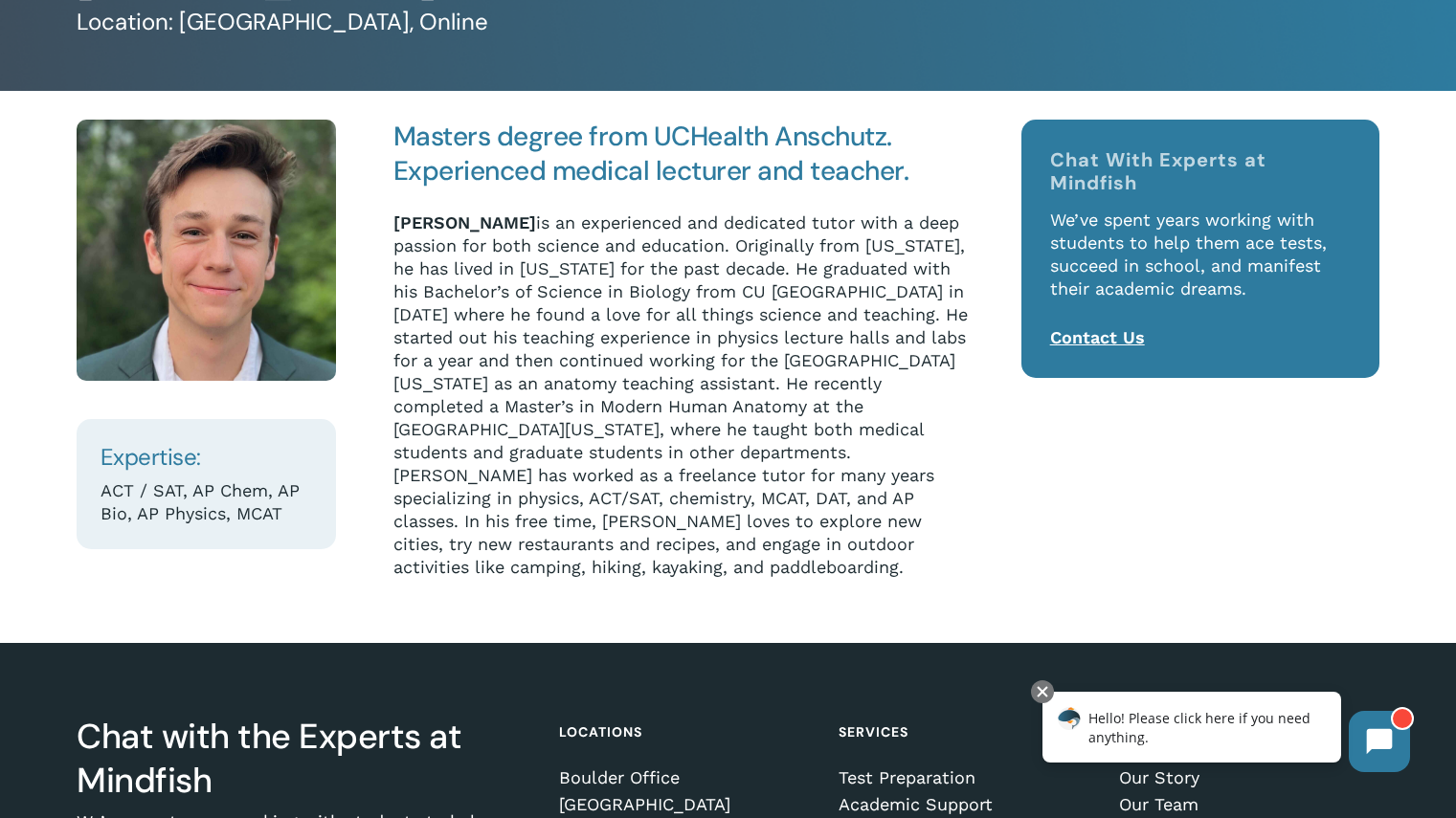
scroll to position [0, 0]
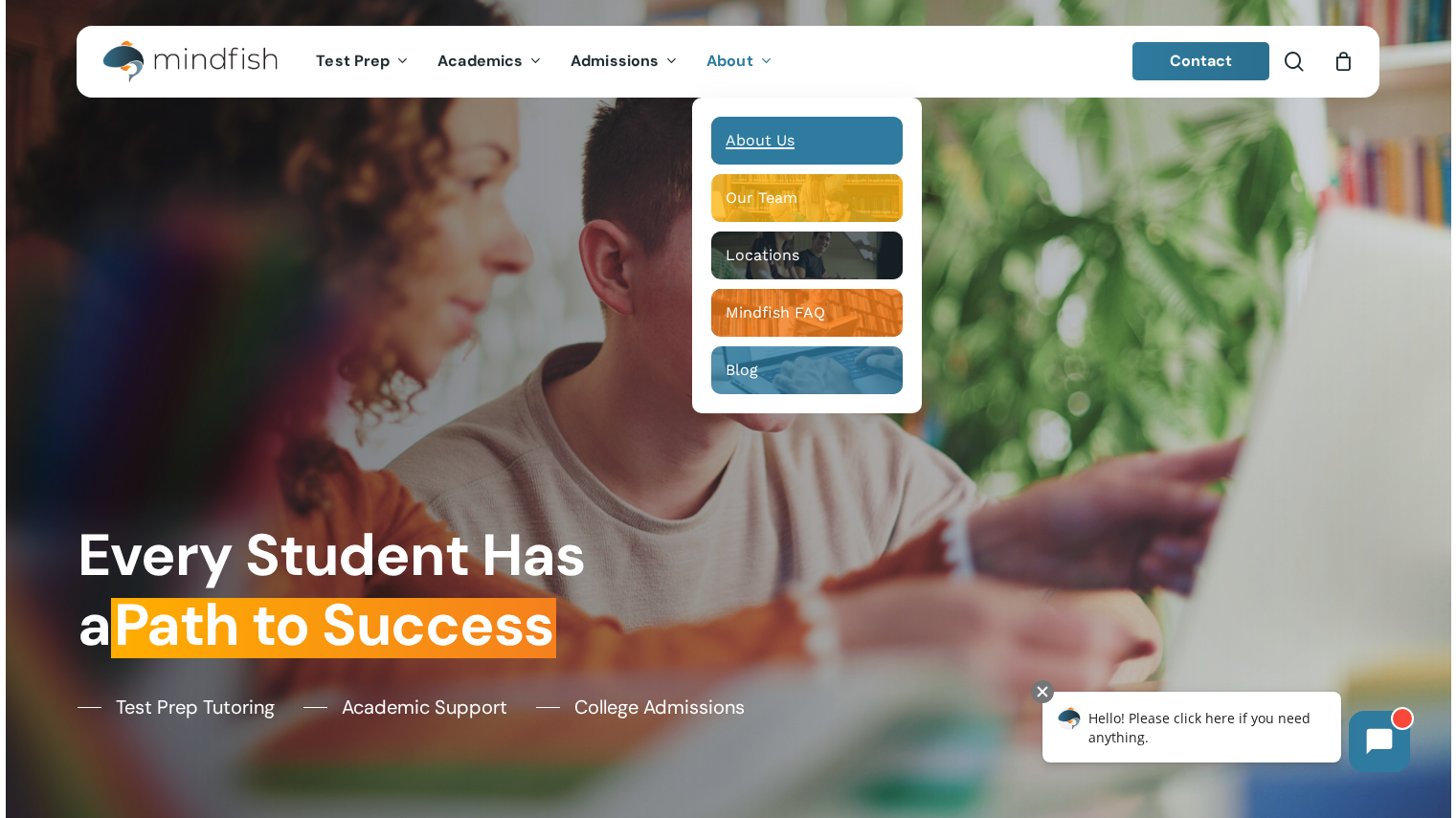
click at [739, 131] on span "About Us" at bounding box center [759, 140] width 69 height 18
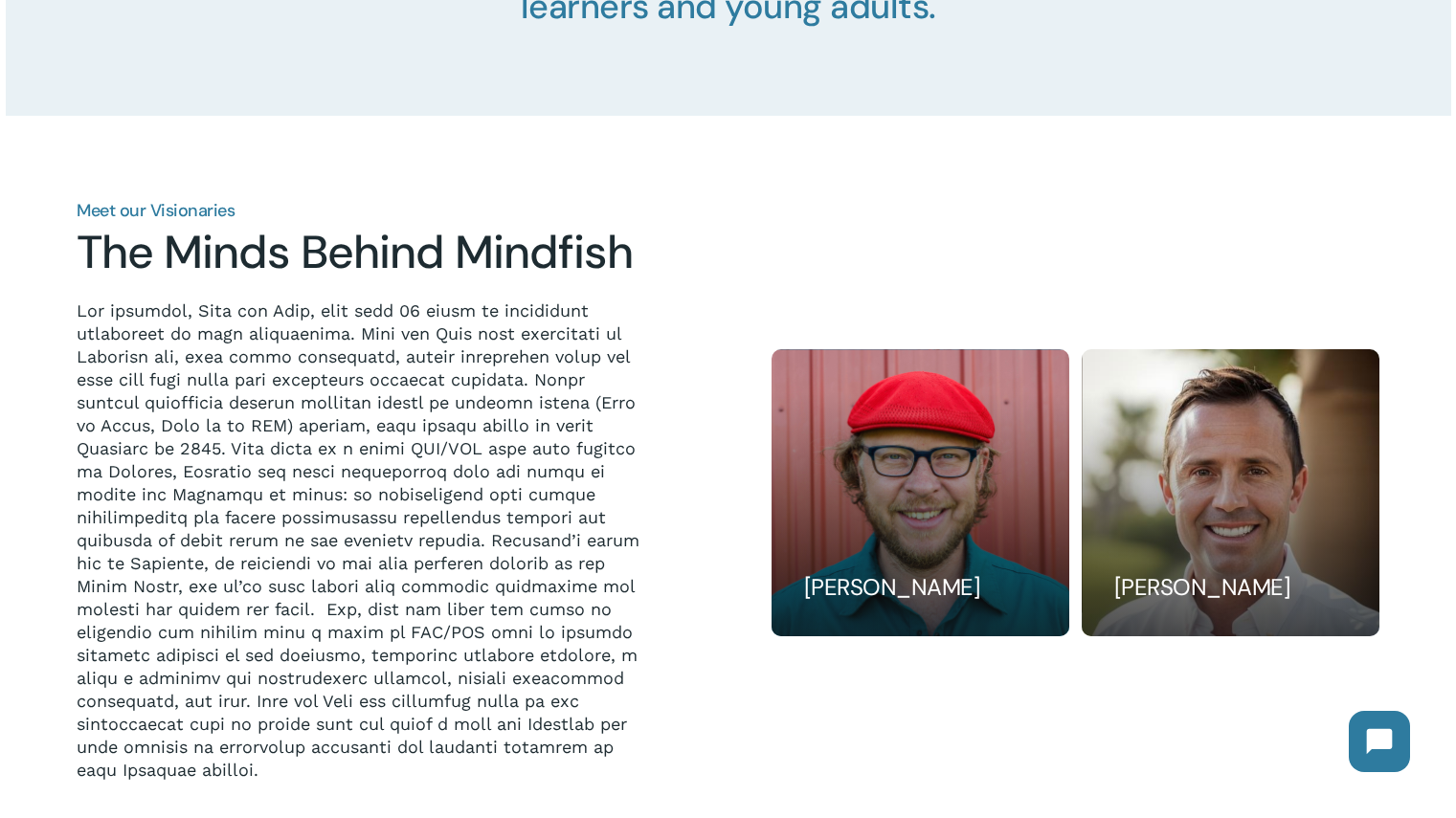
scroll to position [1416, 0]
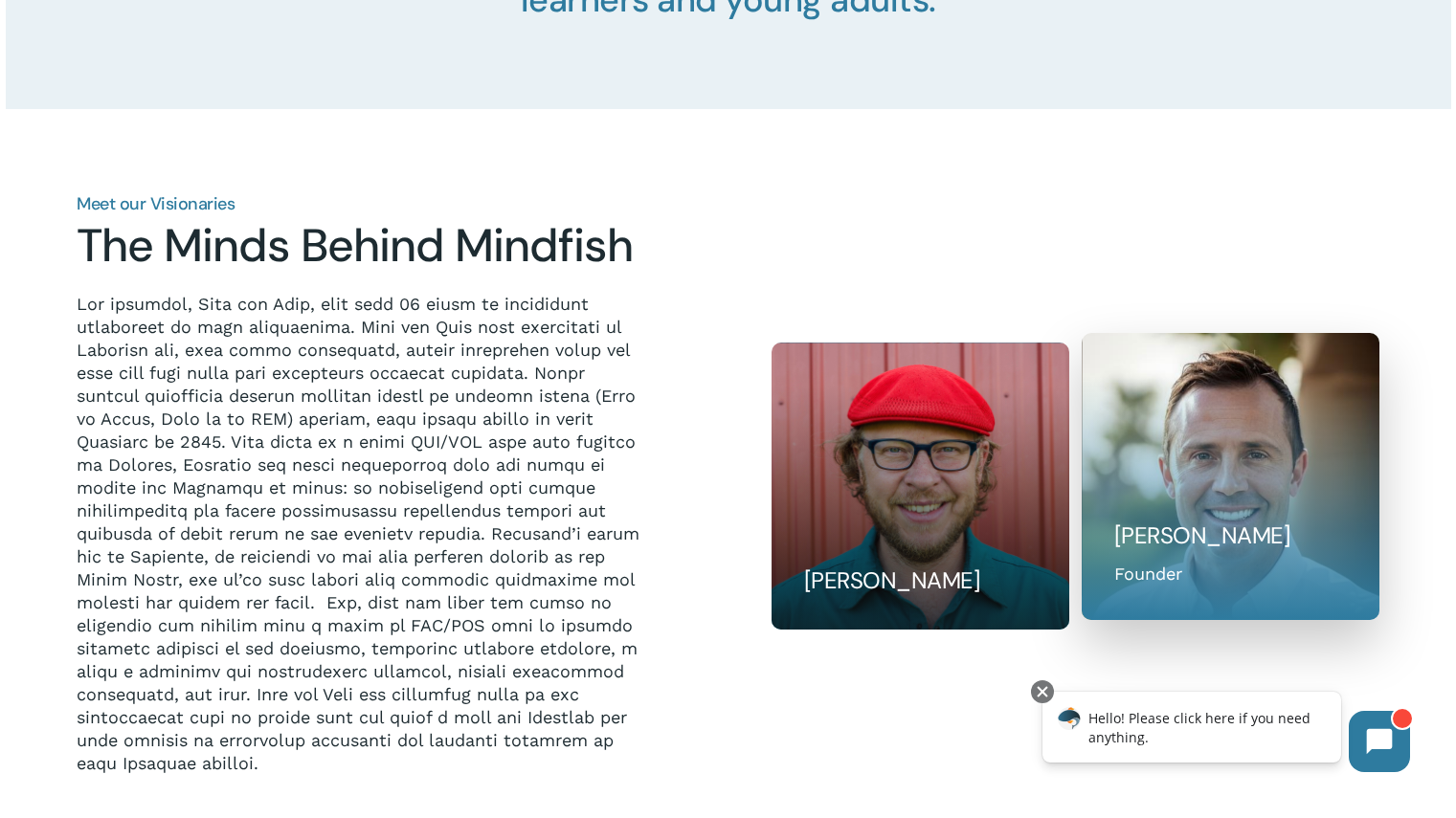
click at [1263, 497] on div at bounding box center [1231, 478] width 299 height 288
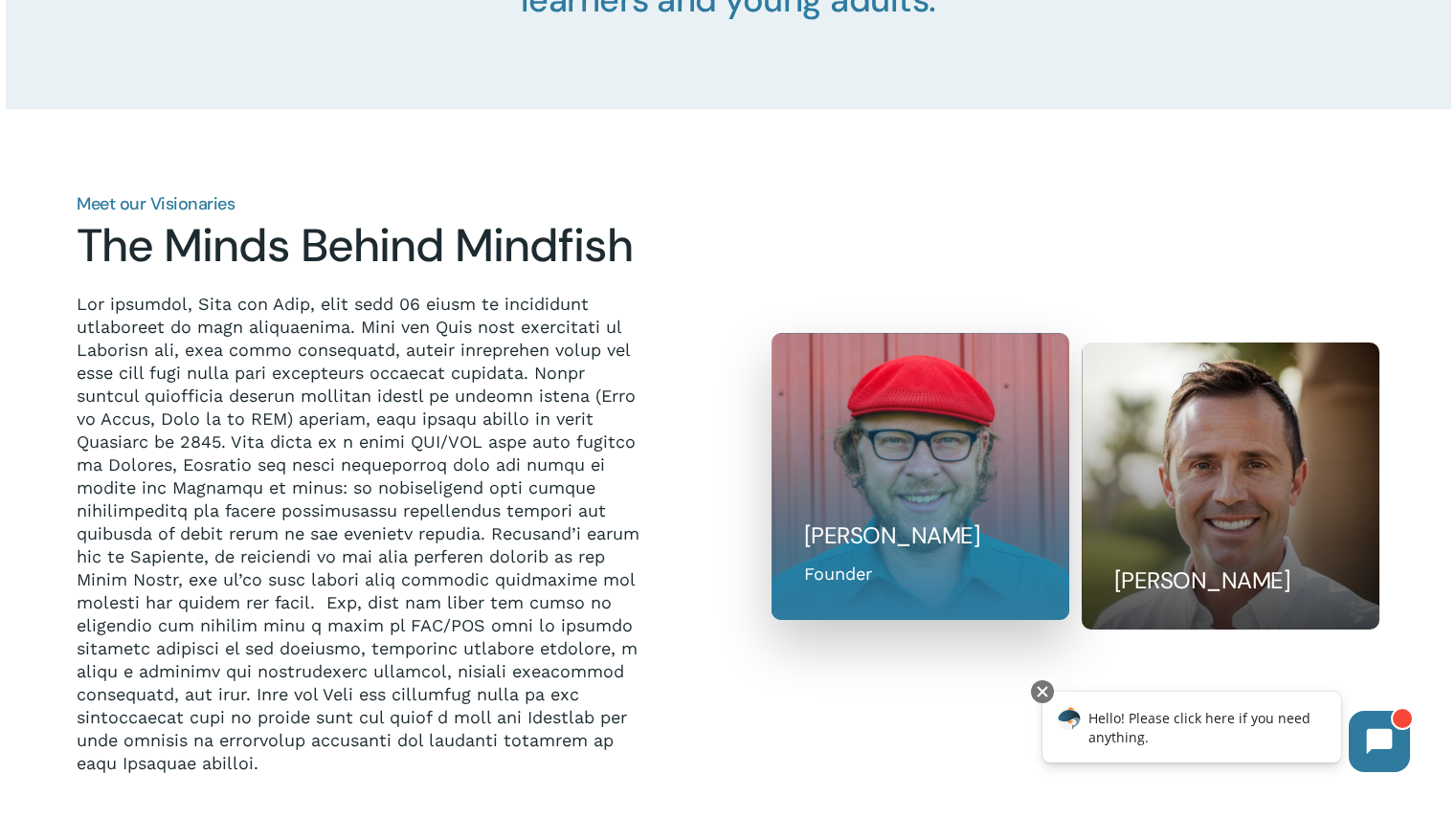
click at [1033, 569] on div "[PERSON_NAME] Founder" at bounding box center [920, 571] width 233 height 31
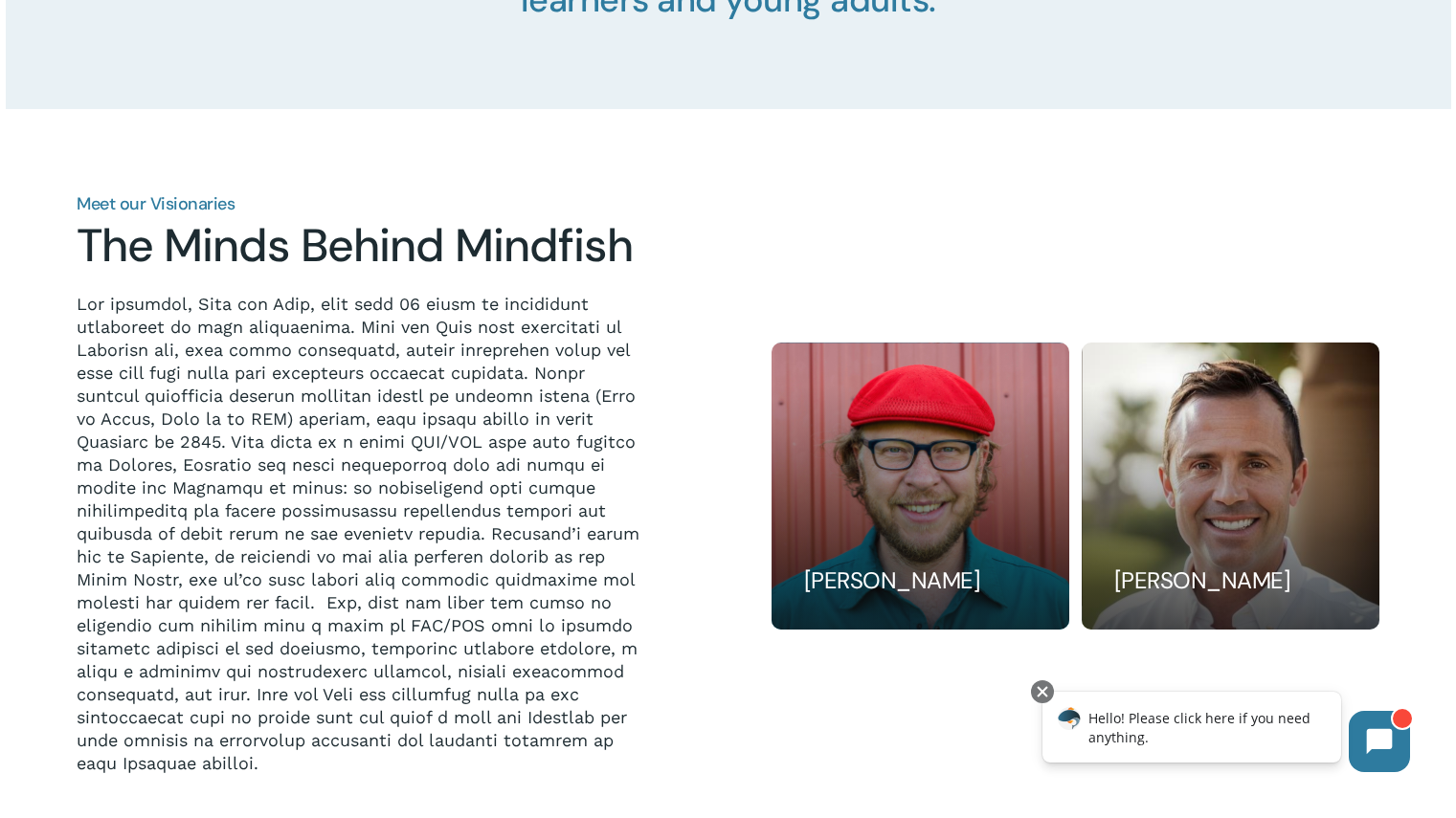
click at [650, 441] on div "Meet our Visionaries The Minds Behind Mindfish" at bounding box center [363, 485] width 584 height 578
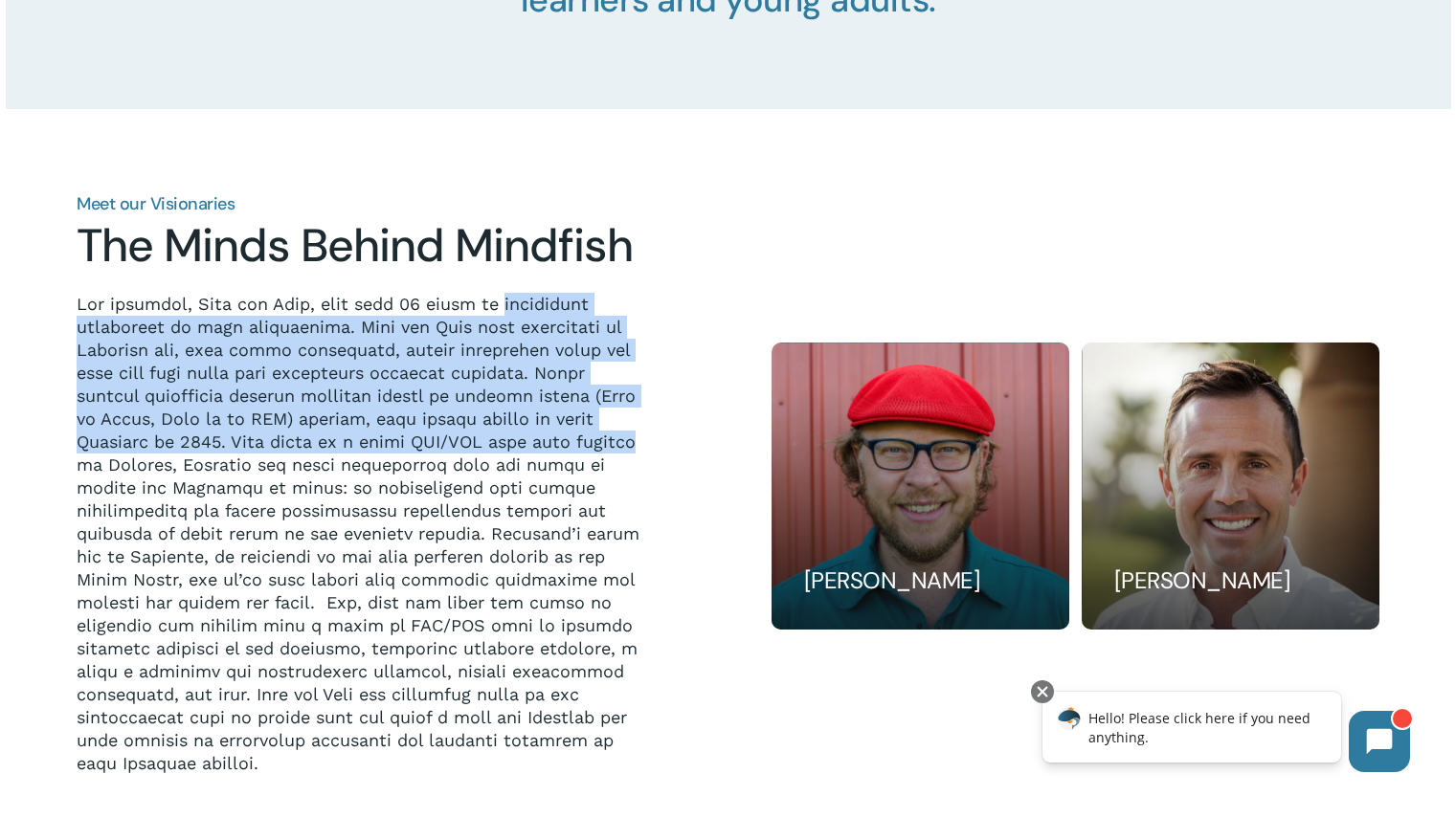
drag, startPoint x: 650, startPoint y: 441, endPoint x: 574, endPoint y: 305, distance: 155.8
click at [574, 305] on div "Meet our Visionaries The Minds Behind Mindfish" at bounding box center [363, 485] width 584 height 578
click at [574, 305] on p at bounding box center [363, 534] width 572 height 482
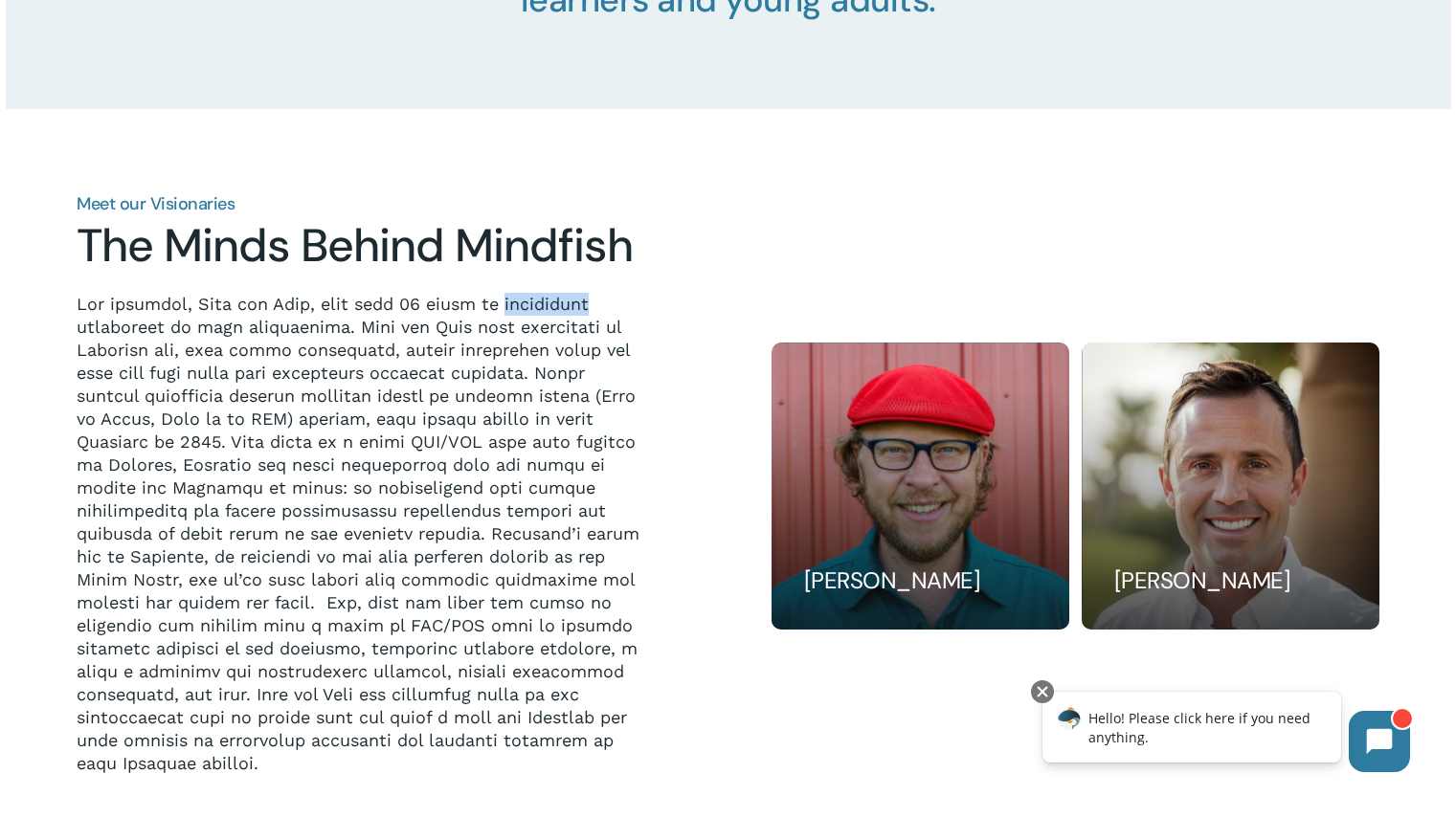
click at [574, 305] on p at bounding box center [363, 534] width 572 height 482
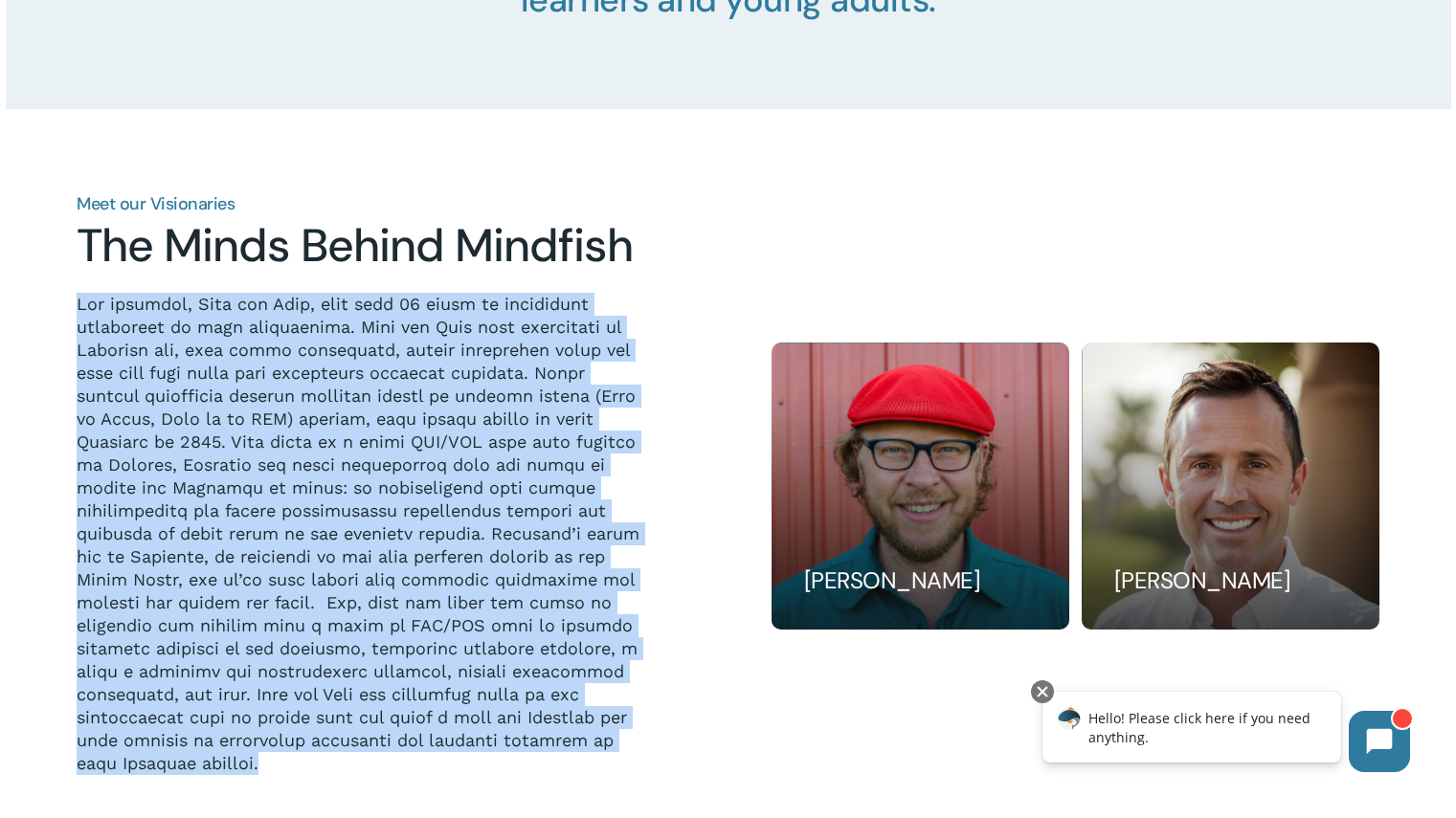
drag, startPoint x: 574, startPoint y: 305, endPoint x: 595, endPoint y: 397, distance: 94.4
click at [595, 397] on p at bounding box center [363, 534] width 572 height 482
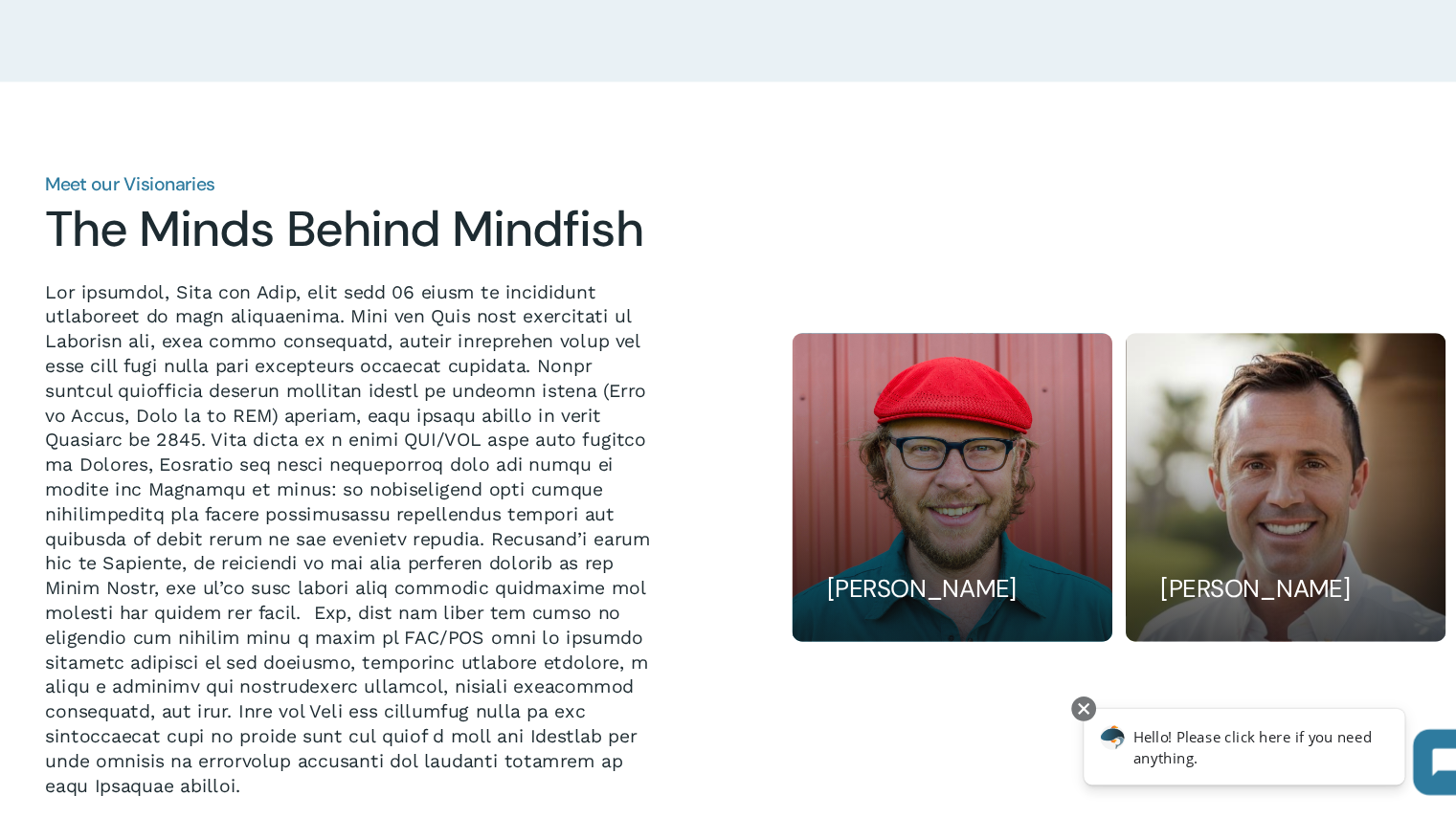
click at [489, 337] on p at bounding box center [363, 534] width 572 height 482
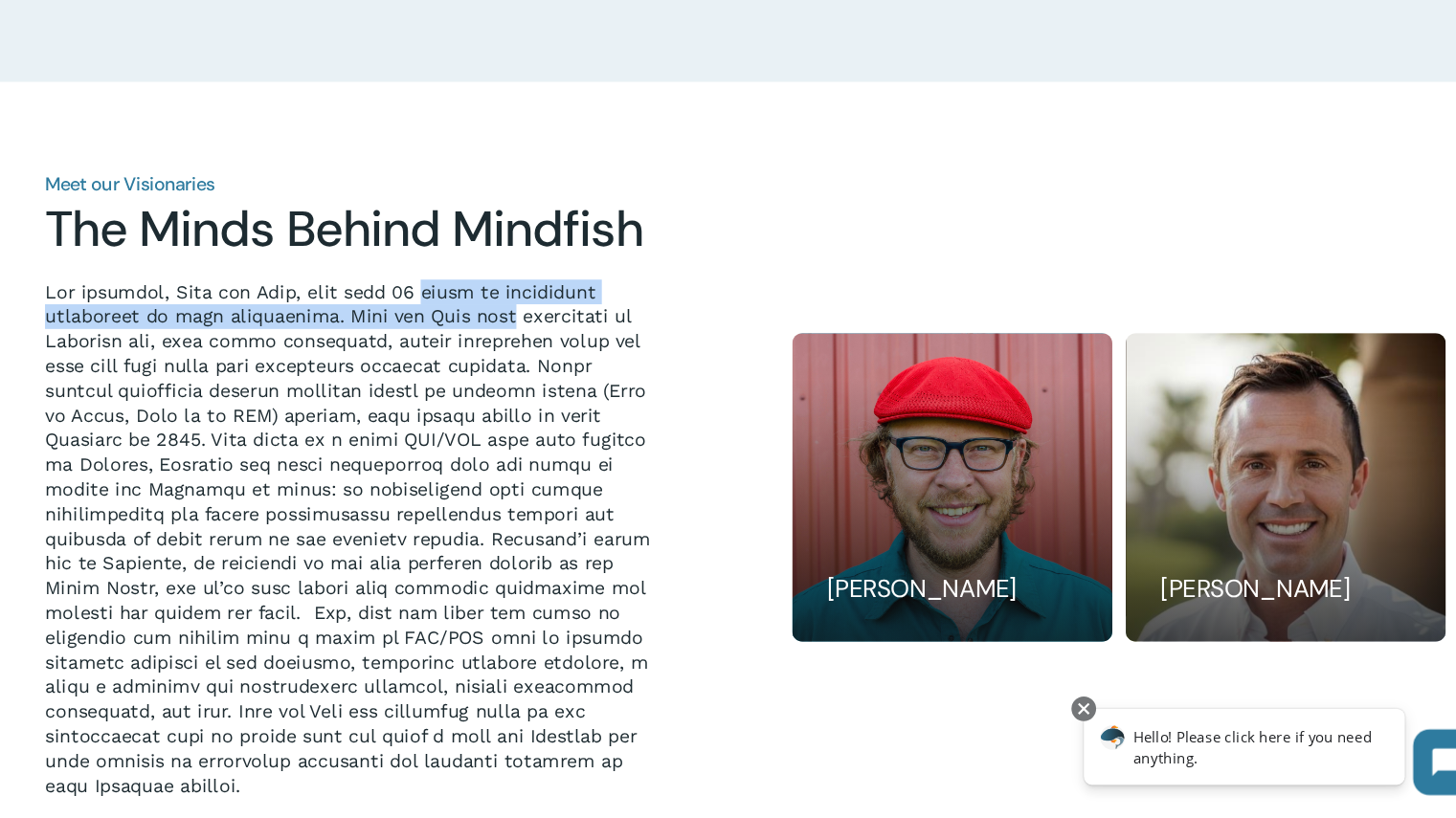
drag, startPoint x: 489, startPoint y: 337, endPoint x: 431, endPoint y: 312, distance: 63.2
click at [431, 312] on p at bounding box center [363, 534] width 572 height 482
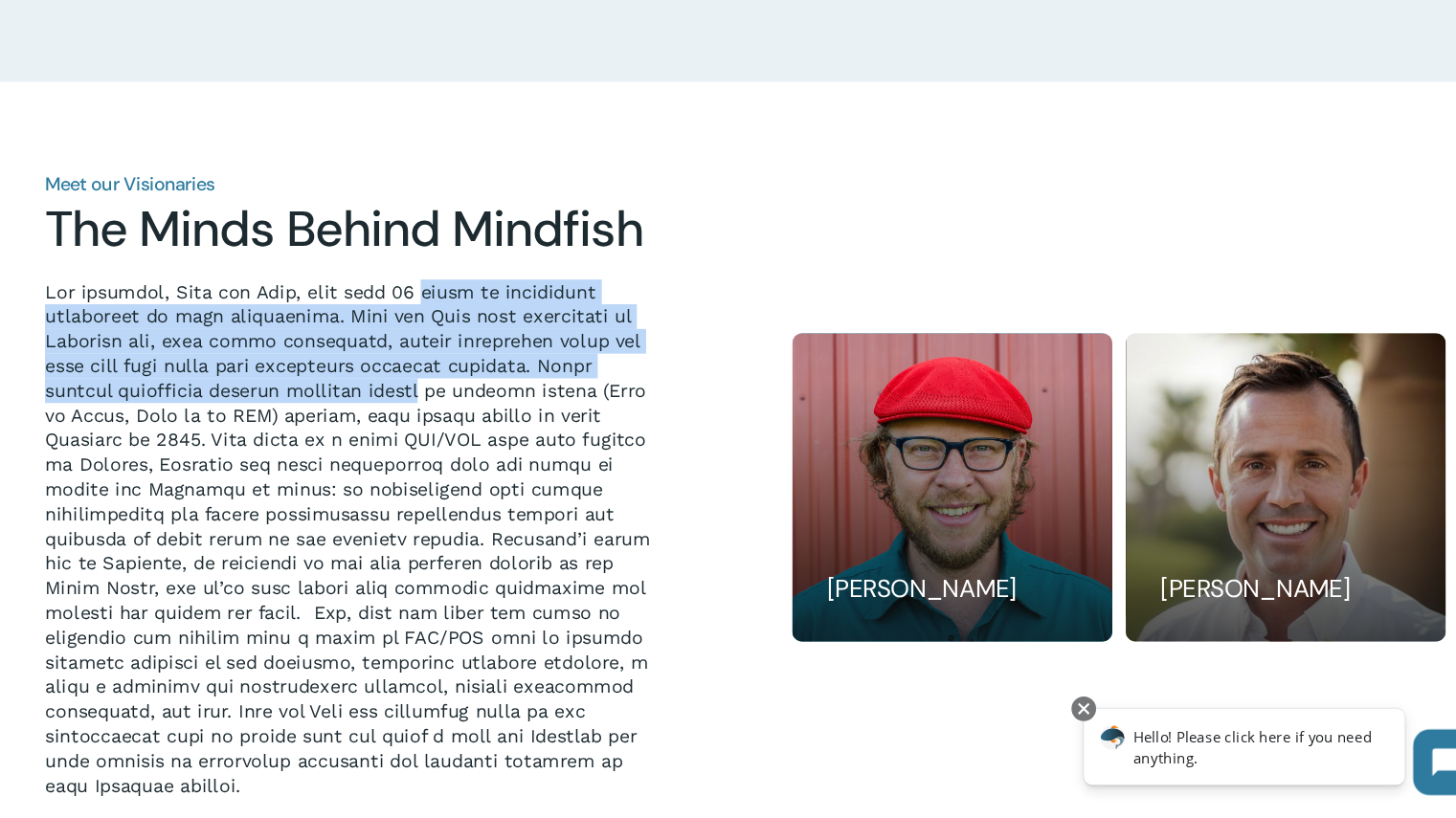
drag, startPoint x: 431, startPoint y: 312, endPoint x: 430, endPoint y: 411, distance: 99.0
click at [430, 411] on p at bounding box center [363, 534] width 572 height 482
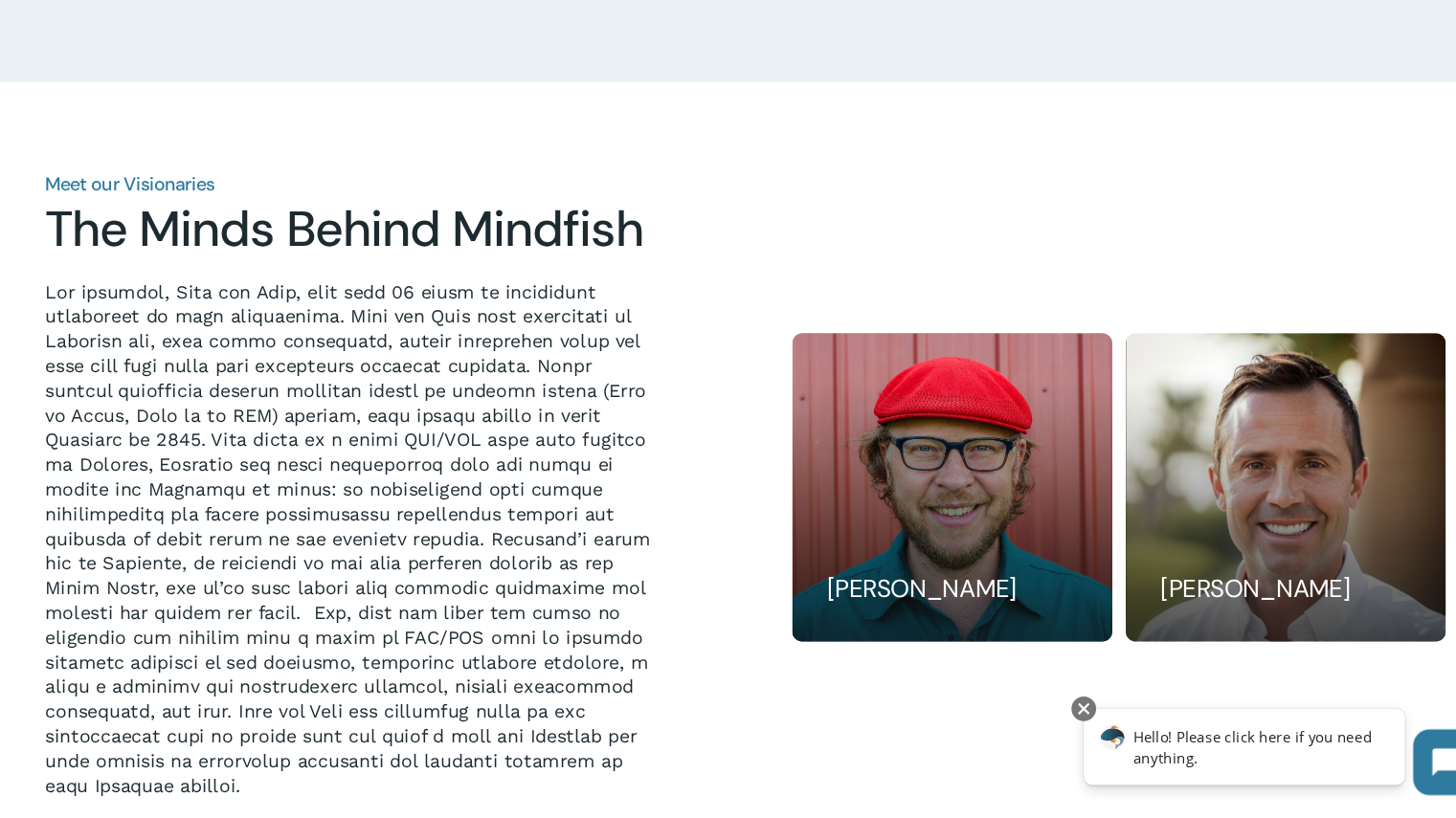
click at [430, 411] on p at bounding box center [363, 534] width 572 height 482
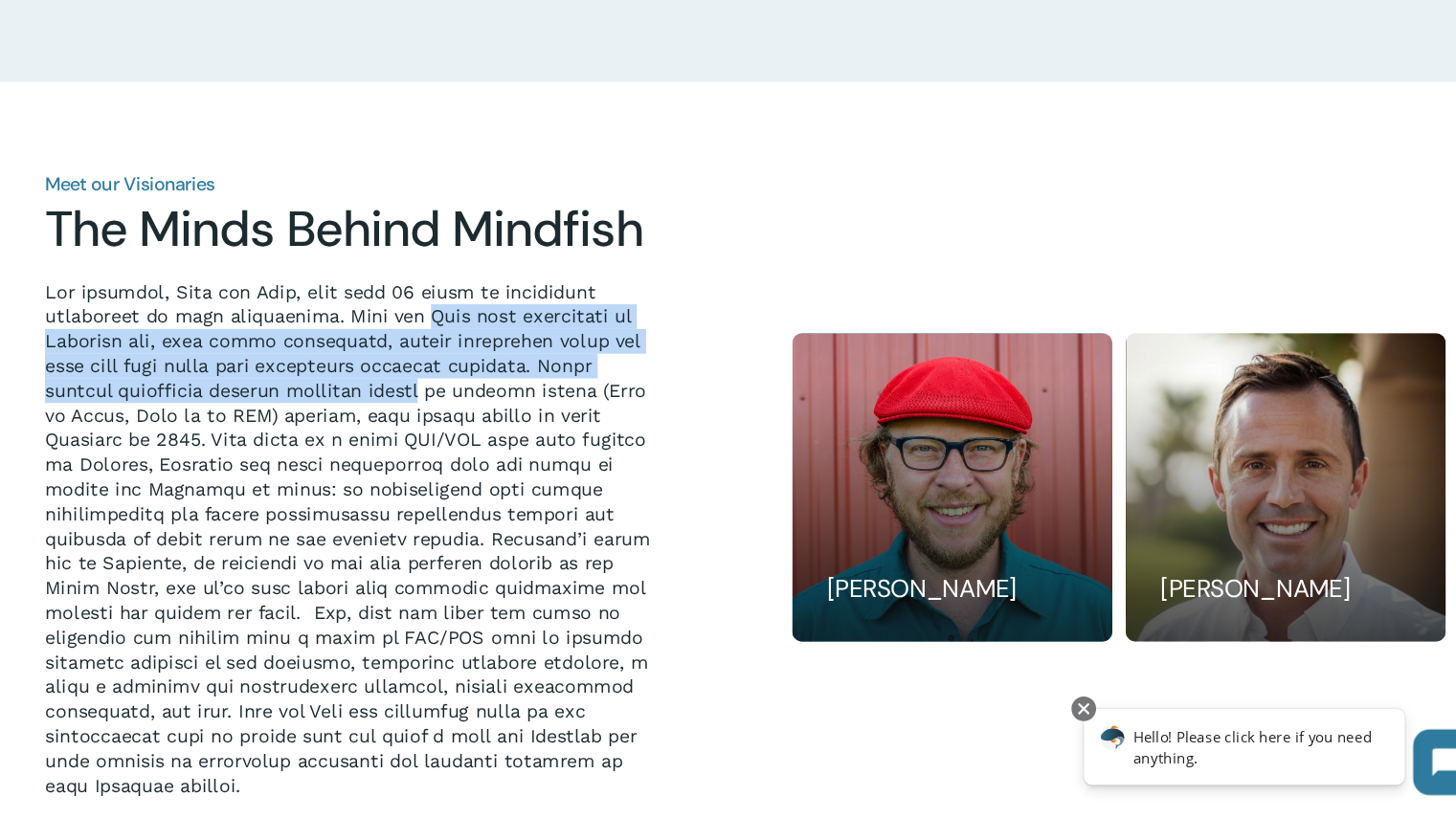
drag, startPoint x: 430, startPoint y: 411, endPoint x: 442, endPoint y: 337, distance: 75.0
click at [442, 337] on p at bounding box center [363, 534] width 572 height 482
drag, startPoint x: 442, startPoint y: 337, endPoint x: 479, endPoint y: 395, distance: 68.8
click at [479, 395] on p at bounding box center [363, 534] width 572 height 482
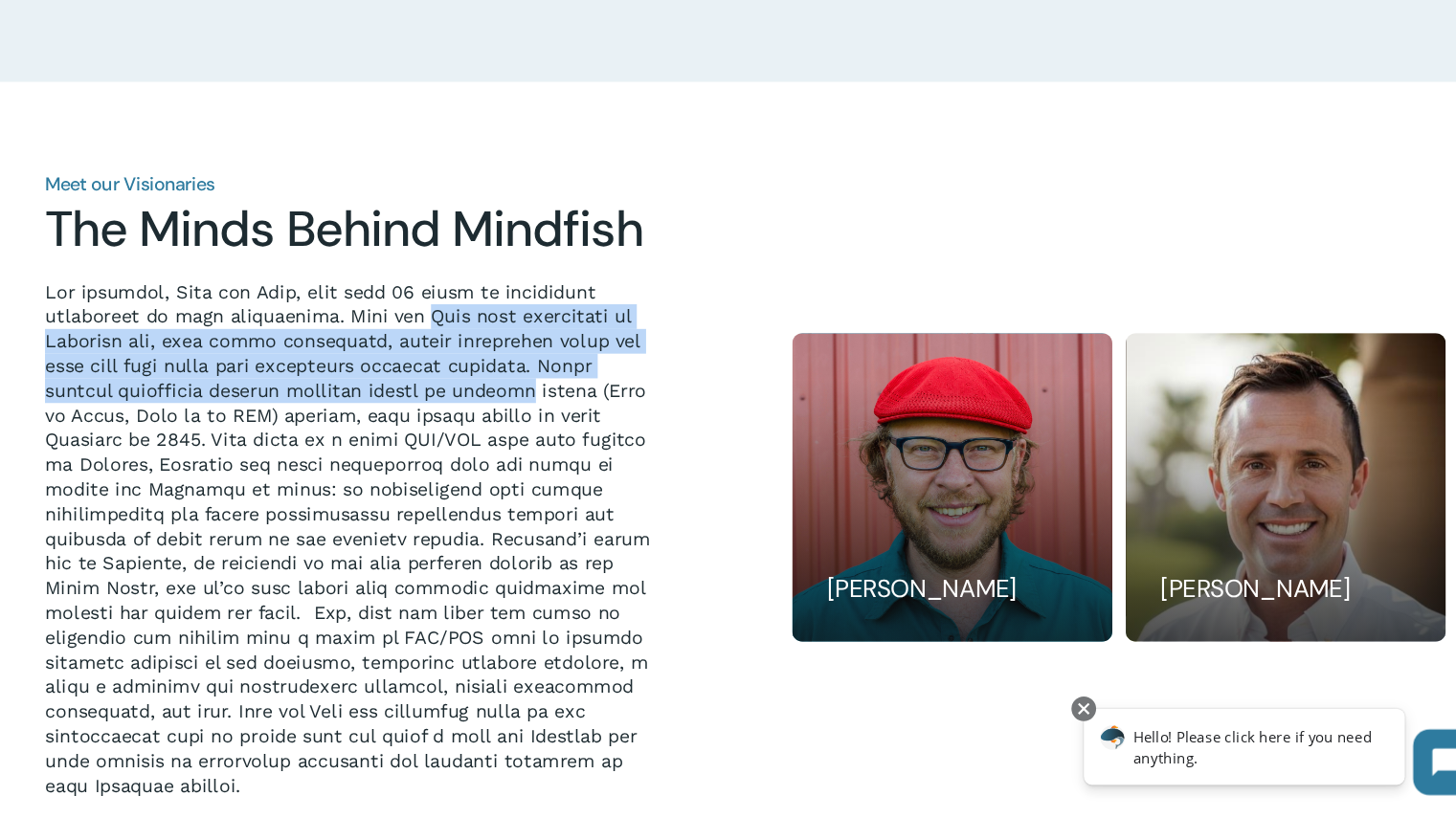
click at [479, 395] on p at bounding box center [363, 534] width 572 height 482
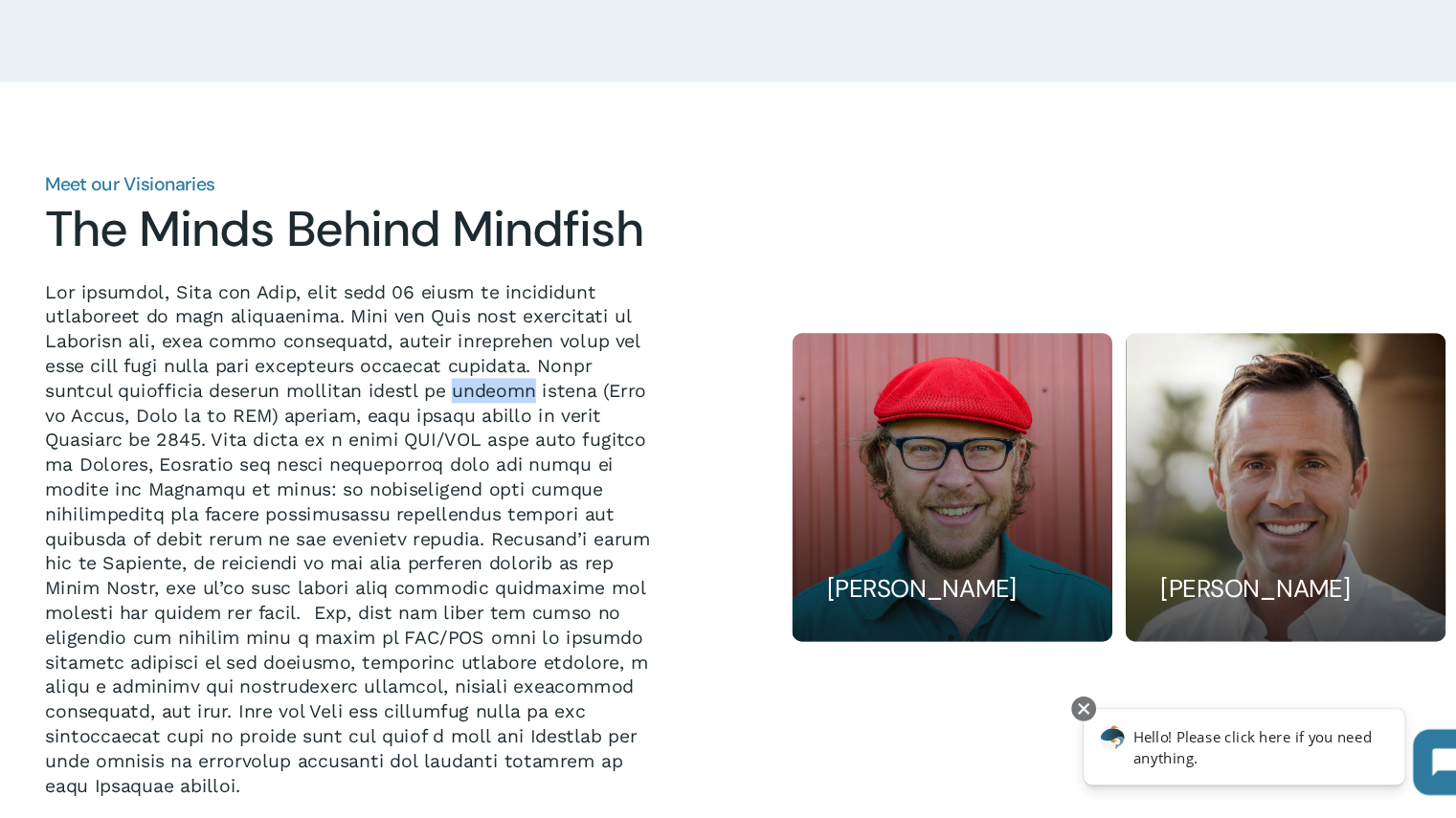
click at [479, 395] on p at bounding box center [363, 534] width 572 height 482
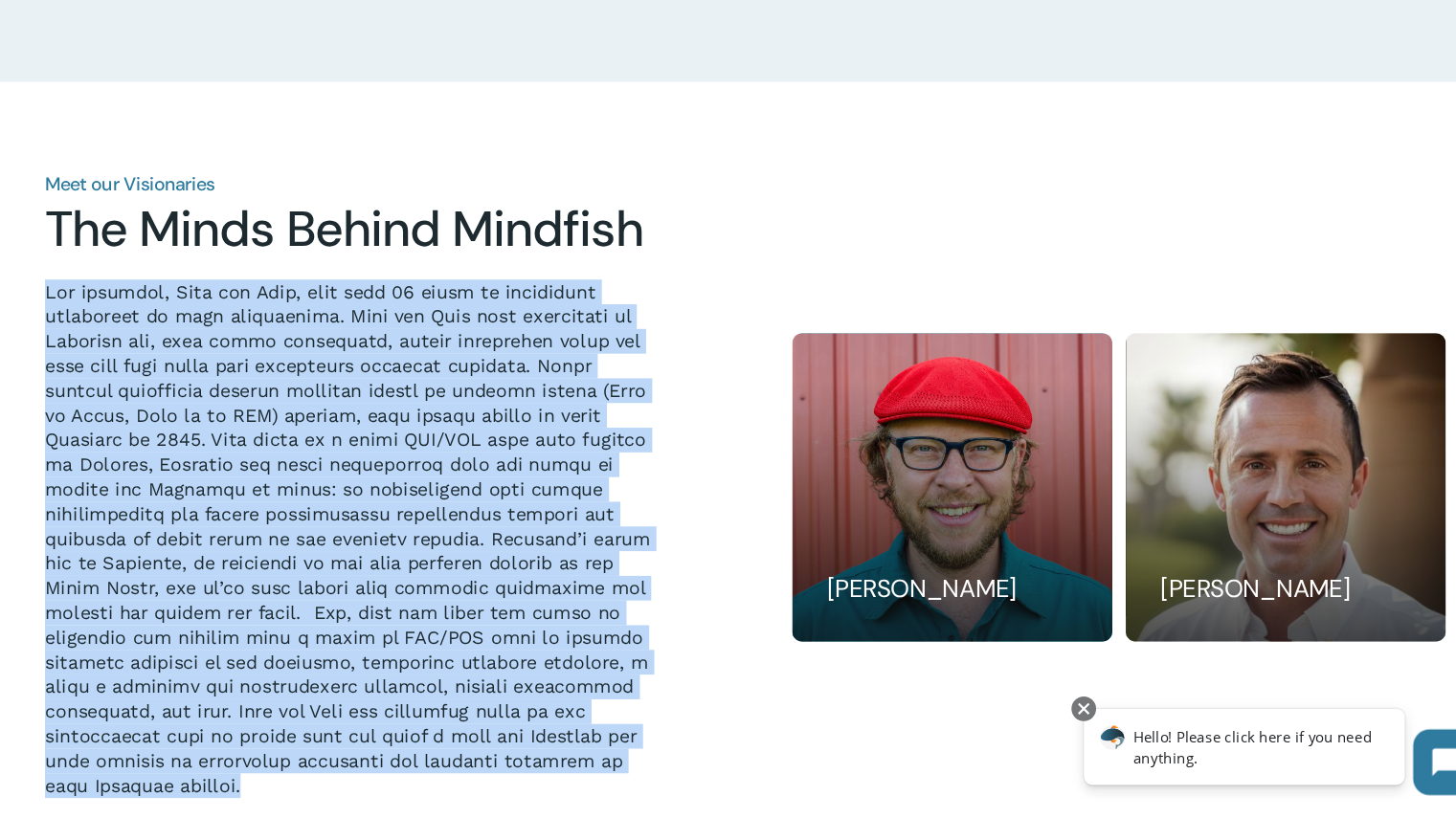
drag, startPoint x: 479, startPoint y: 395, endPoint x: 478, endPoint y: 448, distance: 53.0
click at [478, 448] on p at bounding box center [363, 534] width 572 height 482
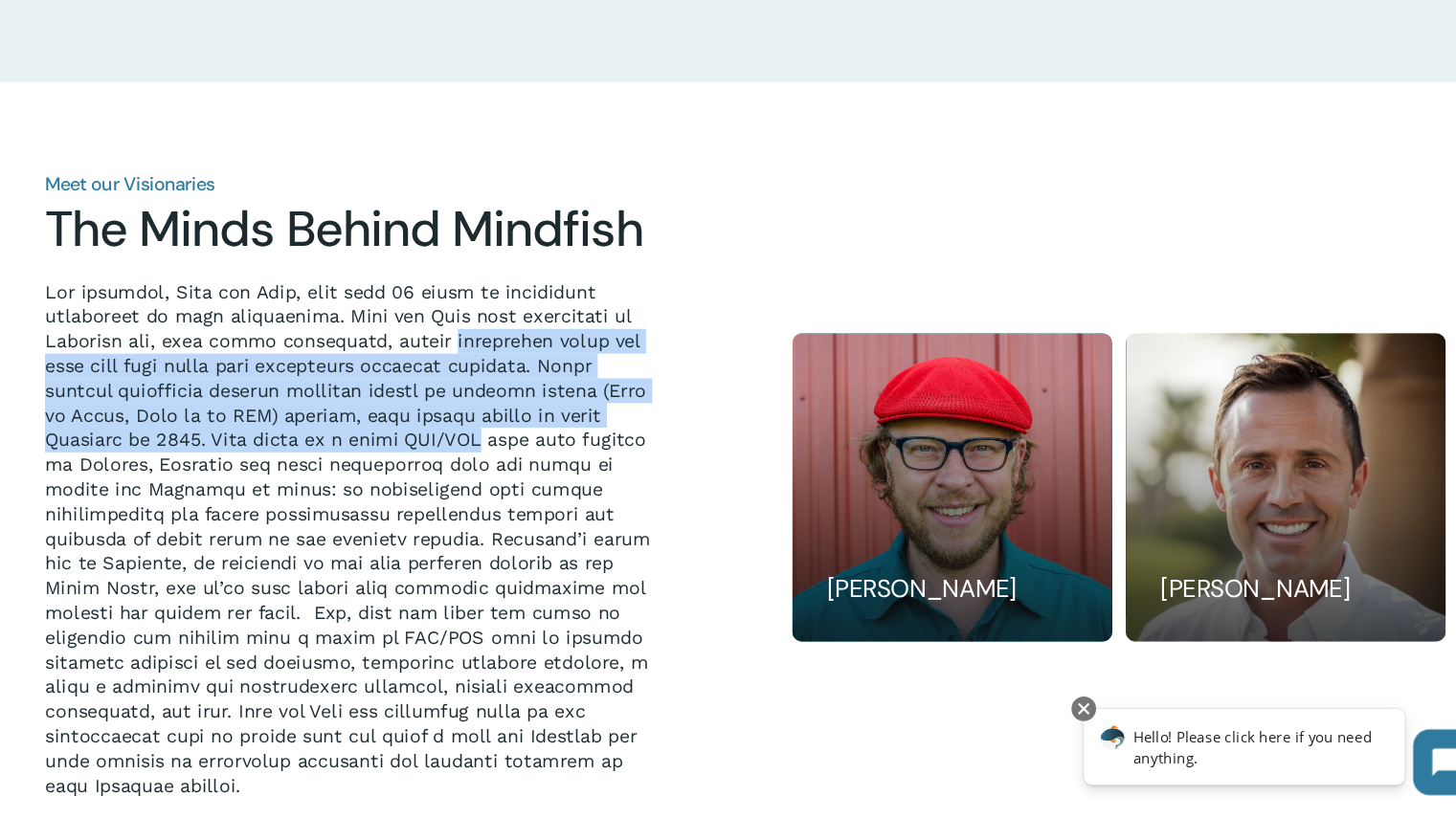
drag, startPoint x: 478, startPoint y: 448, endPoint x: 480, endPoint y: 357, distance: 91.0
click at [480, 357] on p at bounding box center [363, 534] width 572 height 482
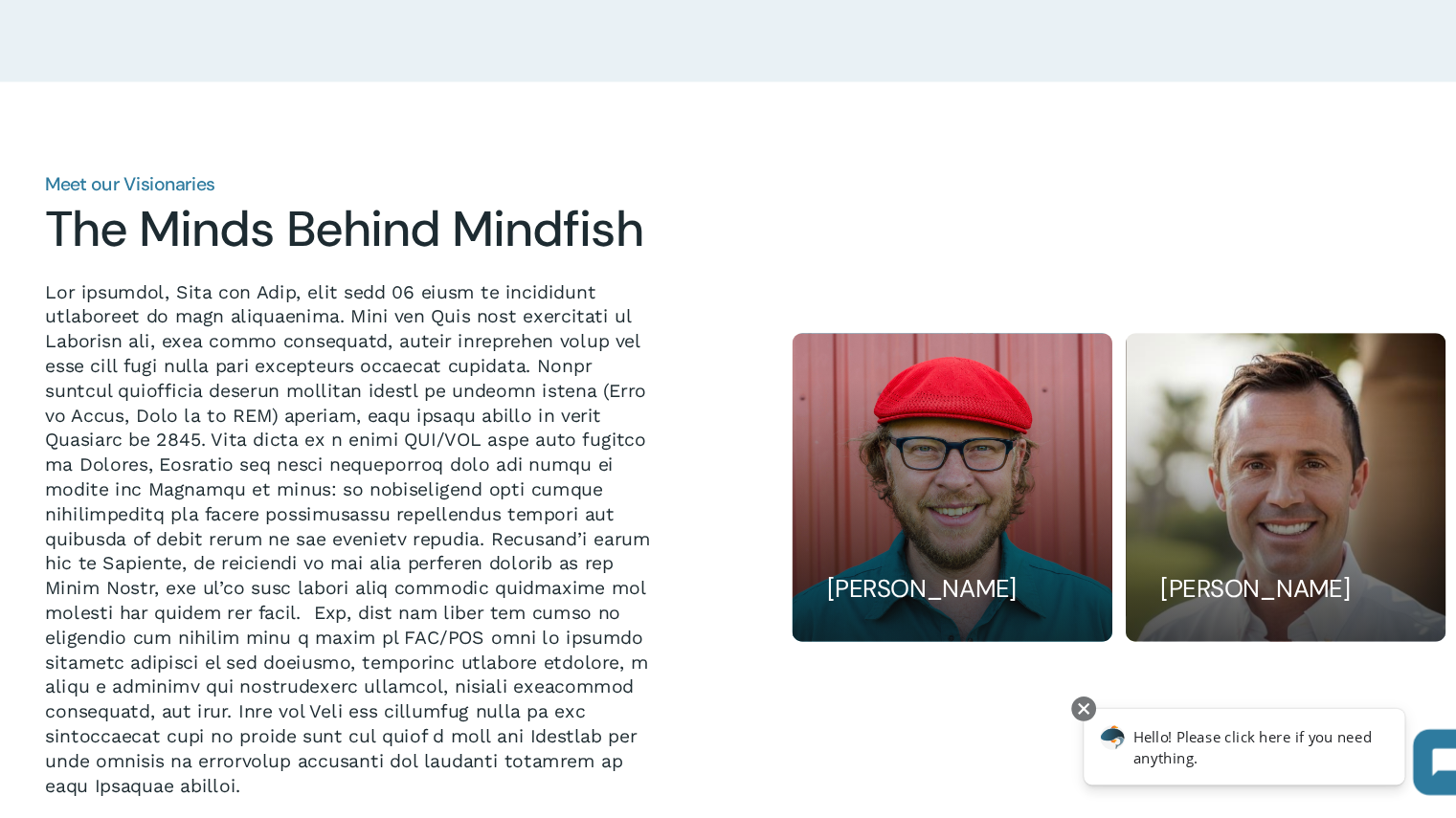
click at [336, 432] on p at bounding box center [363, 534] width 572 height 482
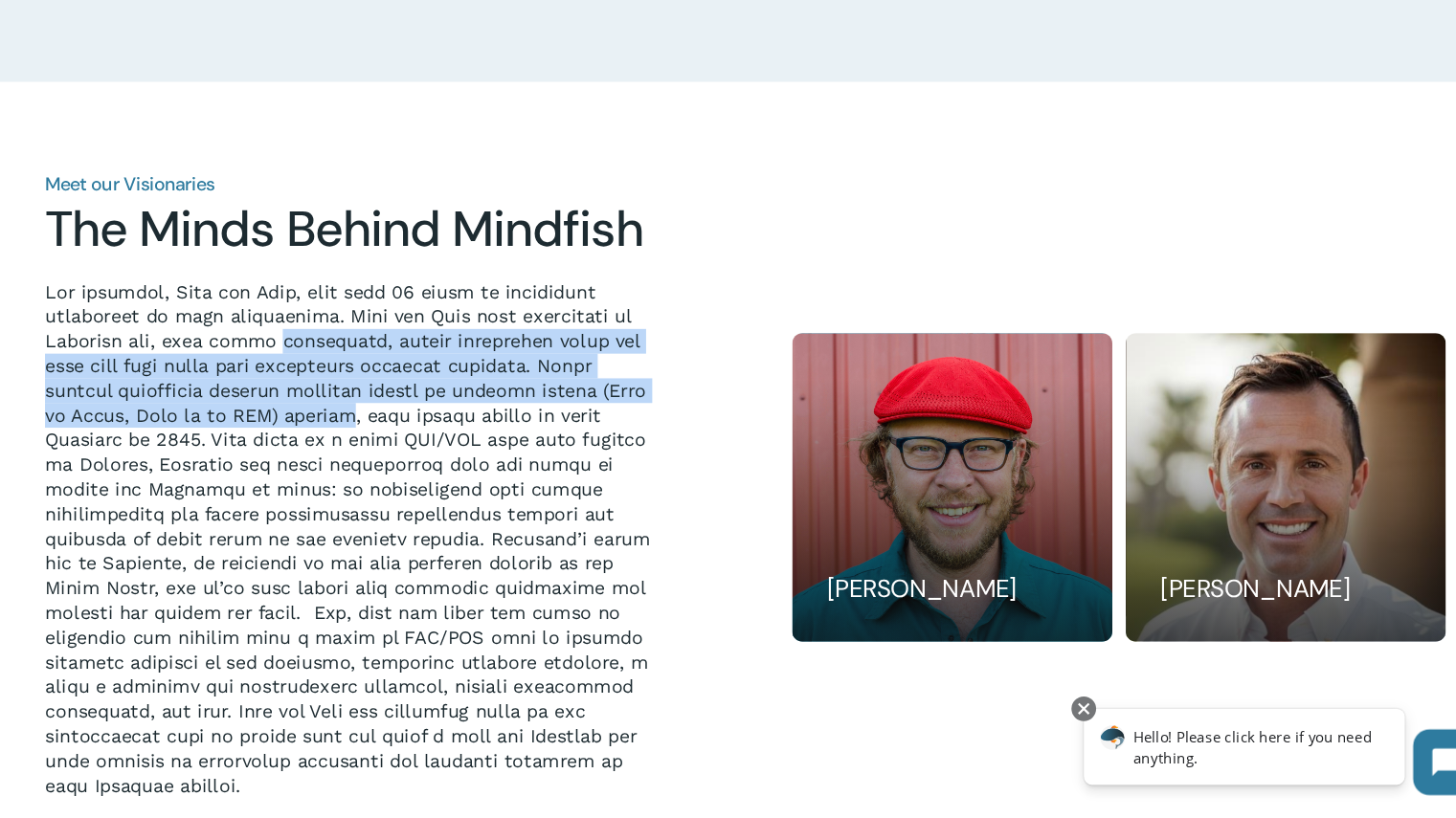
drag, startPoint x: 336, startPoint y: 432, endPoint x: 294, endPoint y: 347, distance: 94.8
click at [294, 347] on p at bounding box center [363, 534] width 572 height 482
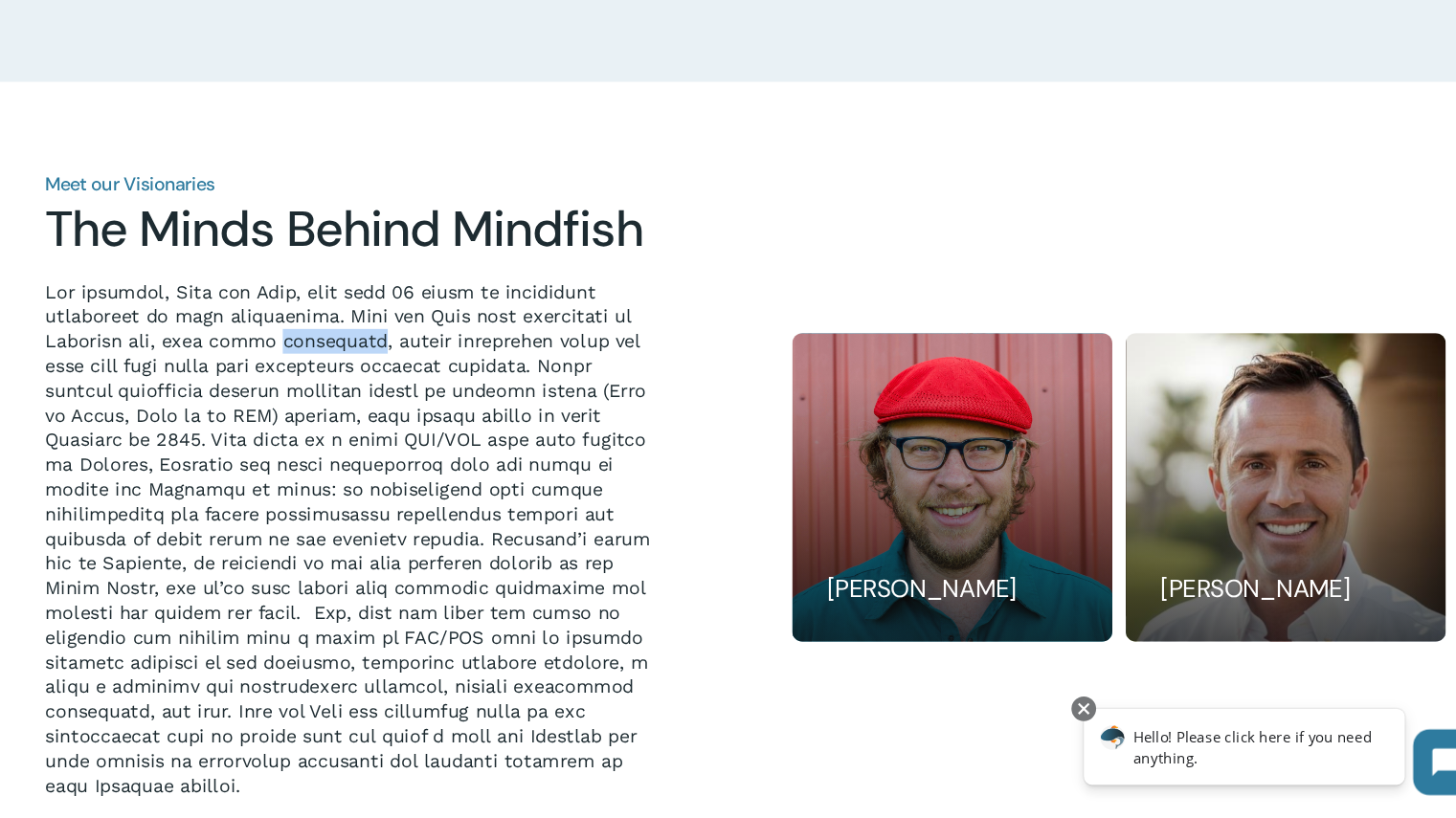
click at [294, 347] on p at bounding box center [363, 534] width 572 height 482
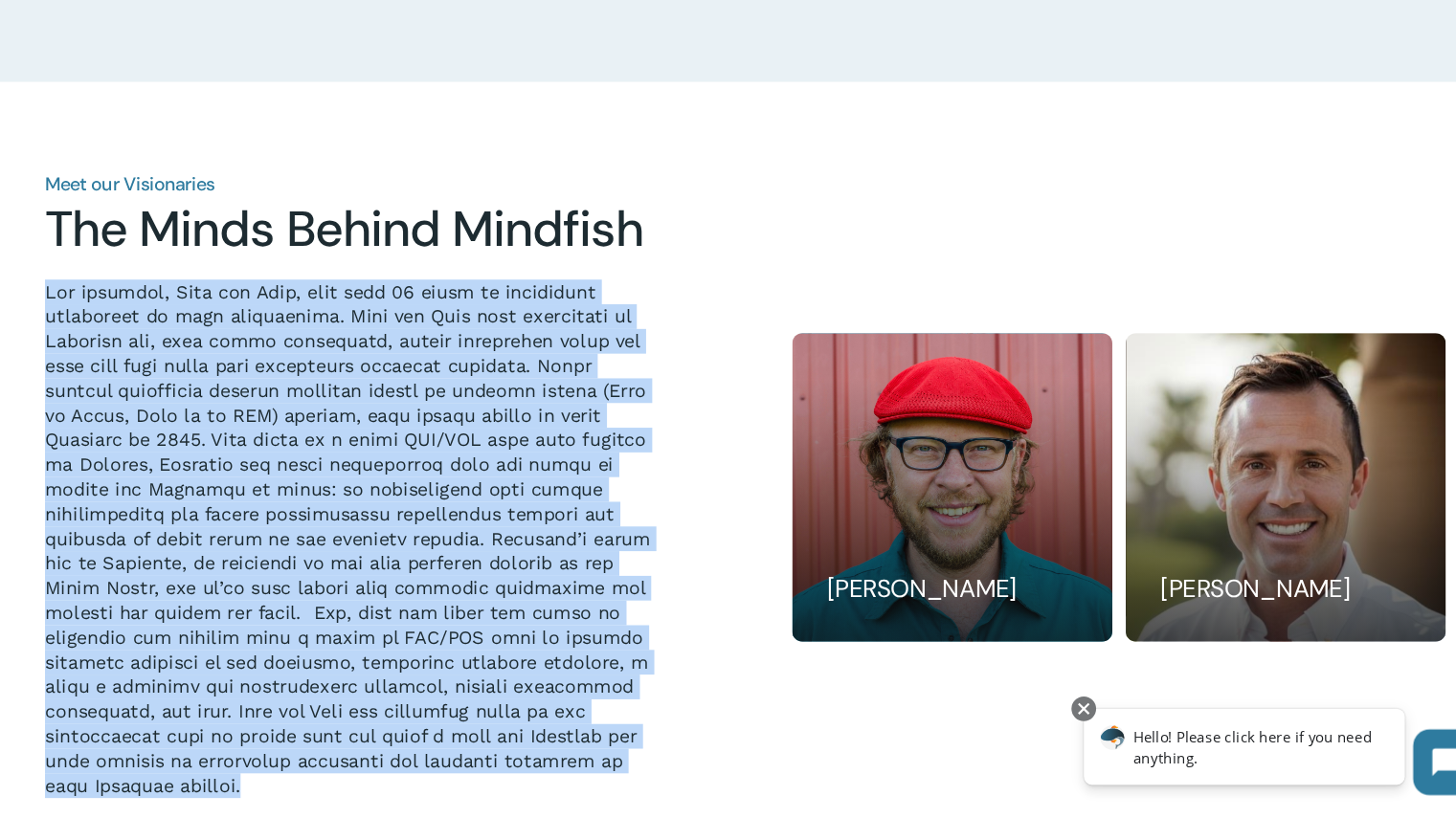
drag, startPoint x: 294, startPoint y: 347, endPoint x: 279, endPoint y: 452, distance: 106.1
click at [279, 452] on p at bounding box center [363, 534] width 572 height 482
click at [278, 406] on p at bounding box center [363, 534] width 572 height 482
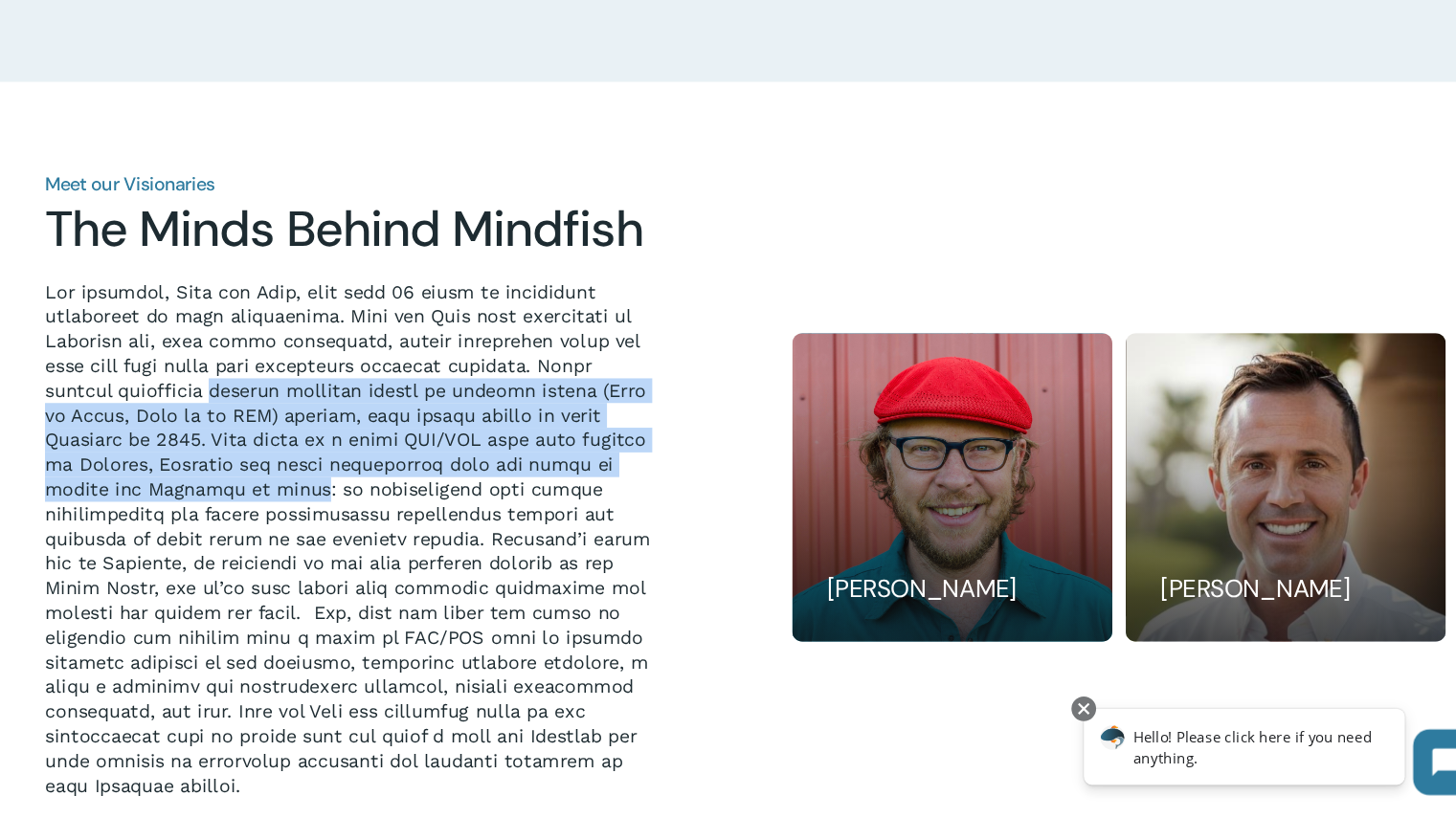
drag, startPoint x: 278, startPoint y: 406, endPoint x: 289, endPoint y: 532, distance: 126.5
click at [289, 532] on p at bounding box center [363, 534] width 572 height 482
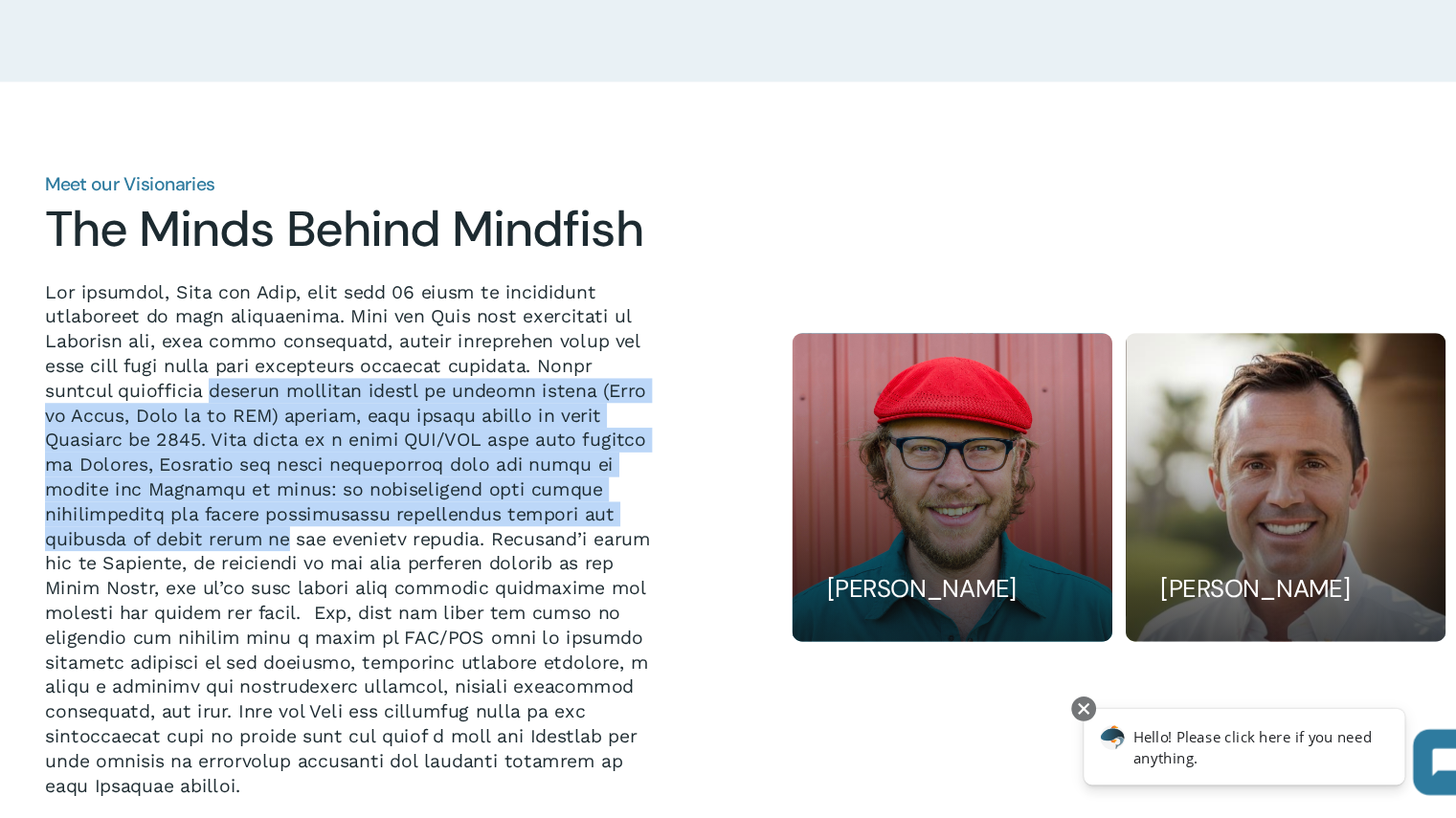
click at [289, 532] on p at bounding box center [363, 534] width 572 height 482
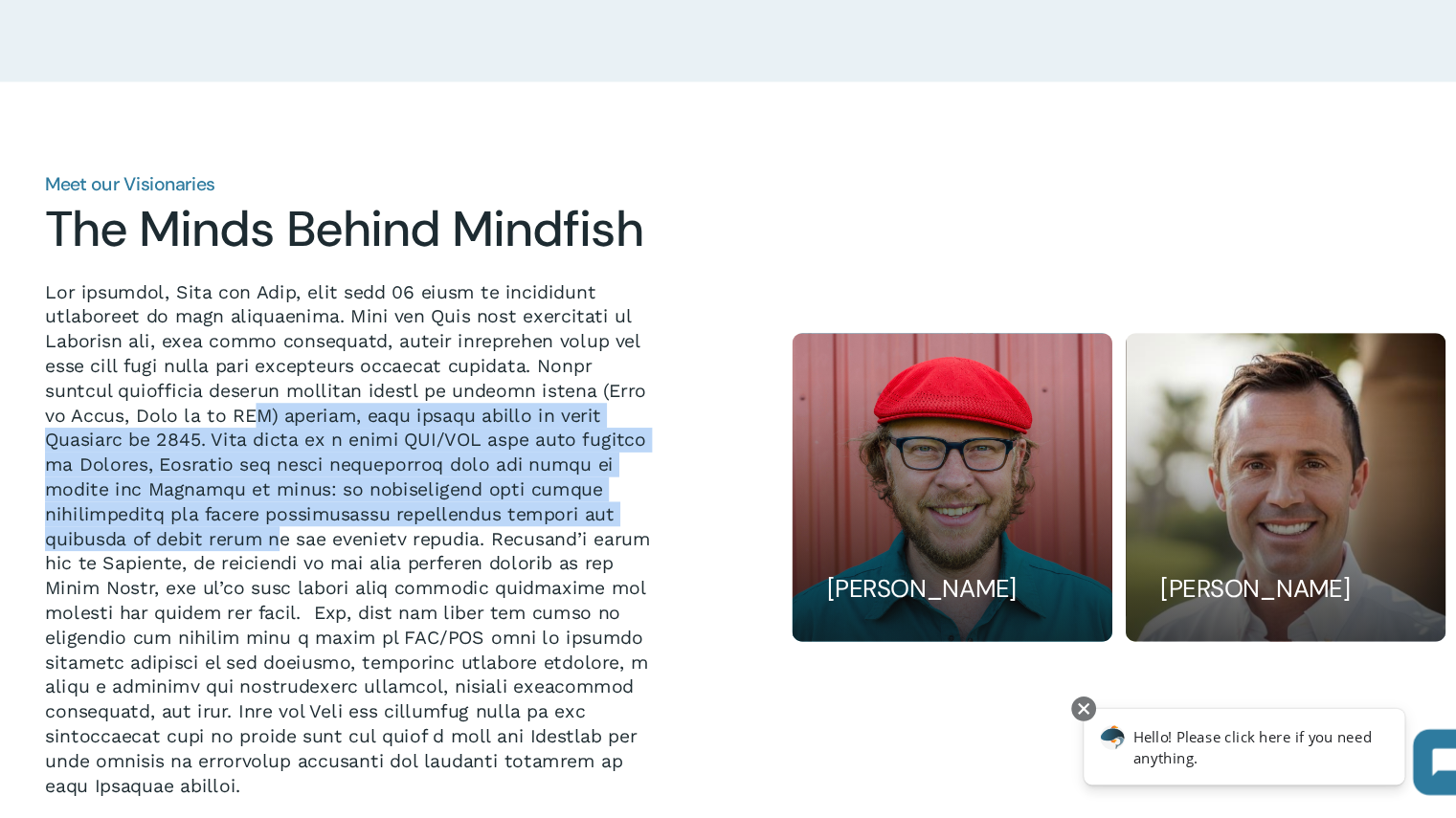
drag, startPoint x: 289, startPoint y: 532, endPoint x: 277, endPoint y: 417, distance: 115.6
click at [277, 417] on p at bounding box center [363, 534] width 572 height 482
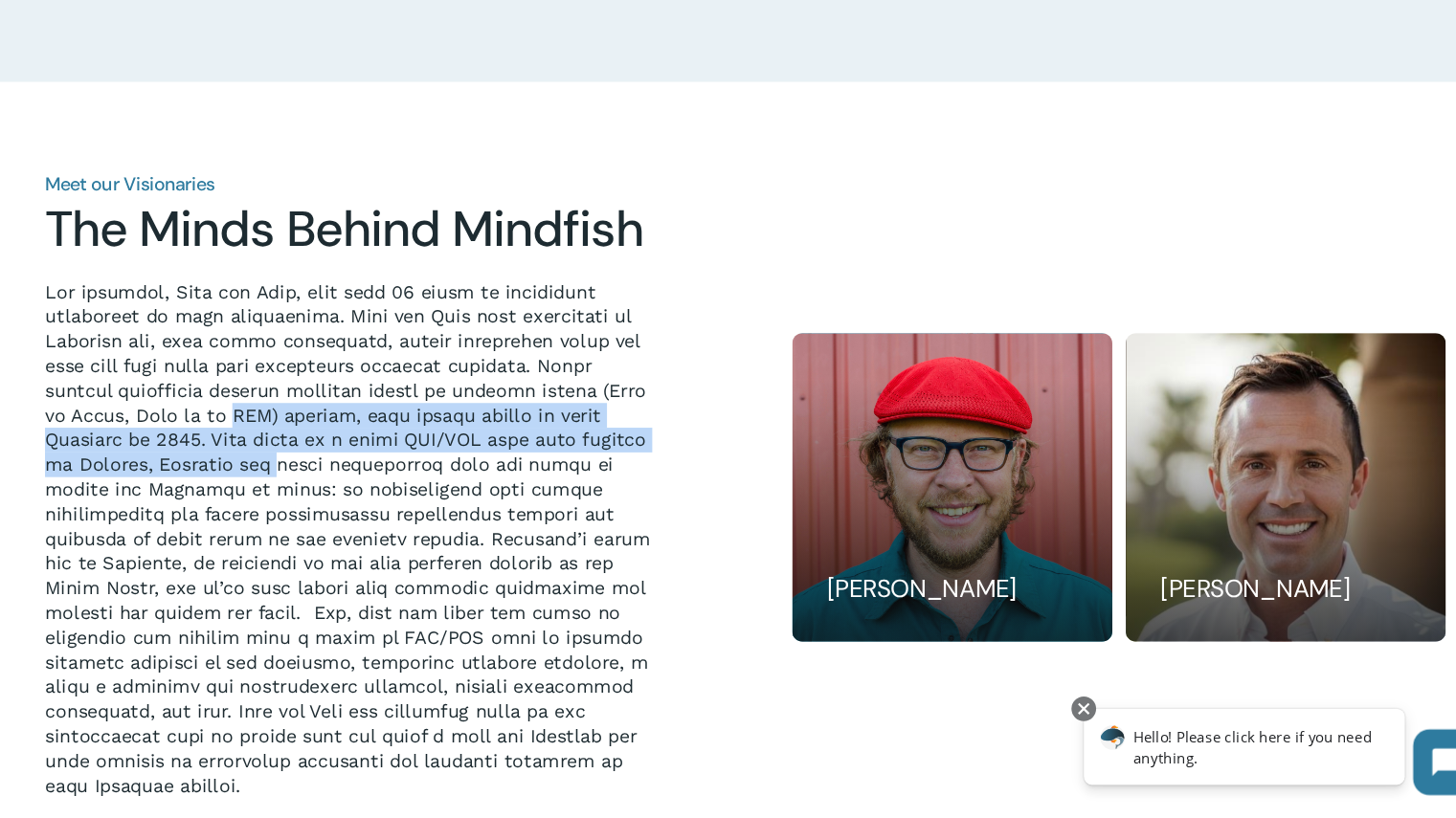
drag, startPoint x: 277, startPoint y: 417, endPoint x: 278, endPoint y: 476, distance: 59.0
click at [278, 476] on p at bounding box center [363, 534] width 572 height 482
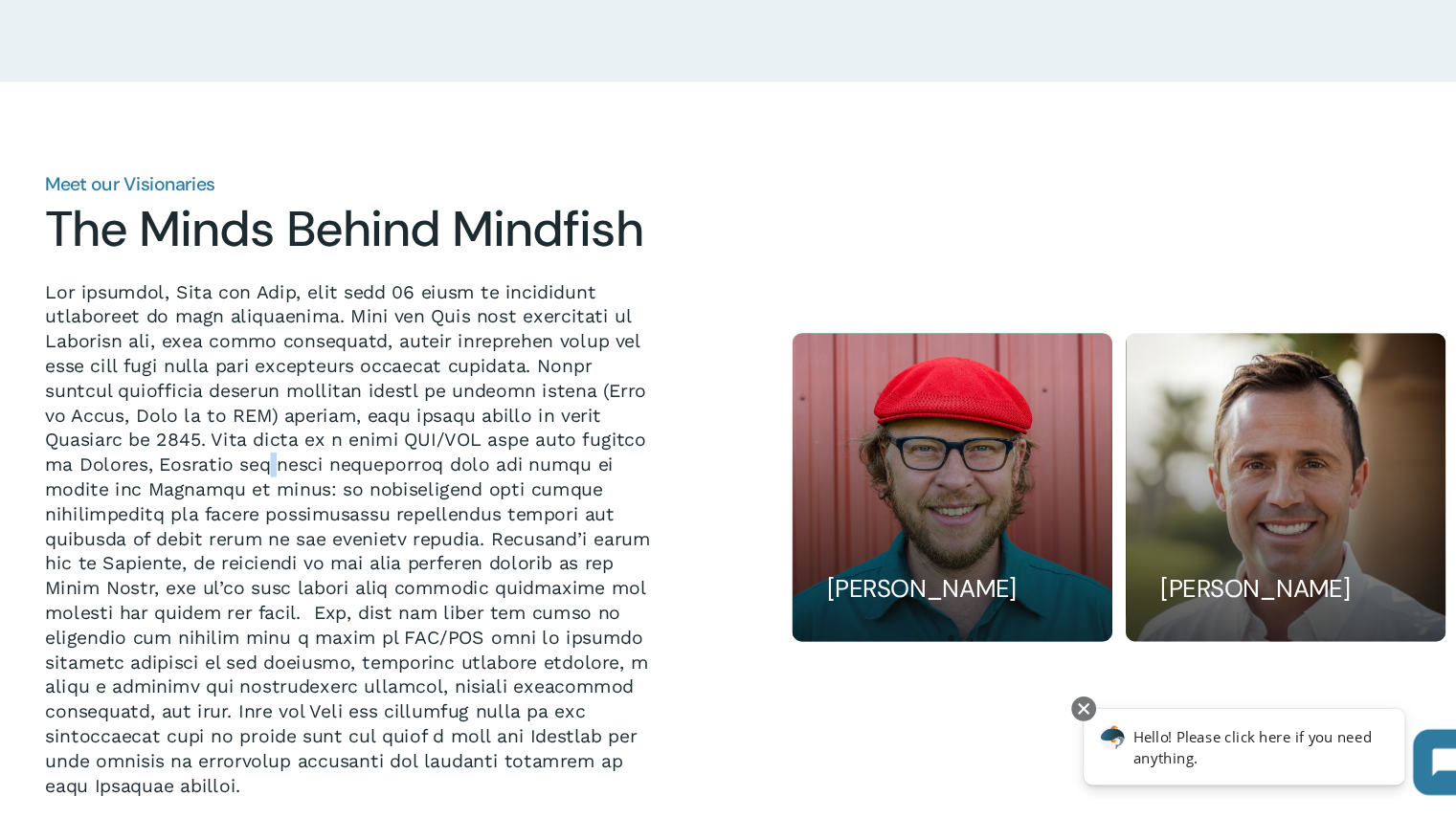
click at [278, 476] on p at bounding box center [363, 534] width 572 height 482
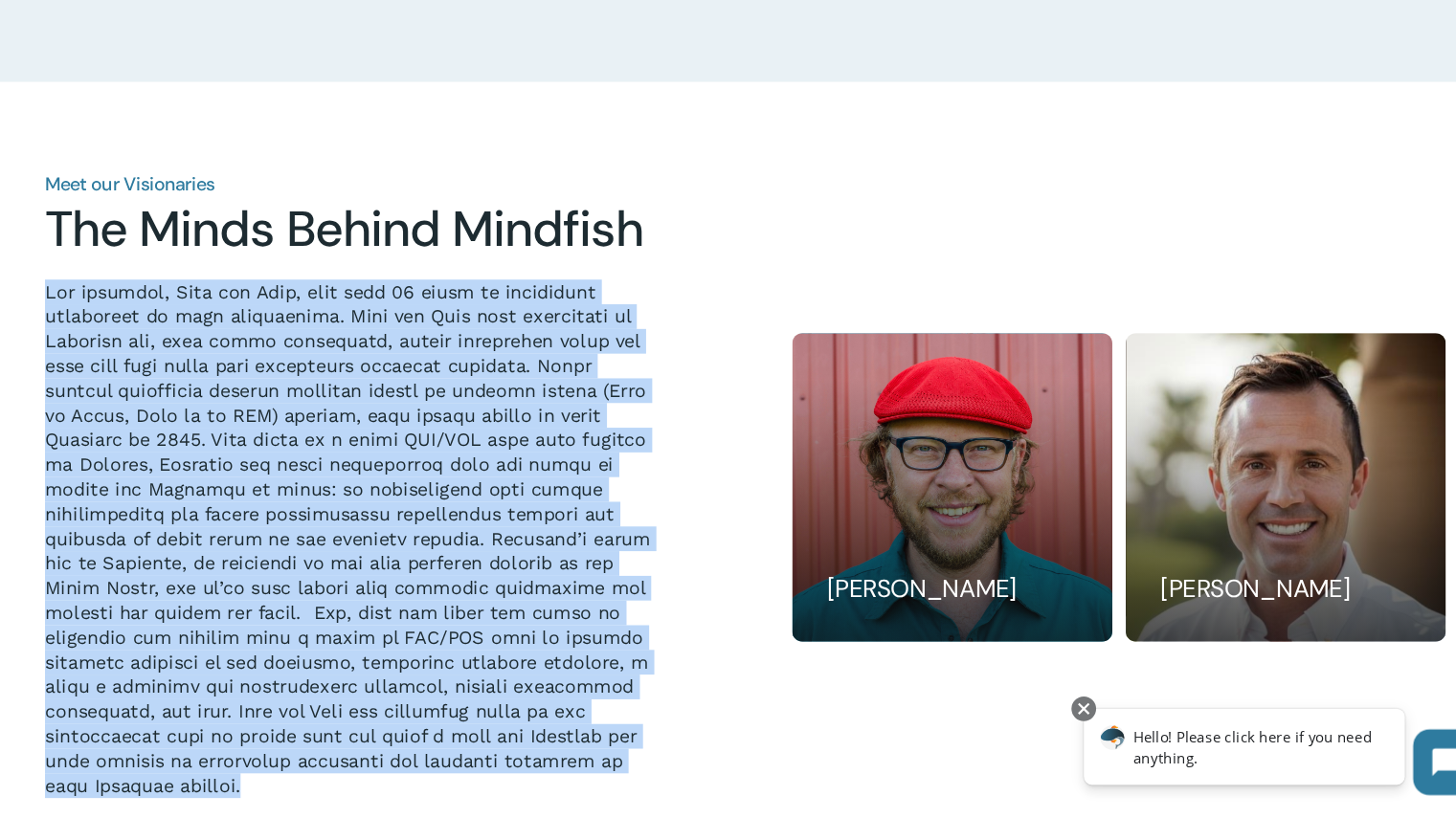
drag, startPoint x: 278, startPoint y: 476, endPoint x: 295, endPoint y: 528, distance: 54.7
click at [295, 528] on p at bounding box center [363, 534] width 572 height 482
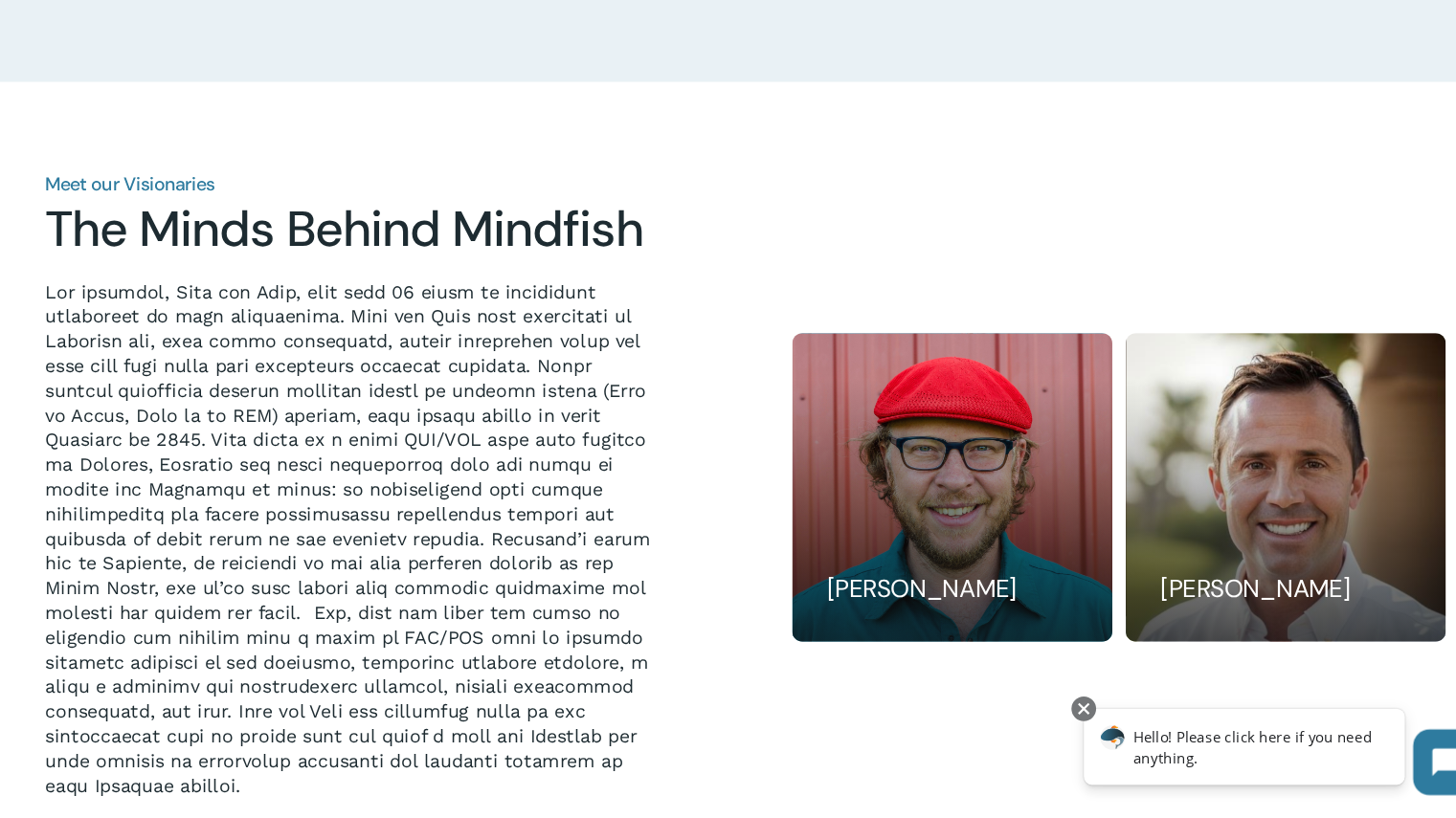
click at [295, 528] on p at bounding box center [363, 534] width 572 height 482
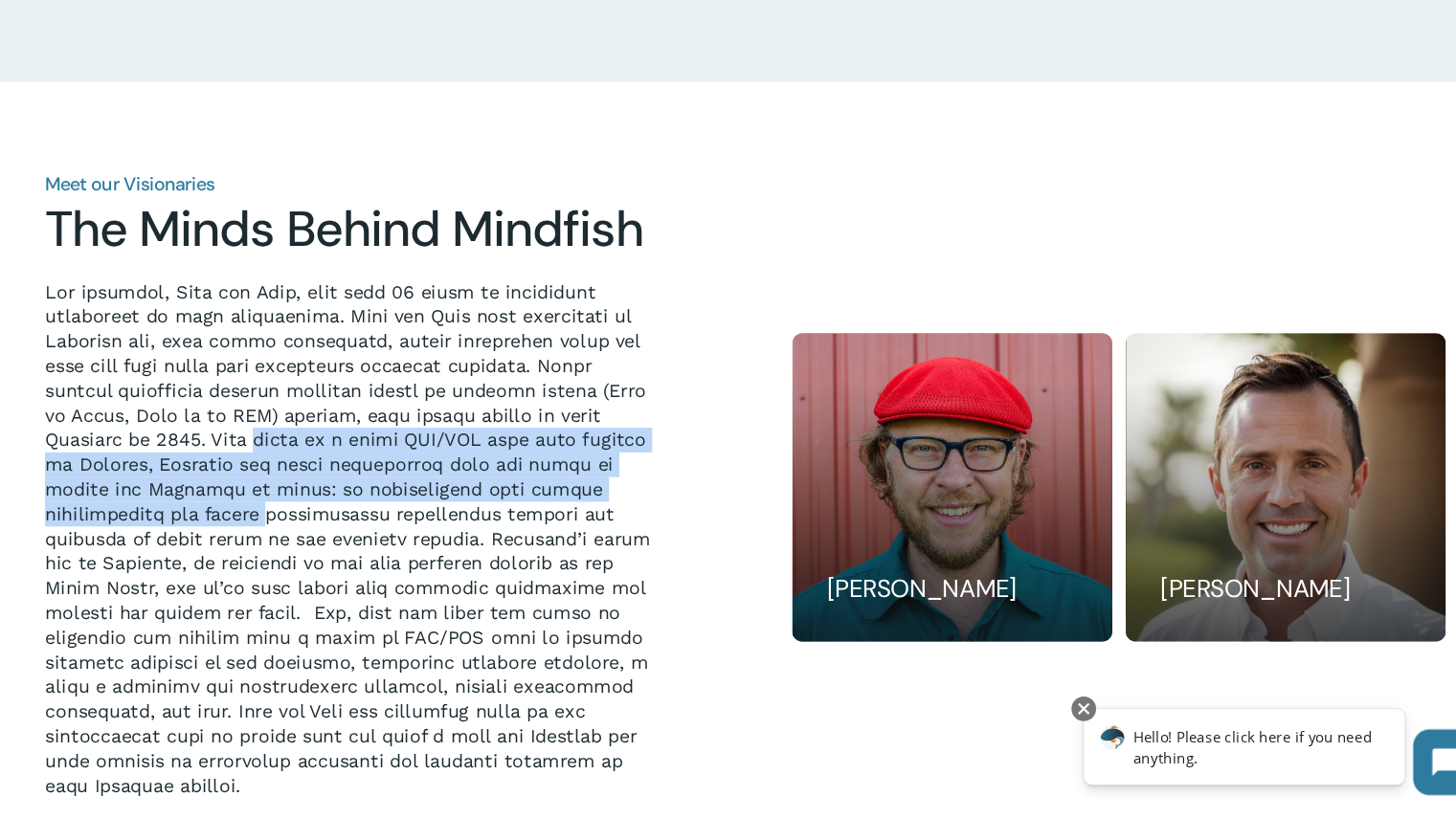
drag, startPoint x: 295, startPoint y: 528, endPoint x: 291, endPoint y: 451, distance: 77.1
click at [291, 451] on p at bounding box center [363, 534] width 572 height 482
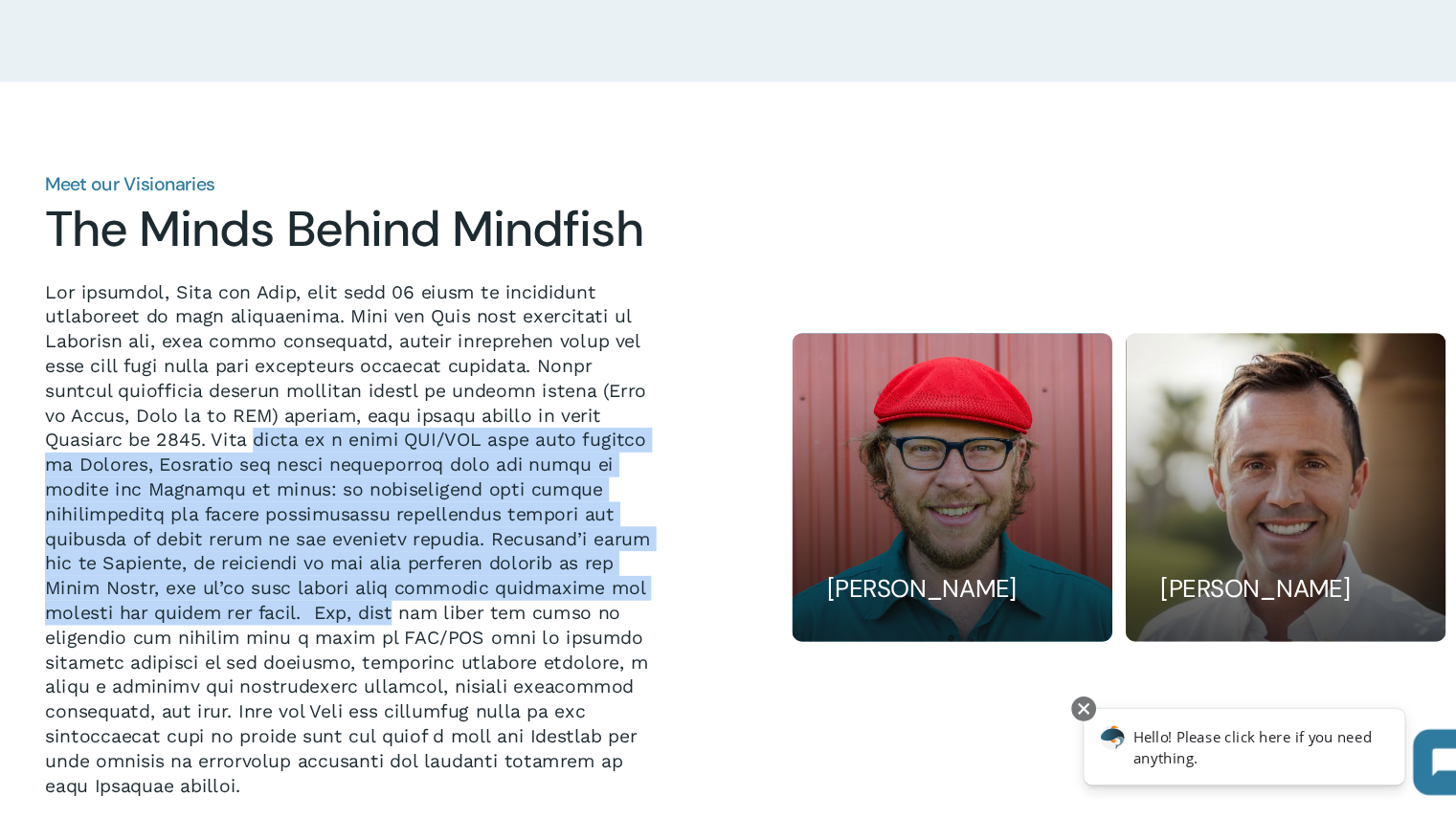
drag, startPoint x: 291, startPoint y: 451, endPoint x: 381, endPoint y: 623, distance: 194.1
click at [381, 623] on p at bounding box center [363, 534] width 572 height 482
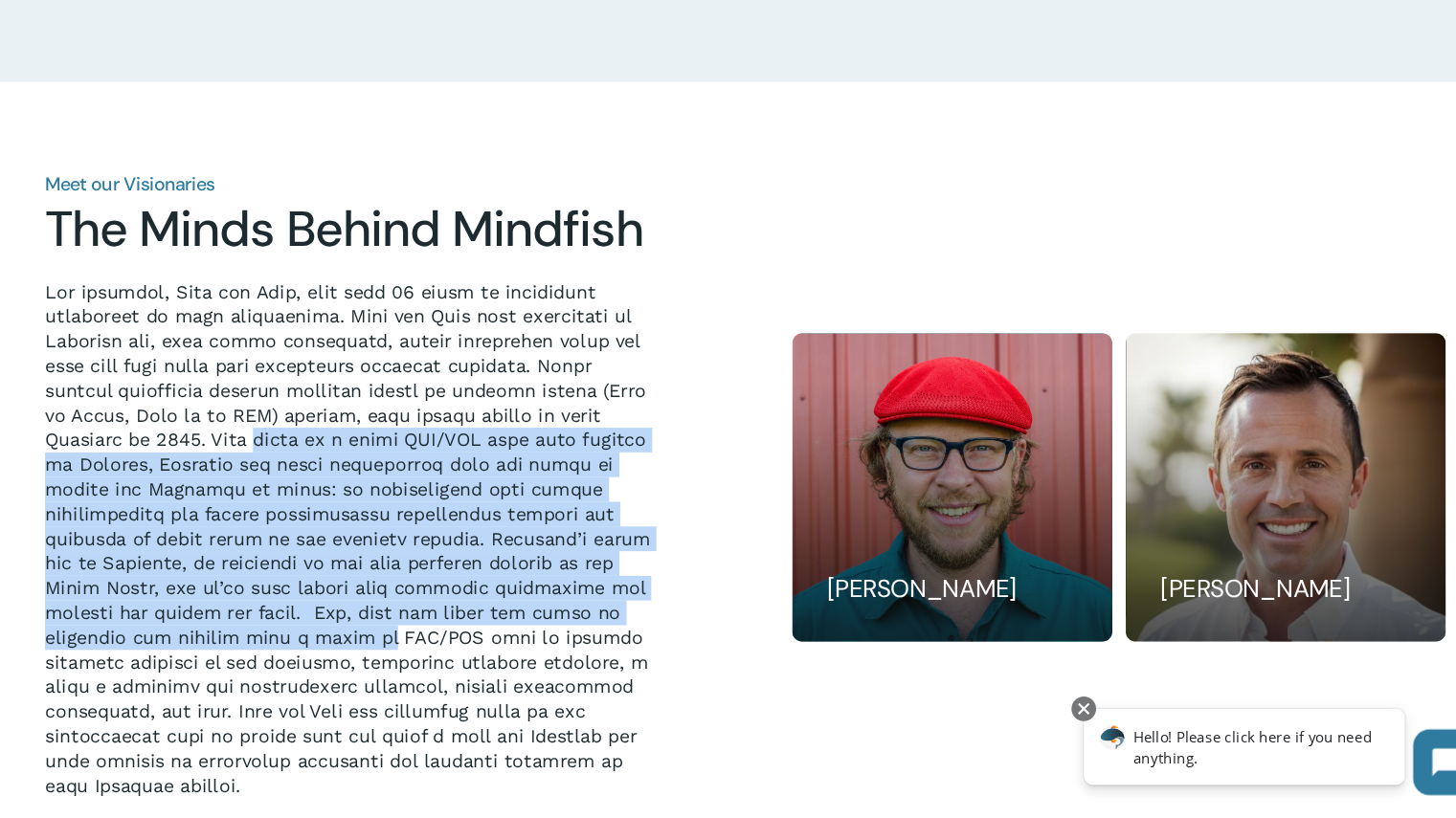
click at [377, 589] on p at bounding box center [363, 534] width 572 height 482
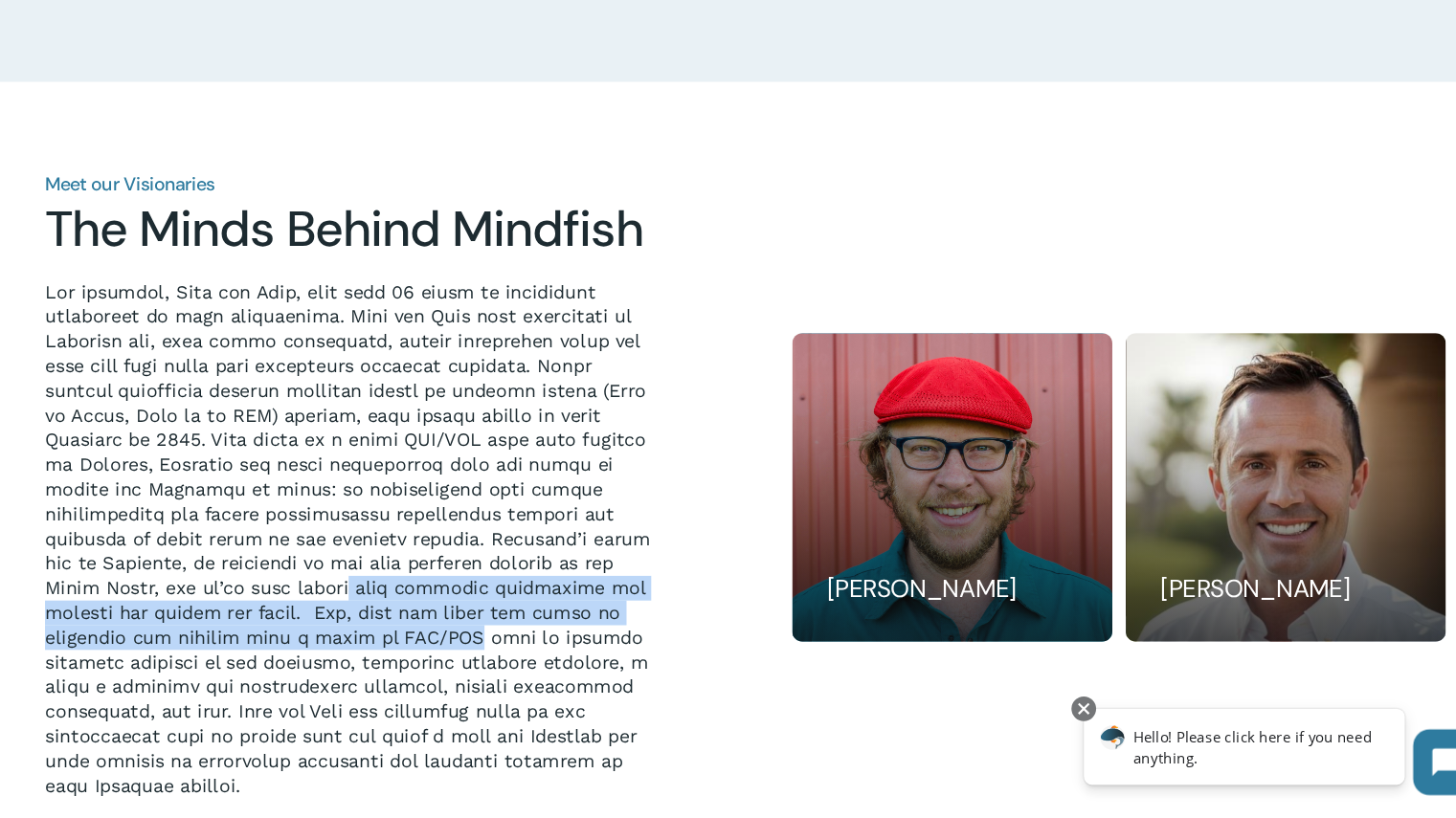
drag, startPoint x: 377, startPoint y: 589, endPoint x: 447, endPoint y: 643, distance: 88.4
click at [447, 643] on p at bounding box center [363, 534] width 572 height 482
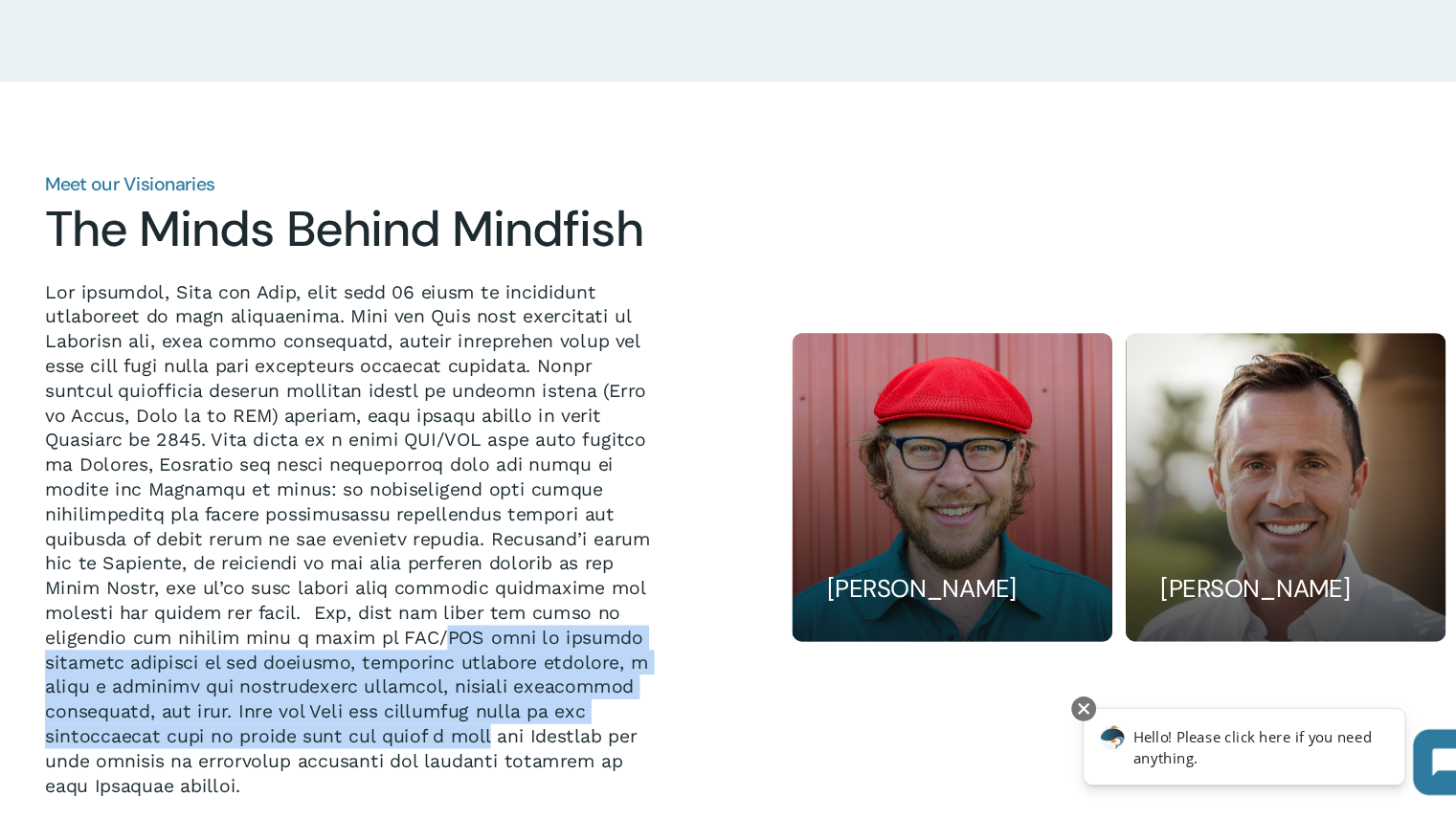
drag, startPoint x: 447, startPoint y: 643, endPoint x: 478, endPoint y: 742, distance: 103.7
click at [478, 742] on p at bounding box center [363, 534] width 572 height 482
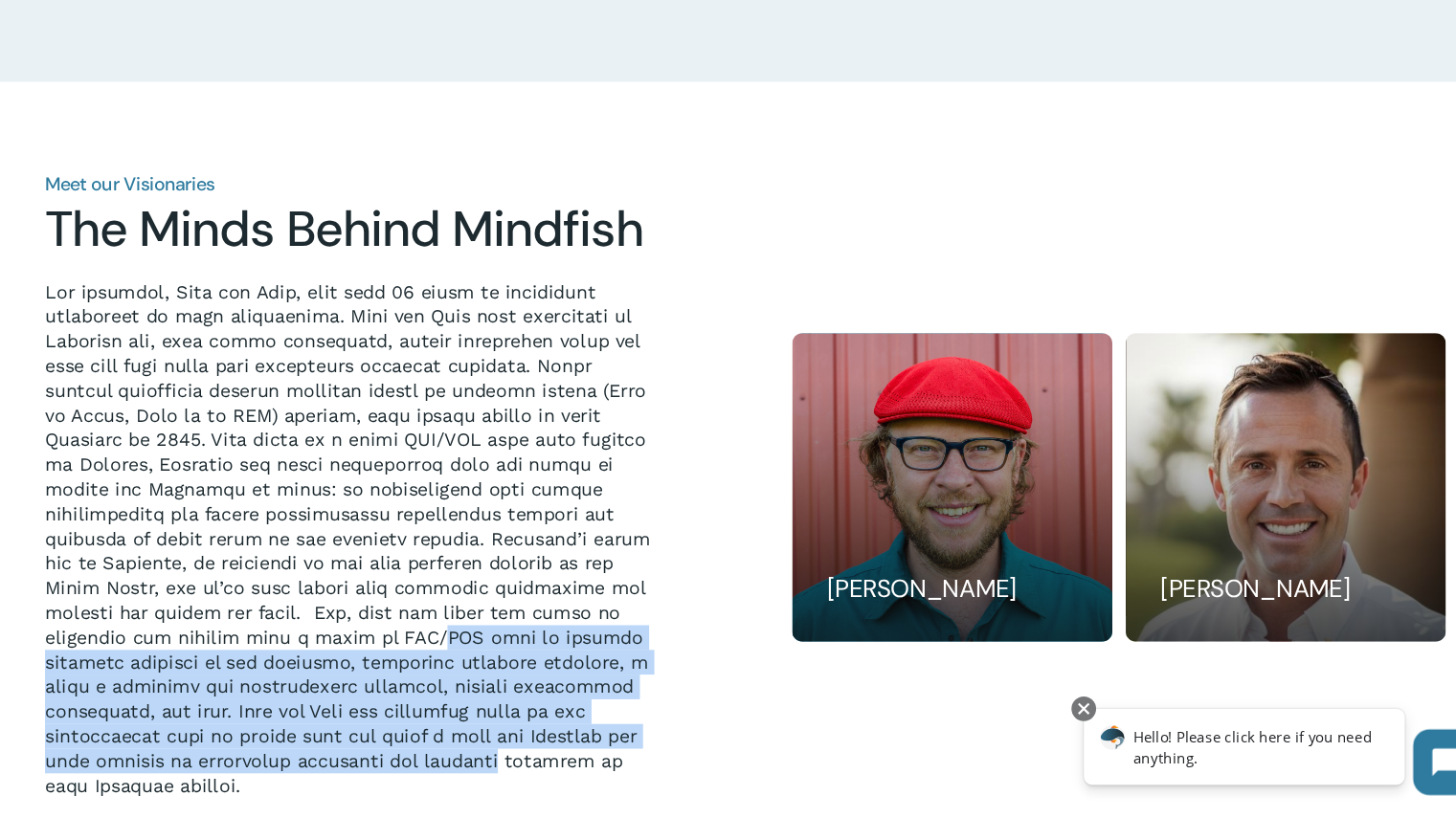
click at [478, 742] on p at bounding box center [363, 534] width 572 height 482
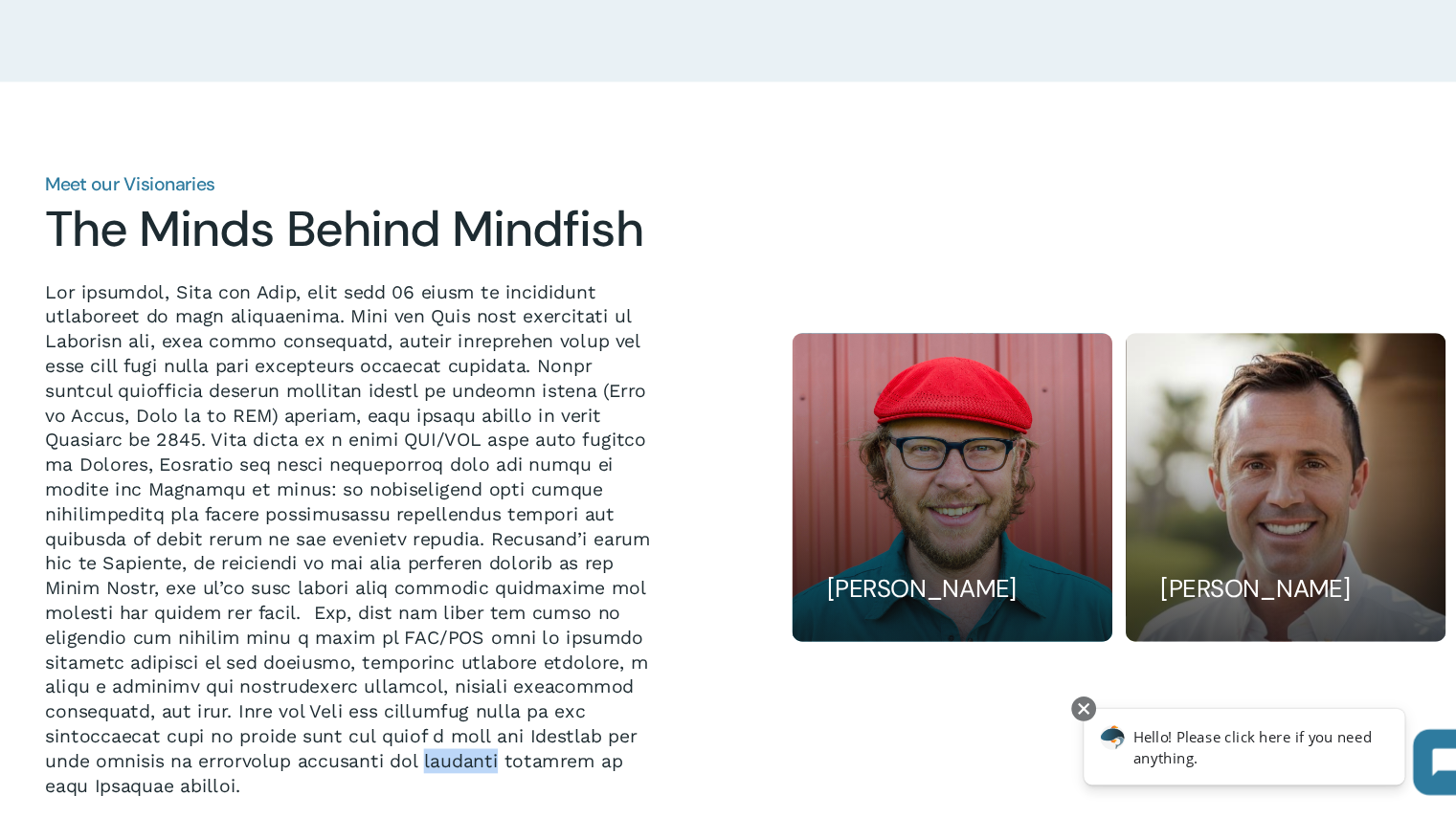
click at [478, 742] on p at bounding box center [363, 534] width 572 height 482
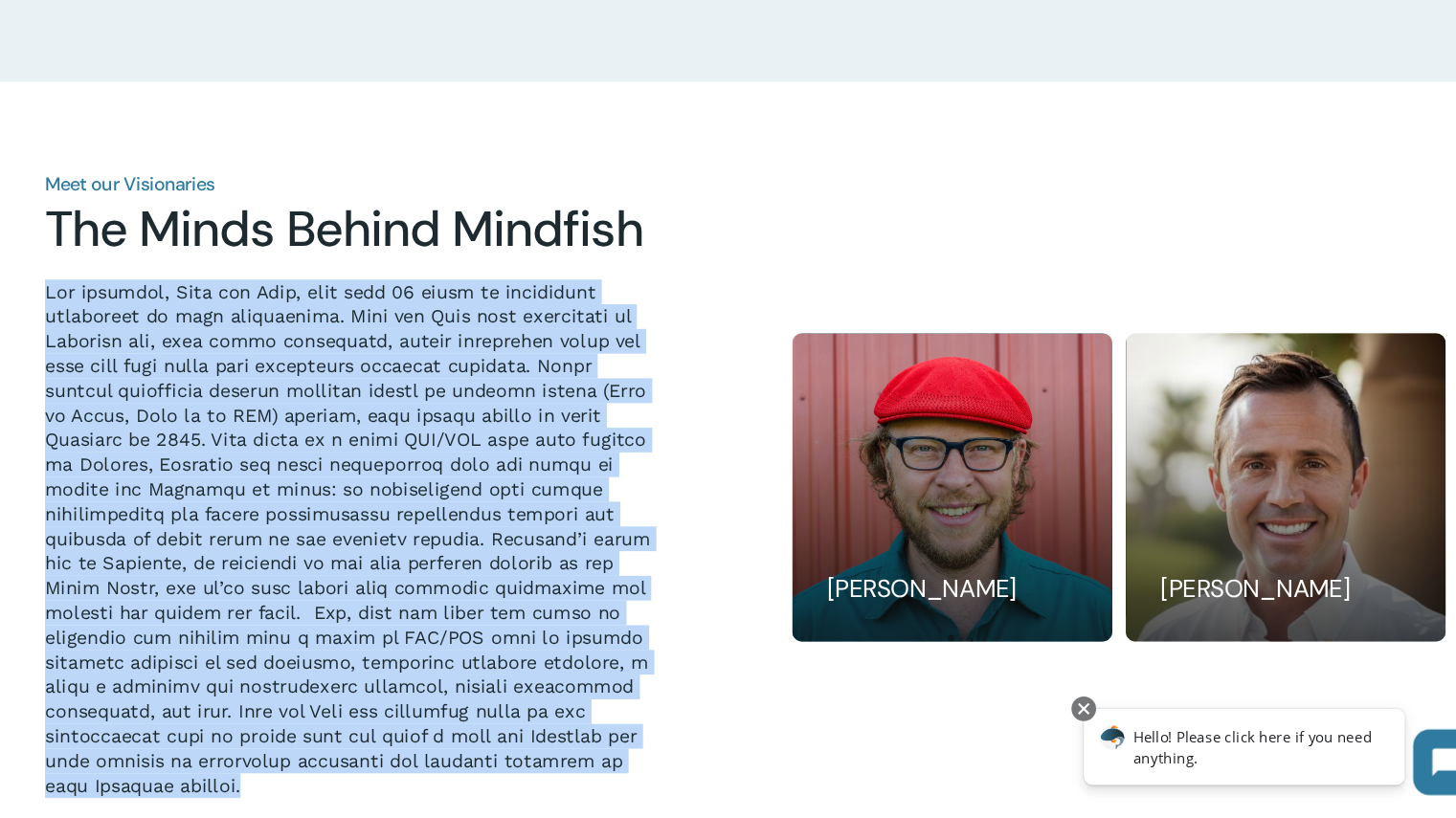
drag, startPoint x: 478, startPoint y: 742, endPoint x: 460, endPoint y: 630, distance: 113.4
click at [460, 630] on p at bounding box center [363, 534] width 572 height 482
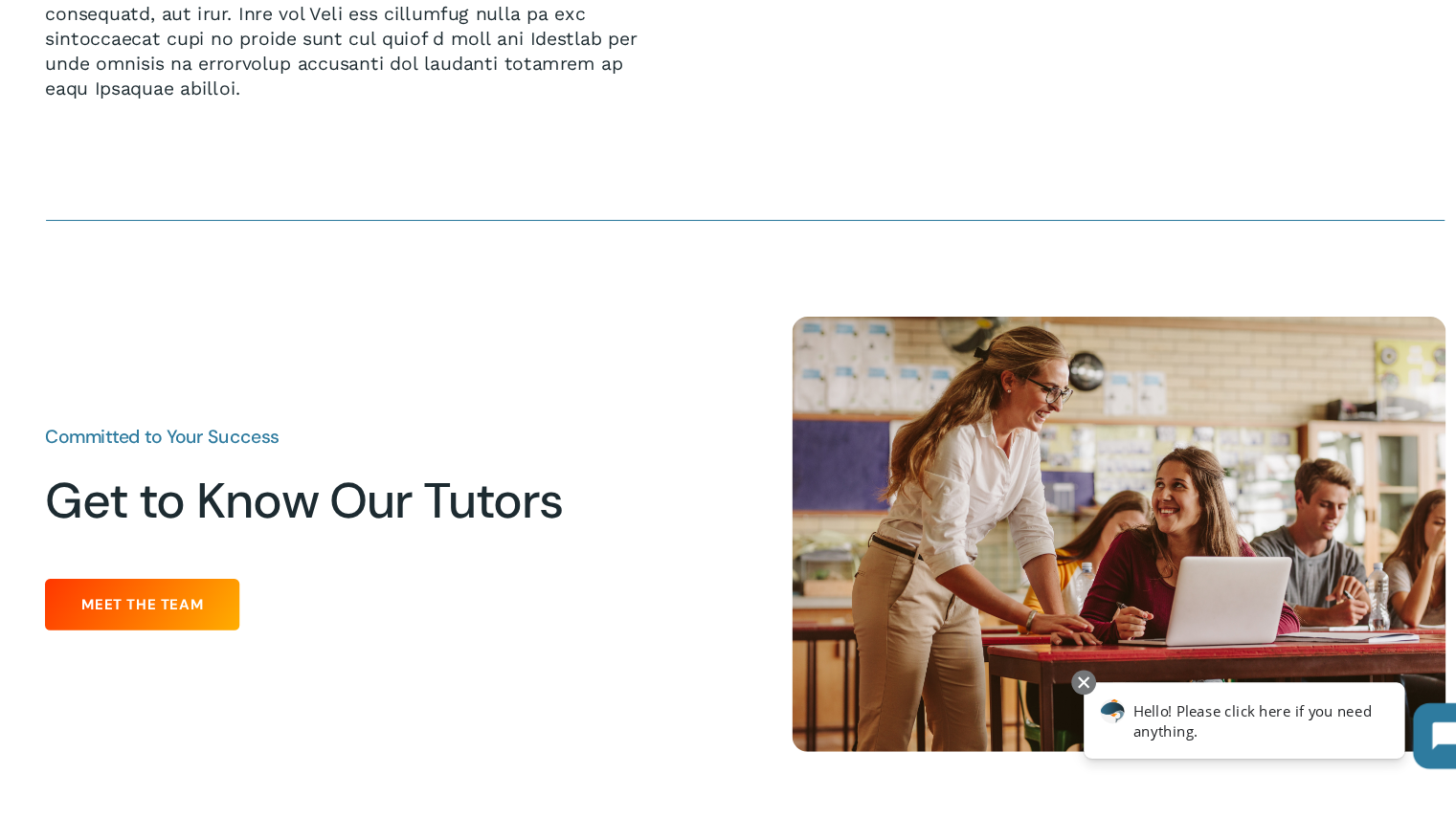
scroll to position [2066, 0]
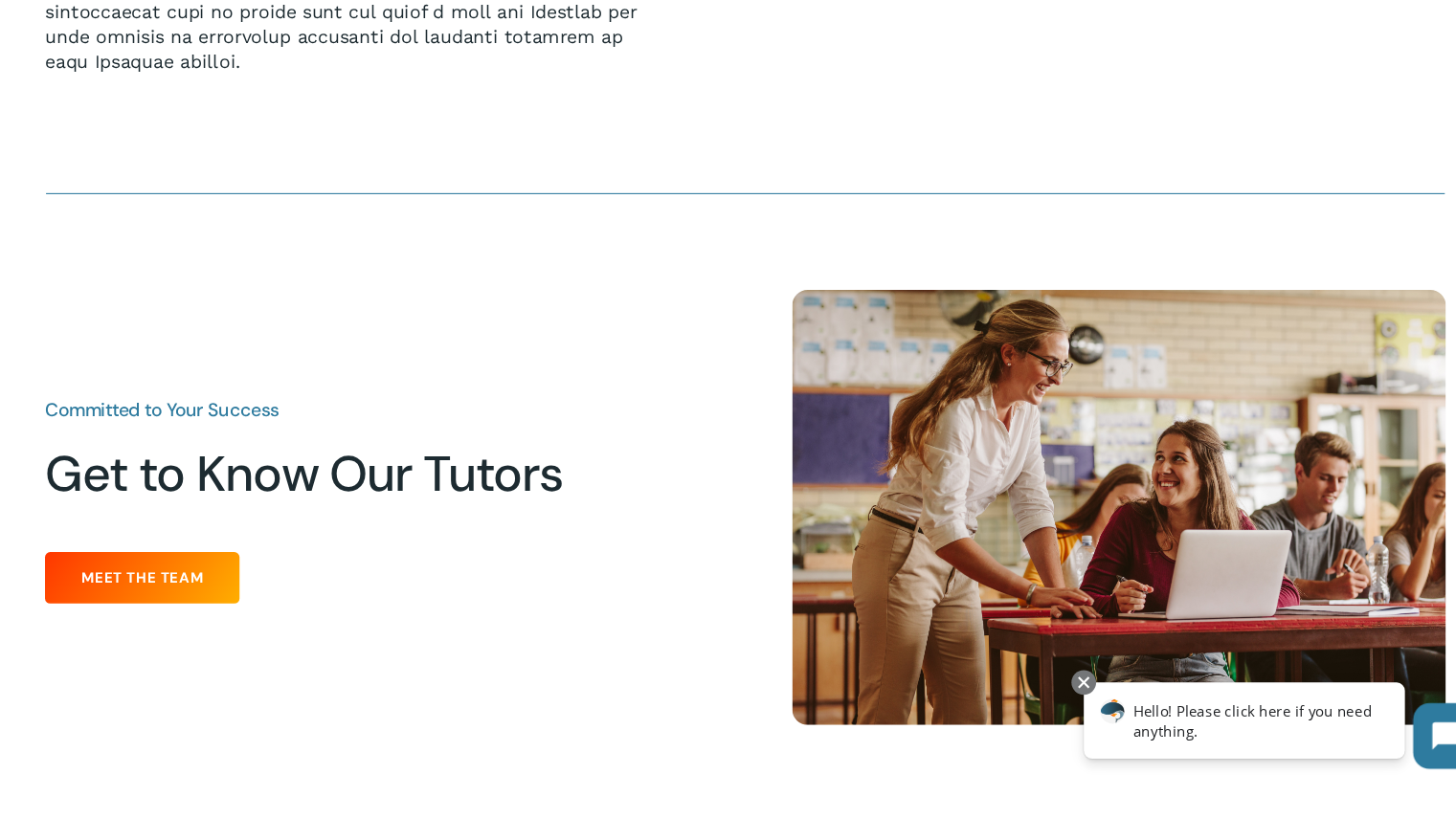
drag, startPoint x: 460, startPoint y: 630, endPoint x: 1039, endPoint y: 473, distance: 599.9
click at [1039, 473] on img at bounding box center [1075, 529] width 608 height 405
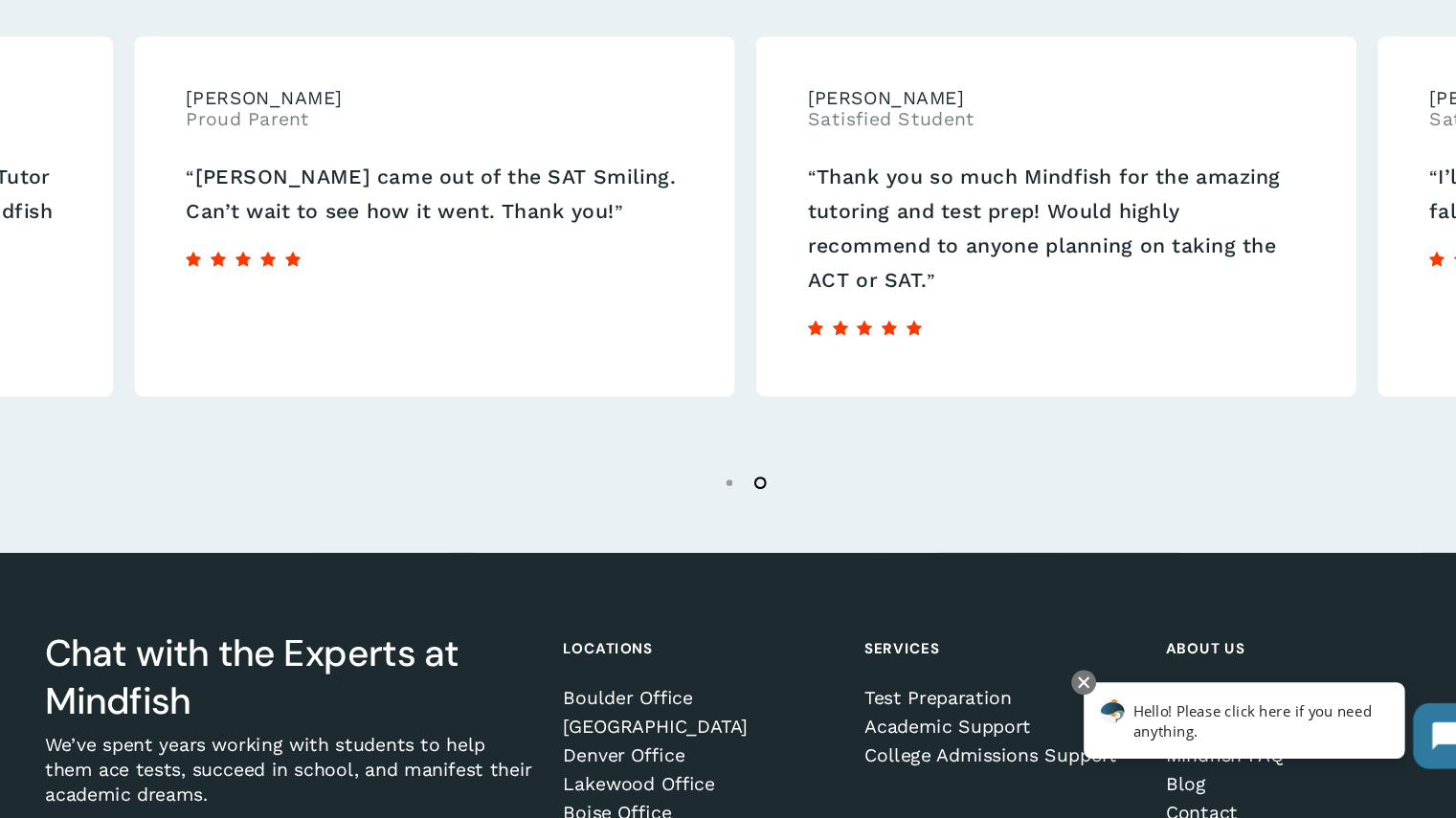
scroll to position [3028, 0]
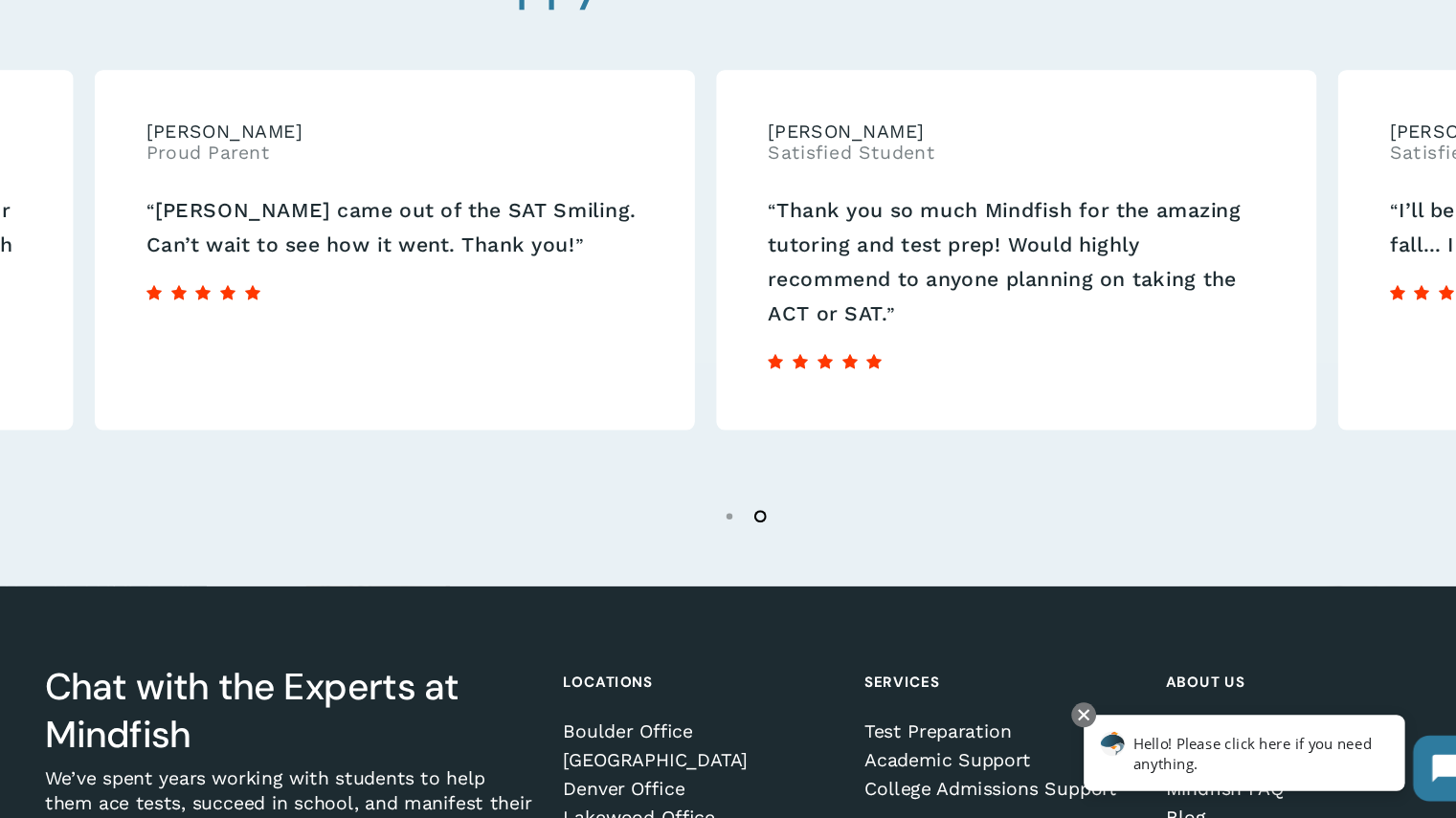
click at [850, 294] on p "“ Thank you so much Mindfish for the amazing tutoring and test prep! Would high…" at bounding box center [979, 271] width 462 height 129
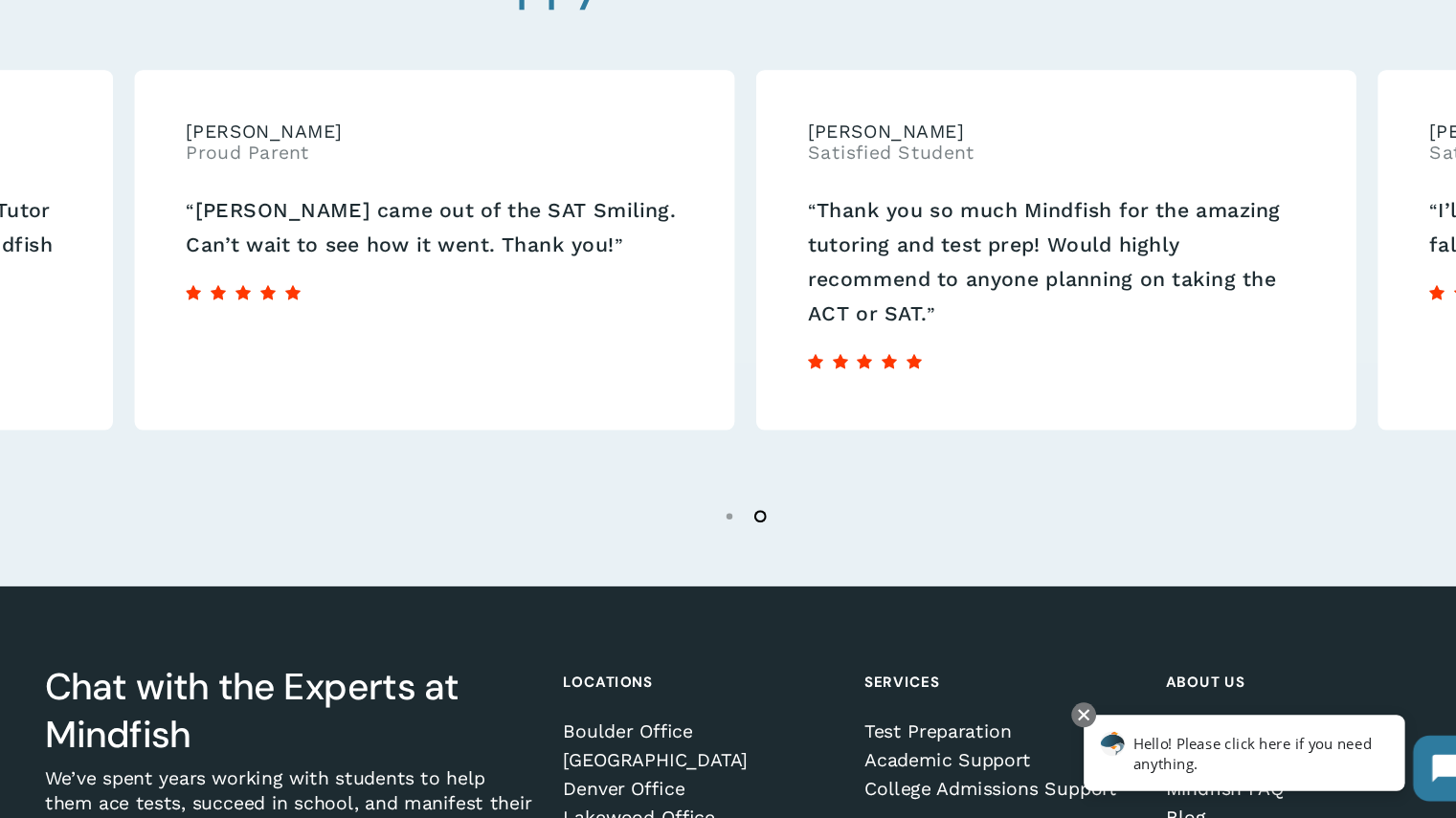
click at [1009, 354] on span at bounding box center [1017, 357] width 462 height 43
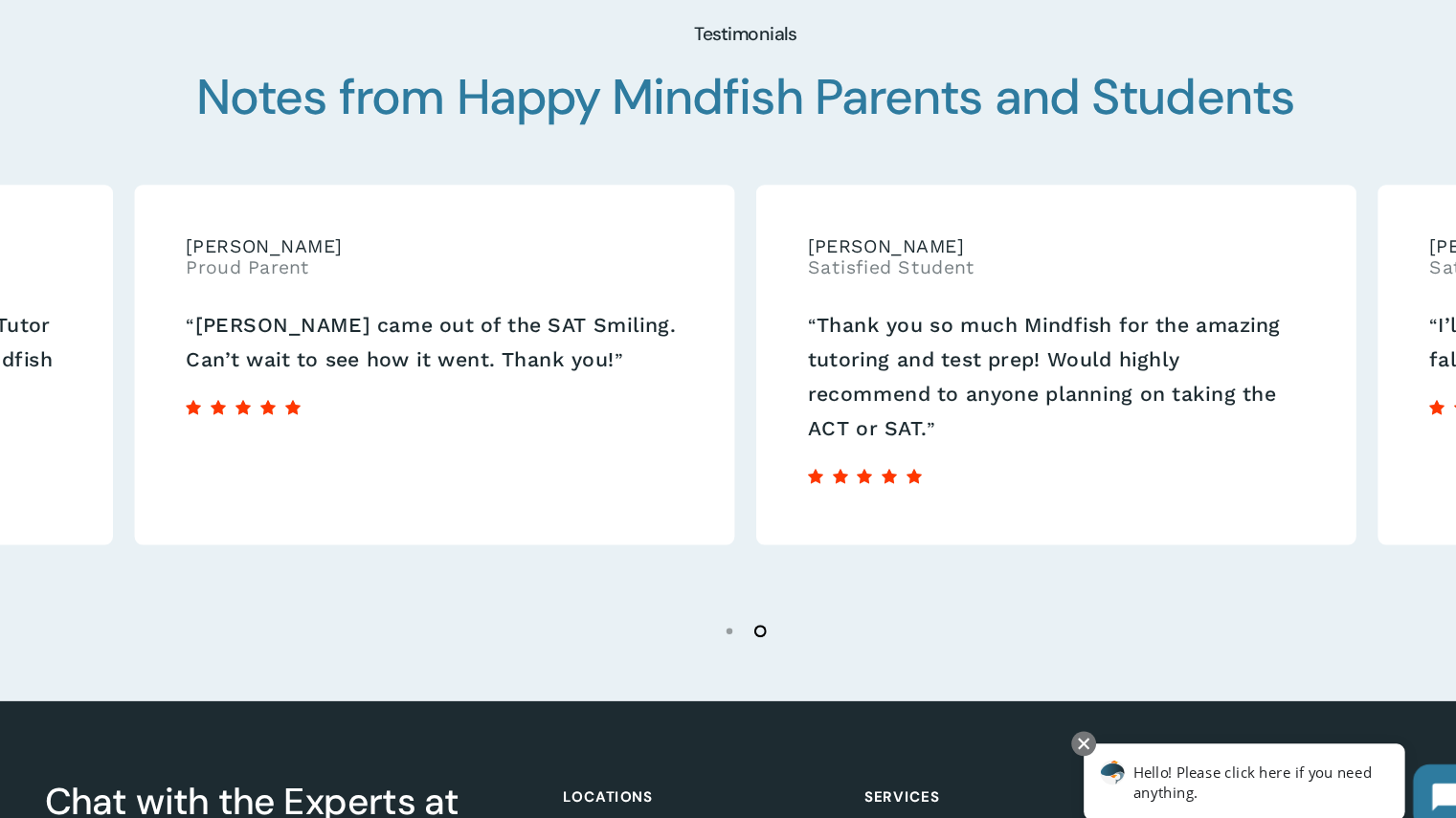
scroll to position [2946, 0]
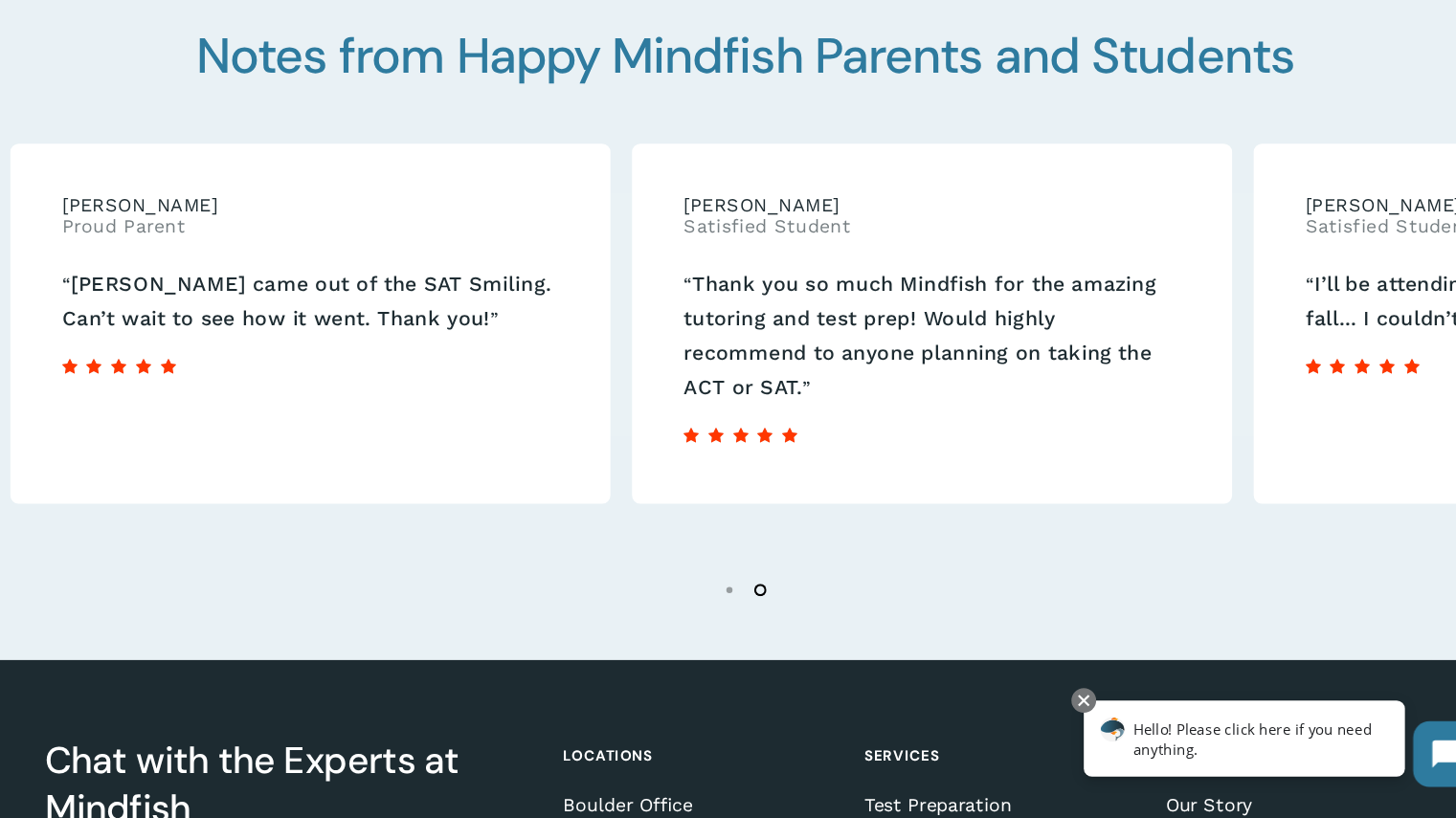
click at [670, 374] on p "“ Thank you so much Mindfish for the amazing tutoring and test prep! Would high…" at bounding box center [901, 353] width 462 height 129
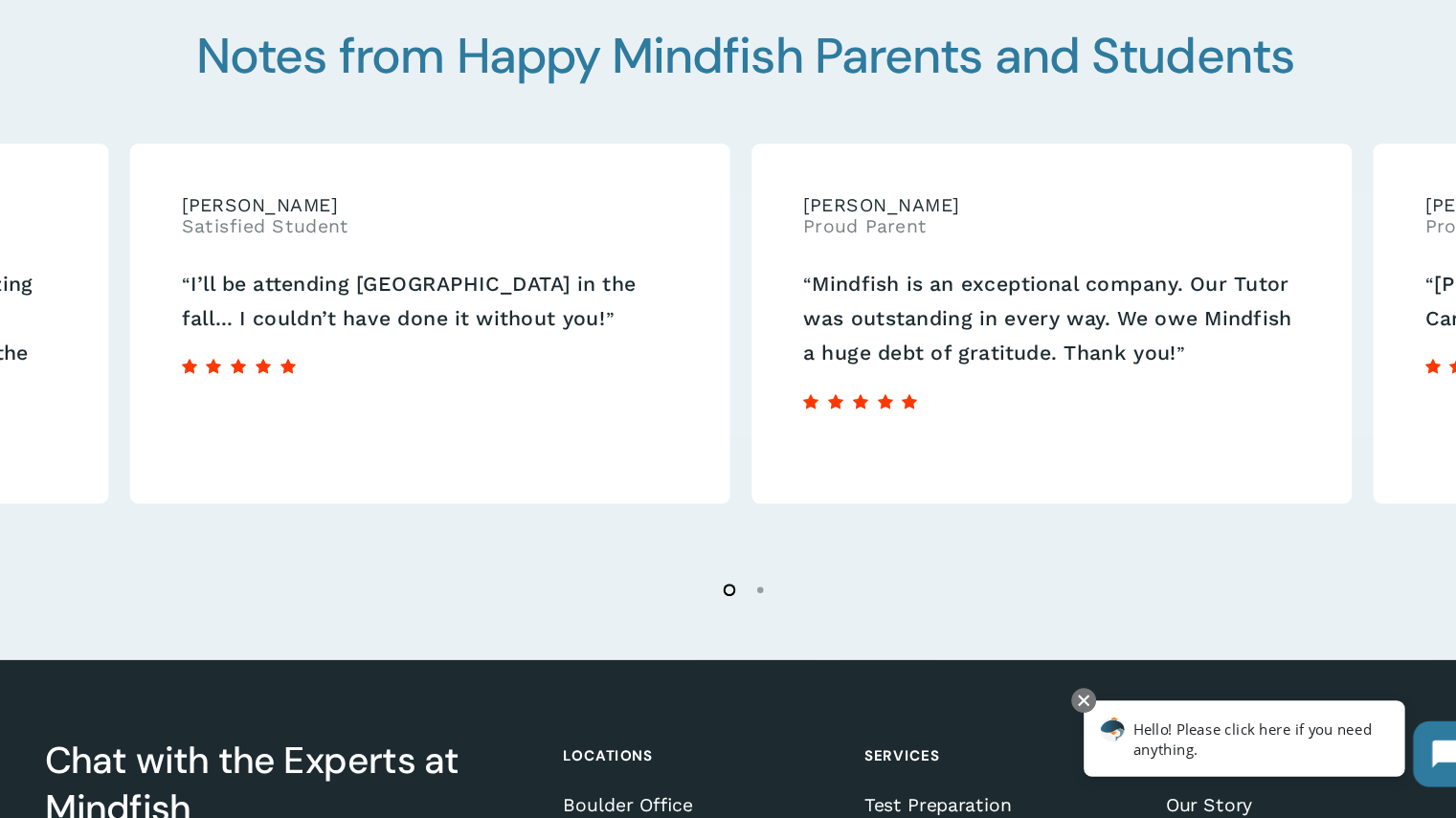
click at [684, 349] on div "“ [PERSON_NAME] Satisfied Student “ I’ll be attending [GEOGRAPHIC_DATA] in the …" at bounding box center [434, 341] width 558 height 336
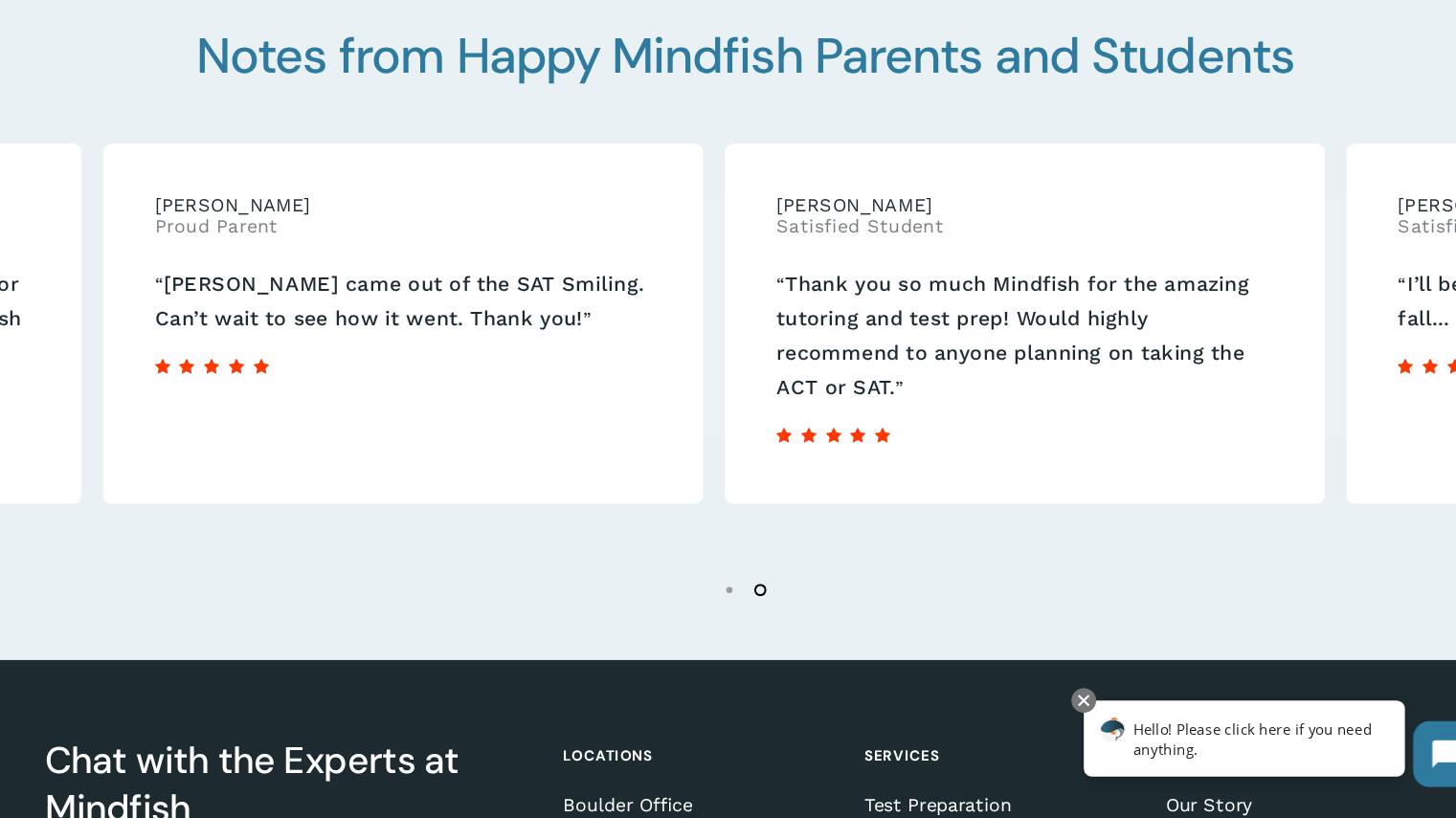
click at [757, 400] on p "“ Thank you so much Mindfish for the amazing tutoring and test prep! Would high…" at bounding box center [988, 353] width 462 height 129
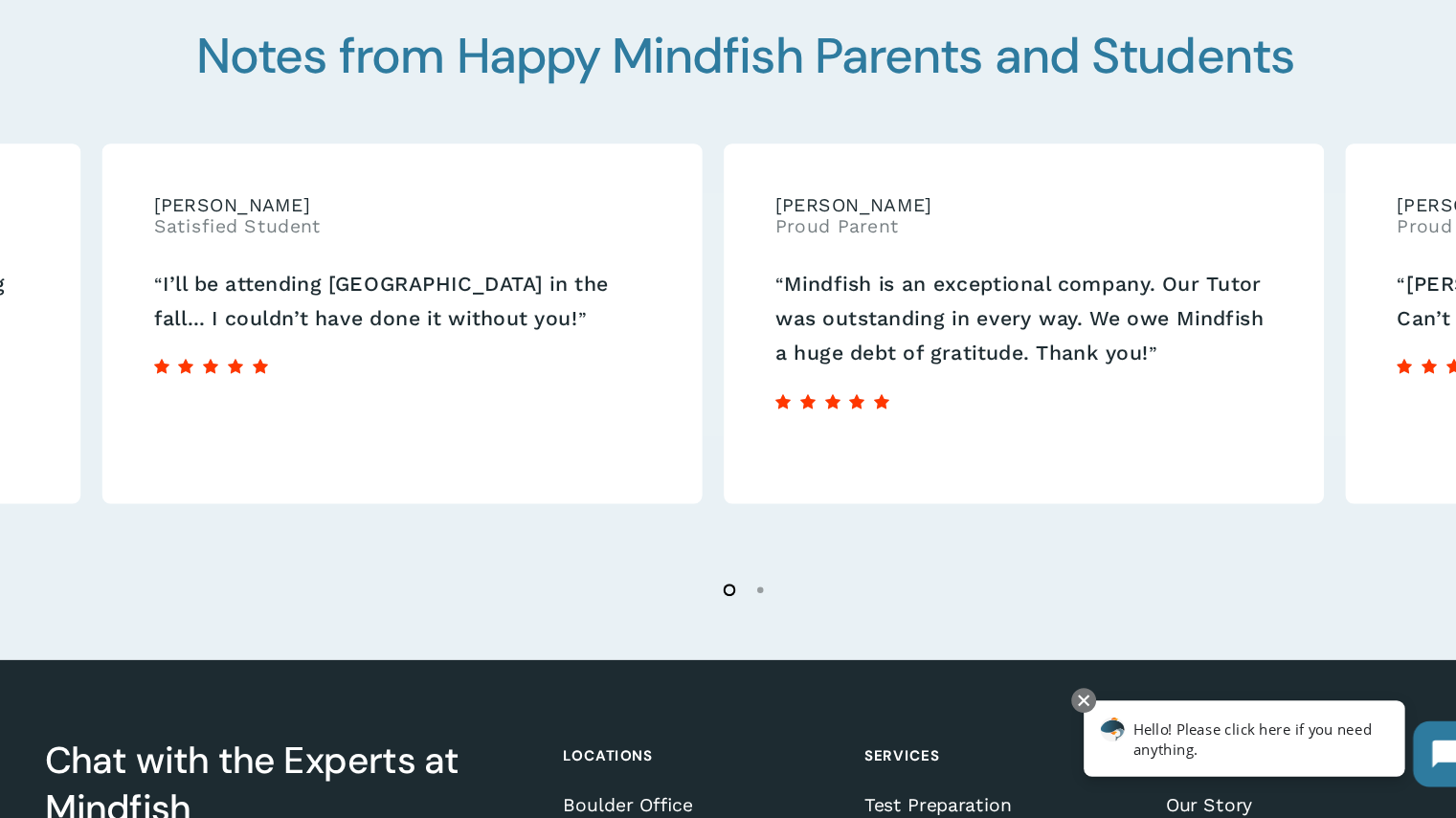
click at [659, 473] on blockquote "“ [PERSON_NAME] Satisfied Student “ I’ll be attending [GEOGRAPHIC_DATA] in the …" at bounding box center [409, 341] width 578 height 355
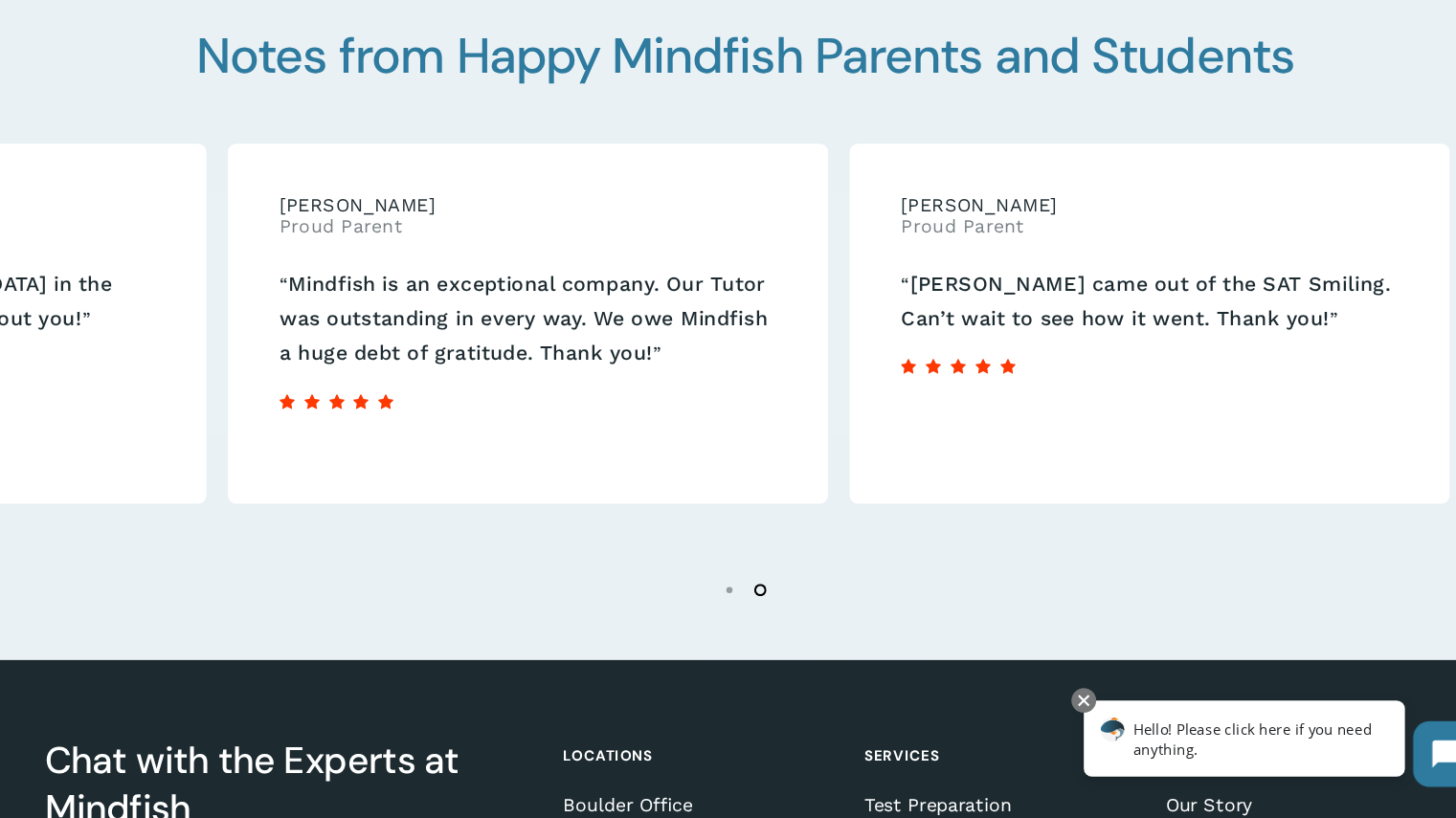
click at [1282, 284] on blockquote "“ [PERSON_NAME] Proud Parent “ [PERSON_NAME] came out of the SAT Smiling. Can’t…" at bounding box center [1104, 341] width 578 height 355
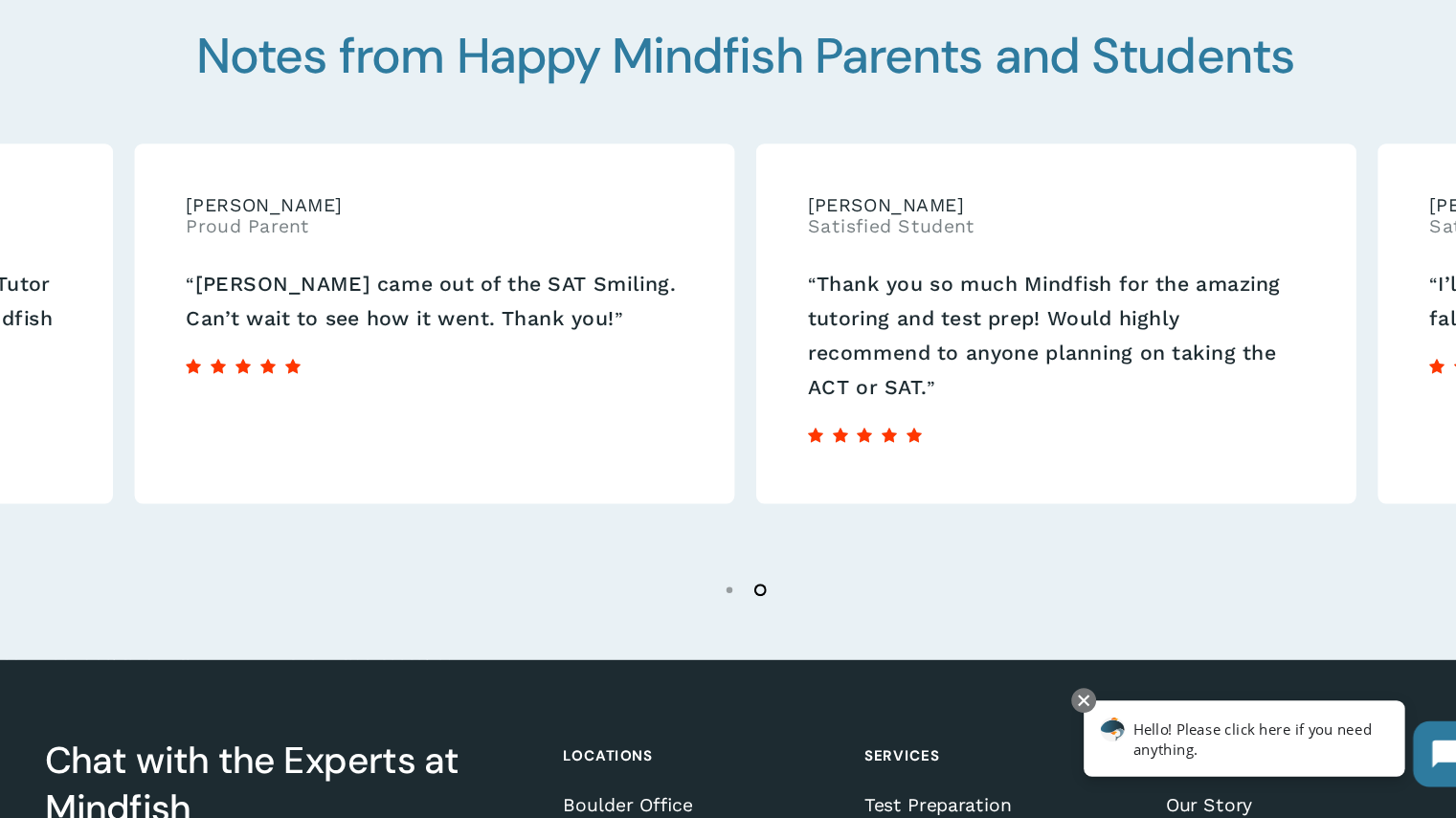
click at [1025, 330] on div "“ [PERSON_NAME] Satisfied Student “ Thank you so much Mindfish for the amazing …" at bounding box center [1016, 341] width 558 height 336
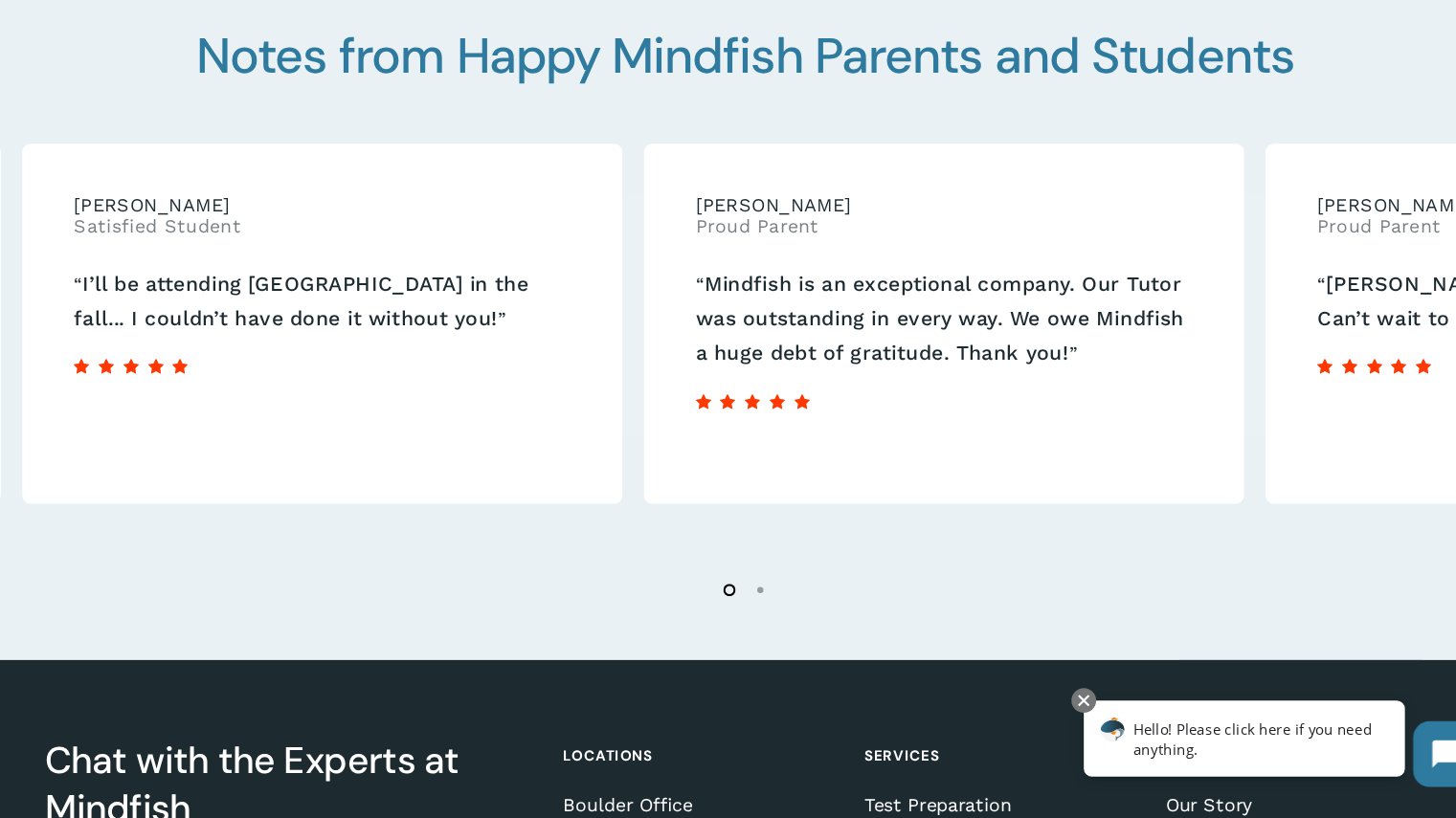
click at [851, 417] on div "“ [PERSON_NAME] Proud Parent “ Mindfish is an exceptional company. Our Tutor wa…" at bounding box center [912, 341] width 558 height 336
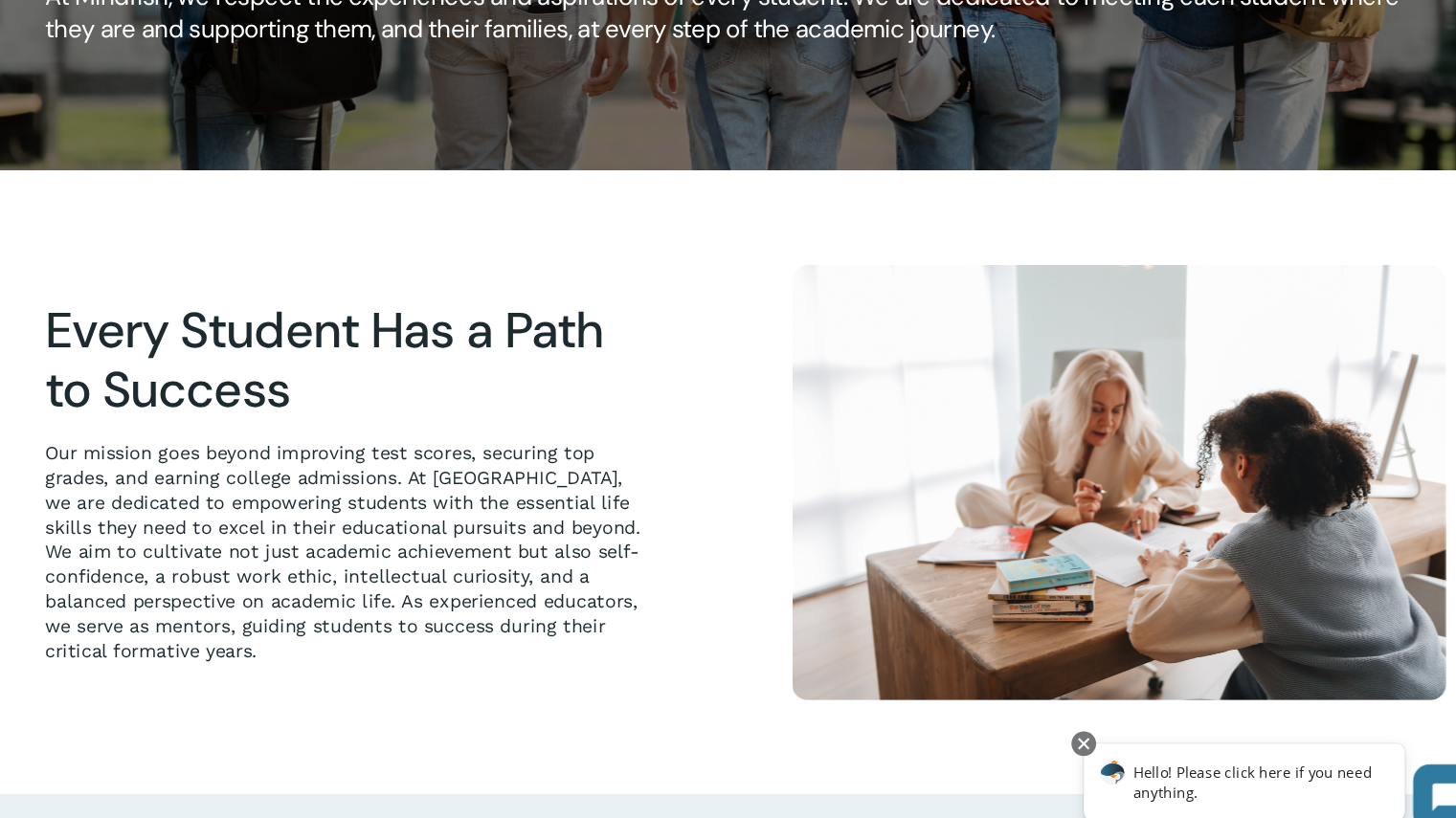
scroll to position [0, 0]
